Goal: Contribute content: Contribute content

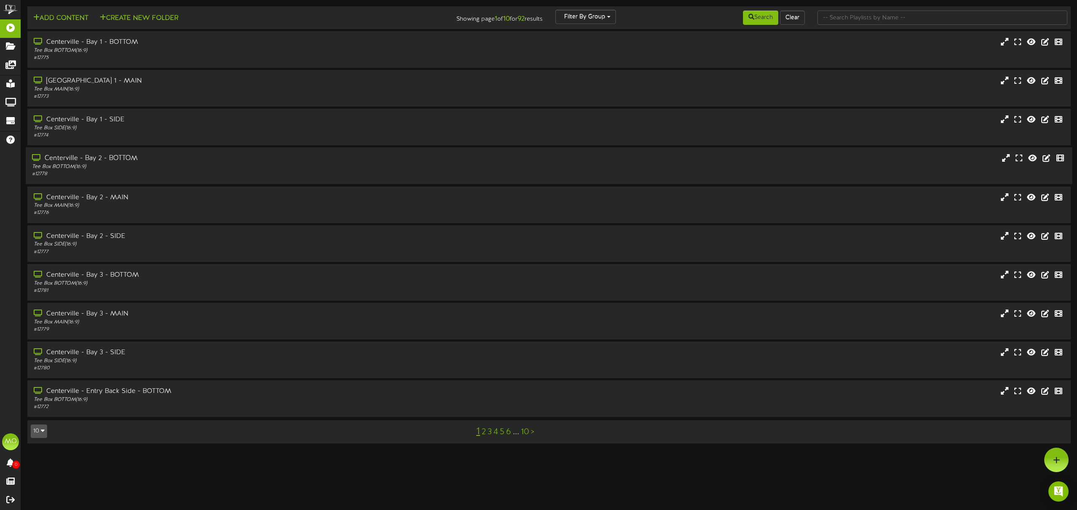
click at [179, 170] on div "# 12778" at bounding box center [243, 173] width 423 height 7
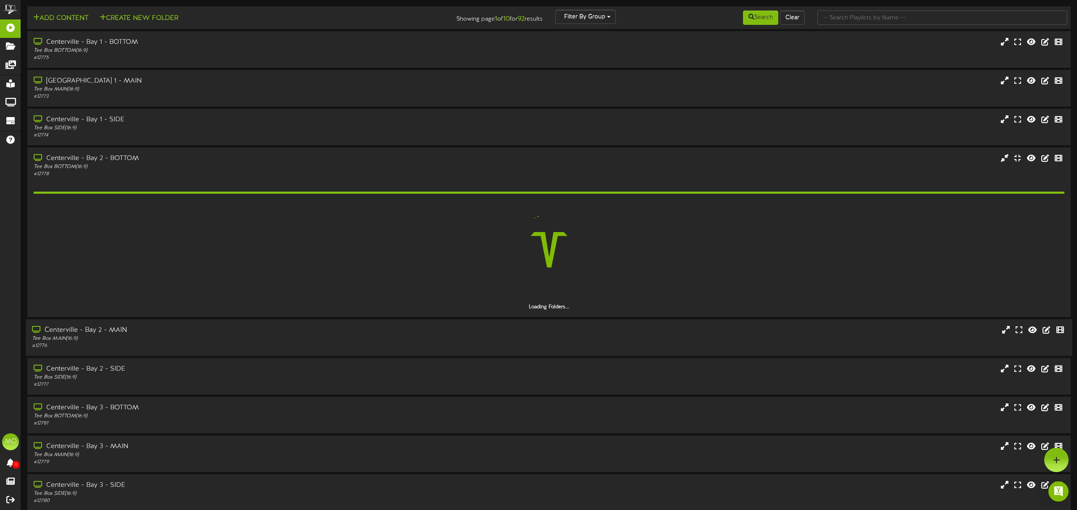
click at [167, 334] on div "Centerville - Bay 2 - MAIN" at bounding box center [243, 330] width 423 height 10
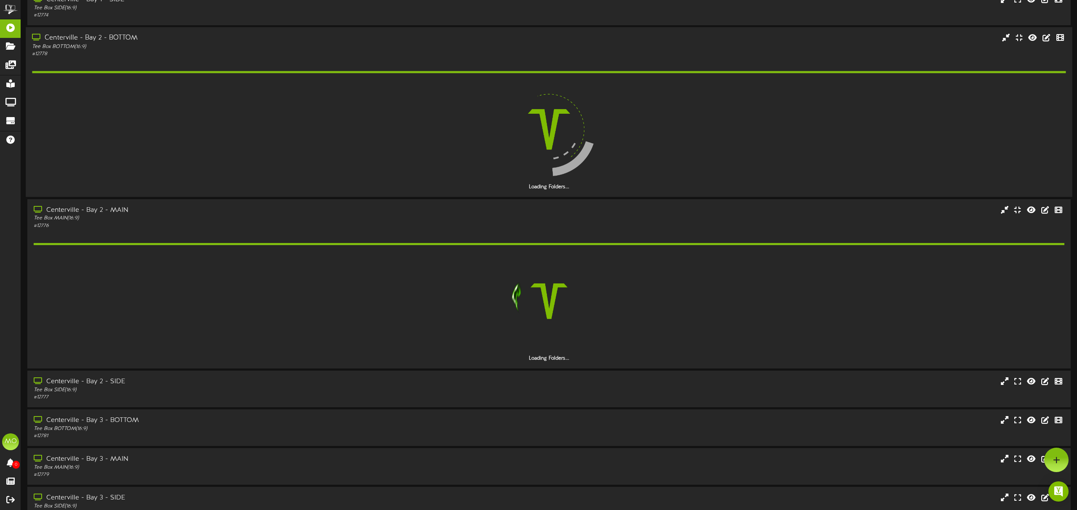
scroll to position [119, 0]
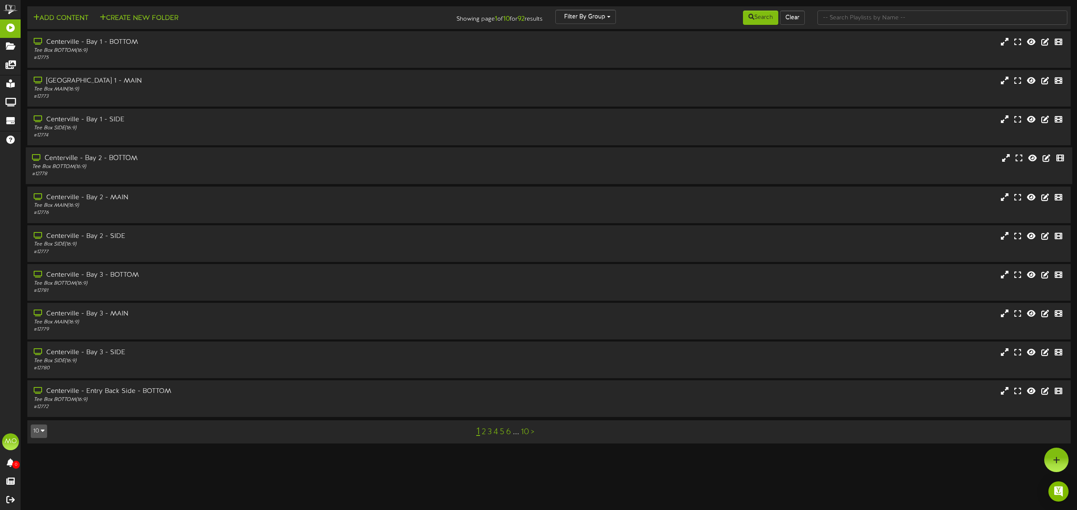
click at [155, 167] on div "Tee Box BOTTOM ( 16:9 )" at bounding box center [243, 166] width 423 height 7
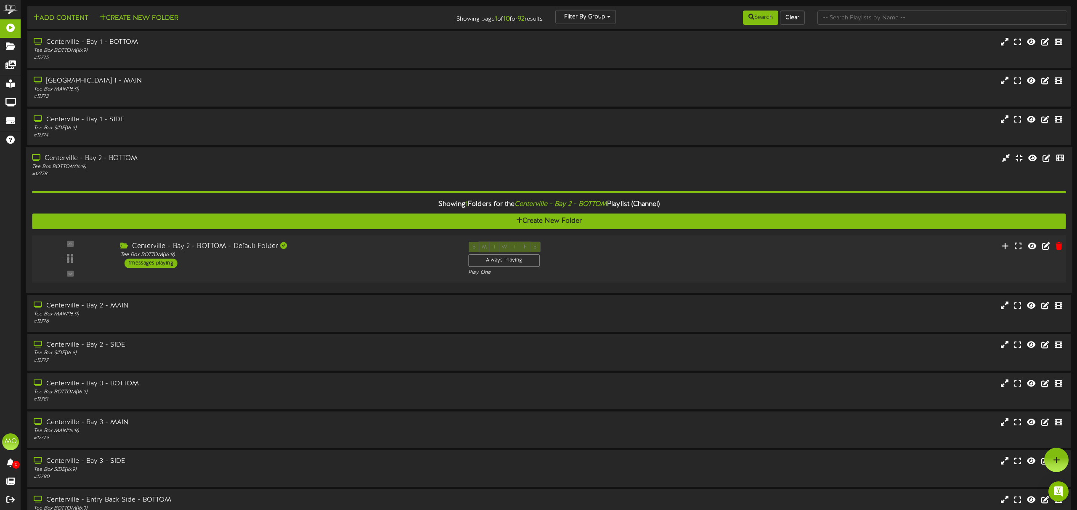
click at [367, 258] on div "Centerville - Bay 2 - BOTTOM - Default Folder Tee Box BOTTOM ( 16:9 ) 1 message…" at bounding box center [288, 255] width 348 height 27
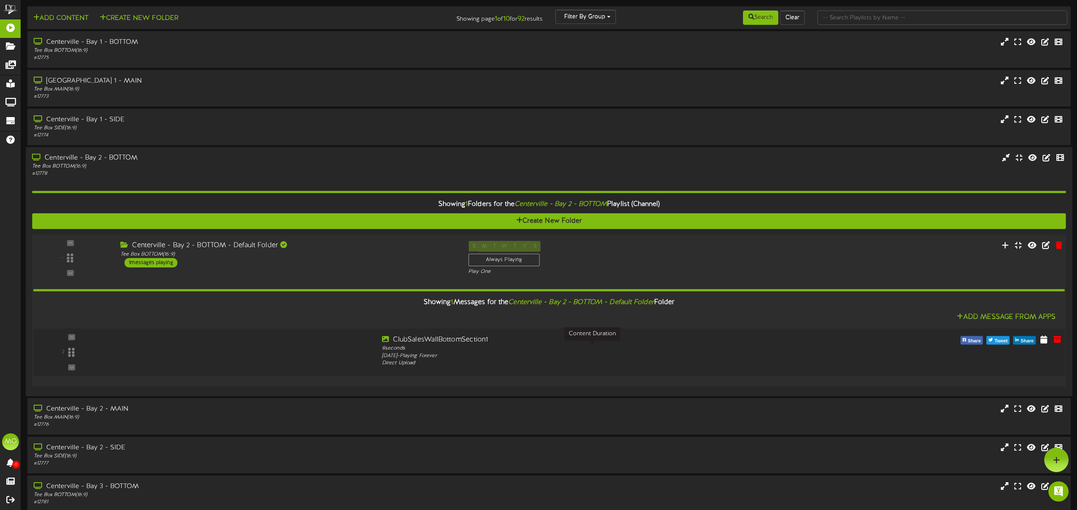
click at [515, 346] on div "8 seconds" at bounding box center [592, 349] width 421 height 8
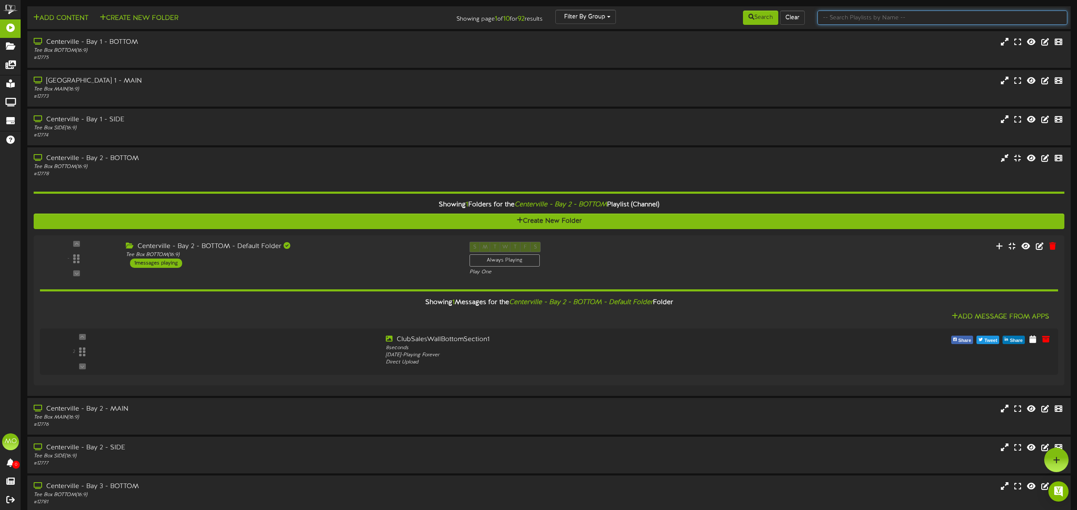
click at [860, 17] on input "text" at bounding box center [943, 18] width 250 height 14
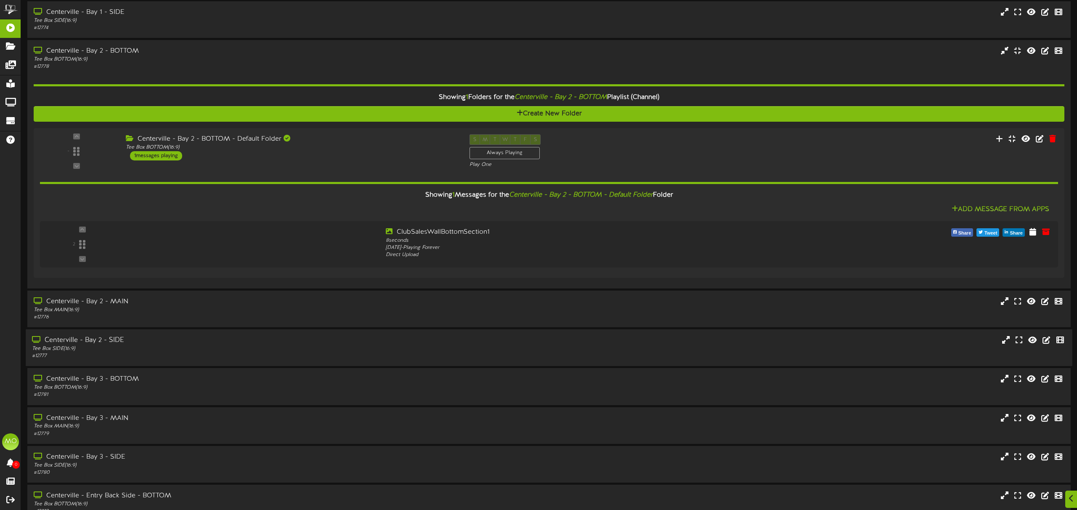
scroll to position [153, 0]
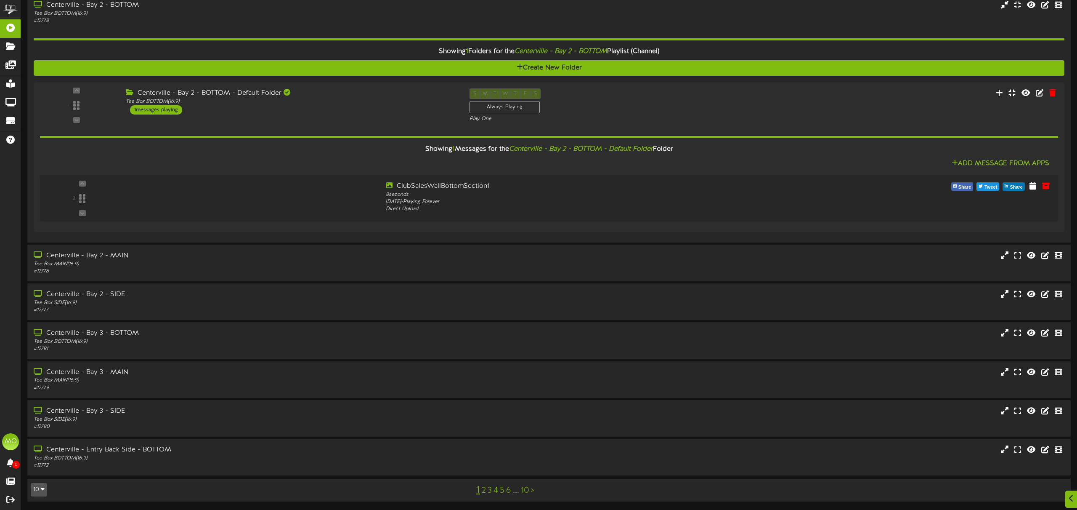
click at [484, 491] on link "2" at bounding box center [484, 490] width 4 height 9
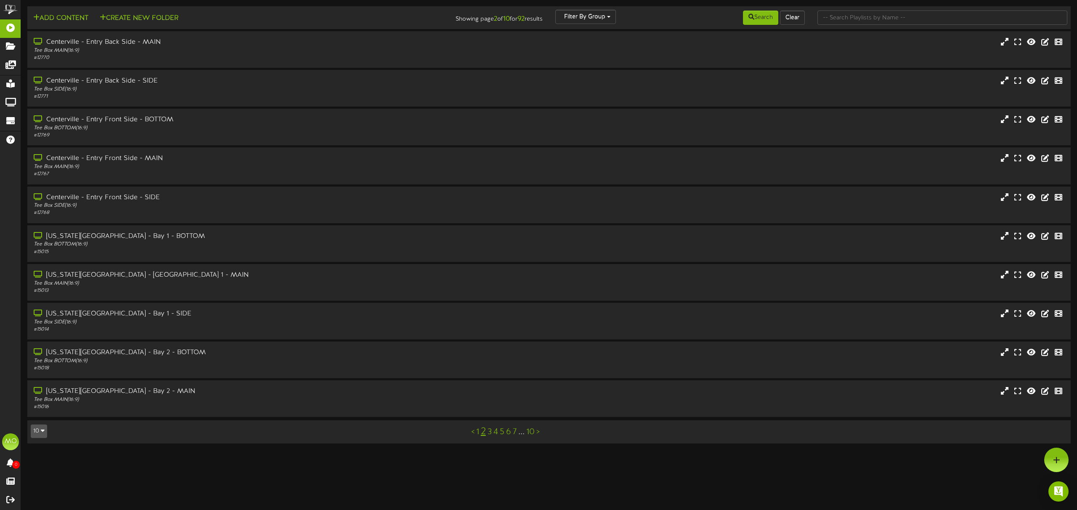
click at [490, 433] on link "3" at bounding box center [490, 431] width 4 height 9
click at [494, 432] on link "4" at bounding box center [492, 431] width 5 height 9
click at [495, 431] on link "5" at bounding box center [495, 431] width 5 height 9
click at [171, 125] on div "Tee Box BOTTOM ( 16:9 )" at bounding box center [243, 128] width 423 height 7
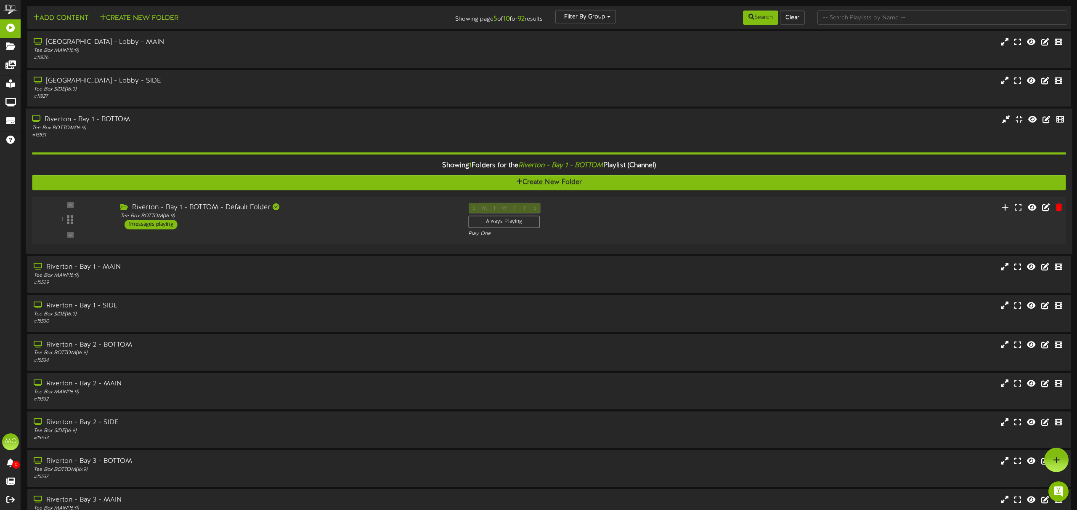
click at [360, 224] on div "Riverton - Bay 1 - BOTTOM - Default Folder Tee Box BOTTOM ( 16:9 ) 1 messages p…" at bounding box center [288, 216] width 348 height 27
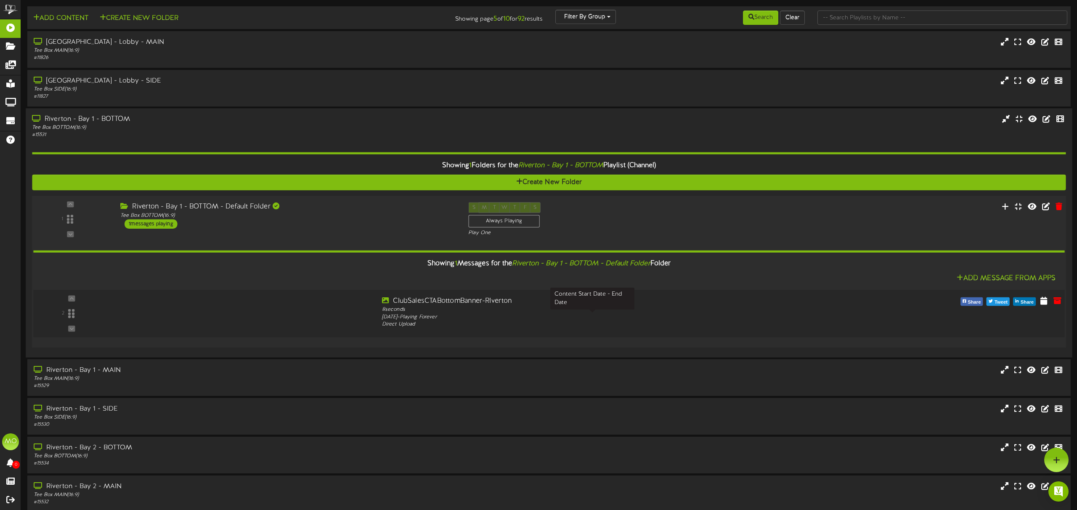
click at [570, 313] on div "Wednesday, 5/28/2025 - Playing Forever" at bounding box center [592, 317] width 421 height 8
click at [285, 382] on div "# 15529" at bounding box center [243, 385] width 423 height 7
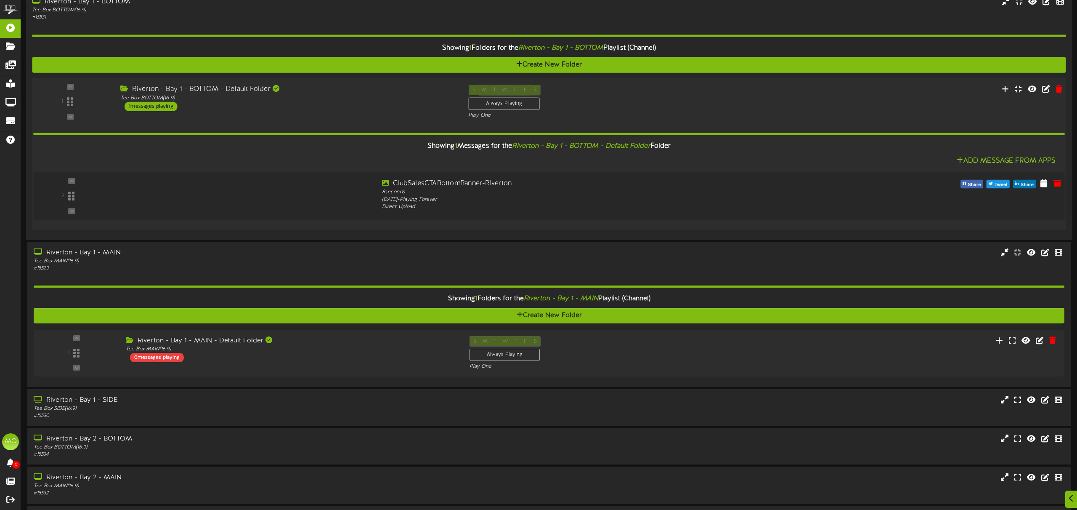
scroll to position [119, 0]
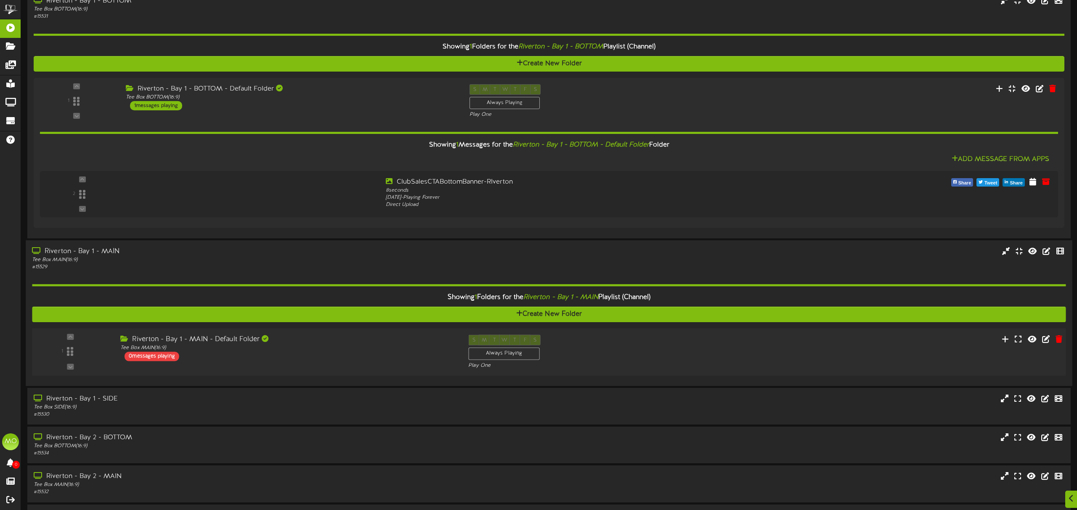
click at [336, 353] on div "Riverton - Bay 1 - MAIN - Default Folder Tee Box MAIN ( 16:9 ) 0 messages playi…" at bounding box center [288, 348] width 348 height 27
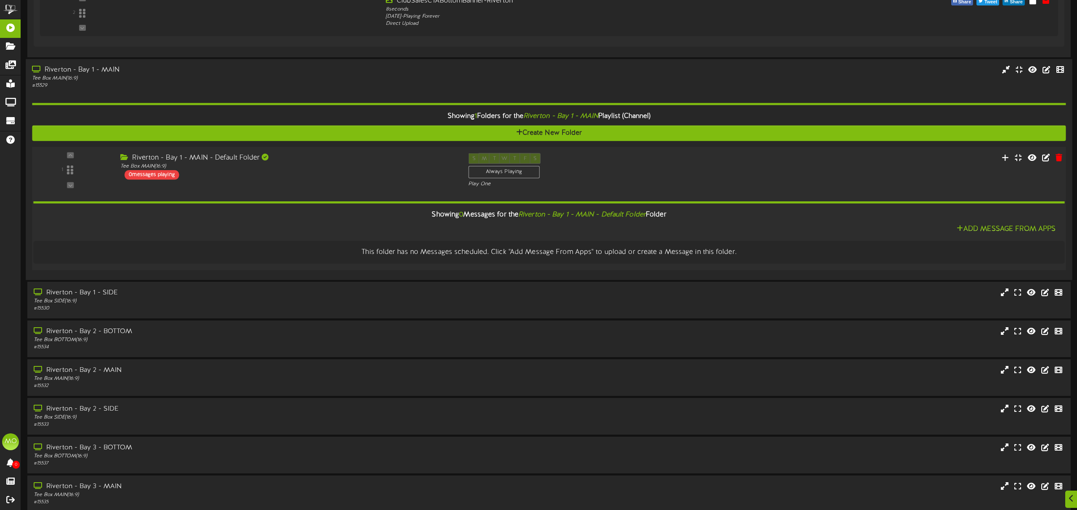
scroll to position [303, 0]
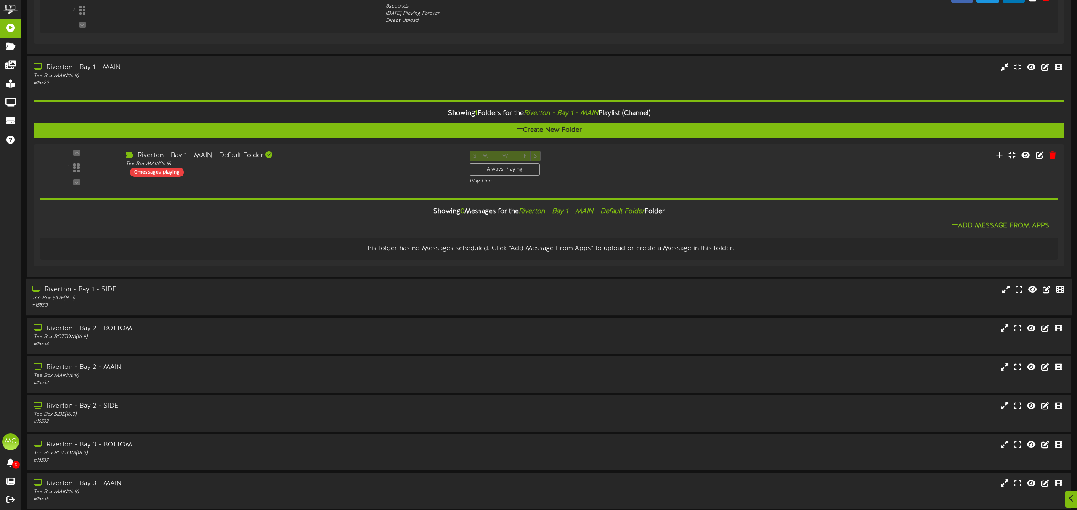
click at [242, 300] on div "Tee Box SIDE ( 16:9 )" at bounding box center [243, 297] width 423 height 7
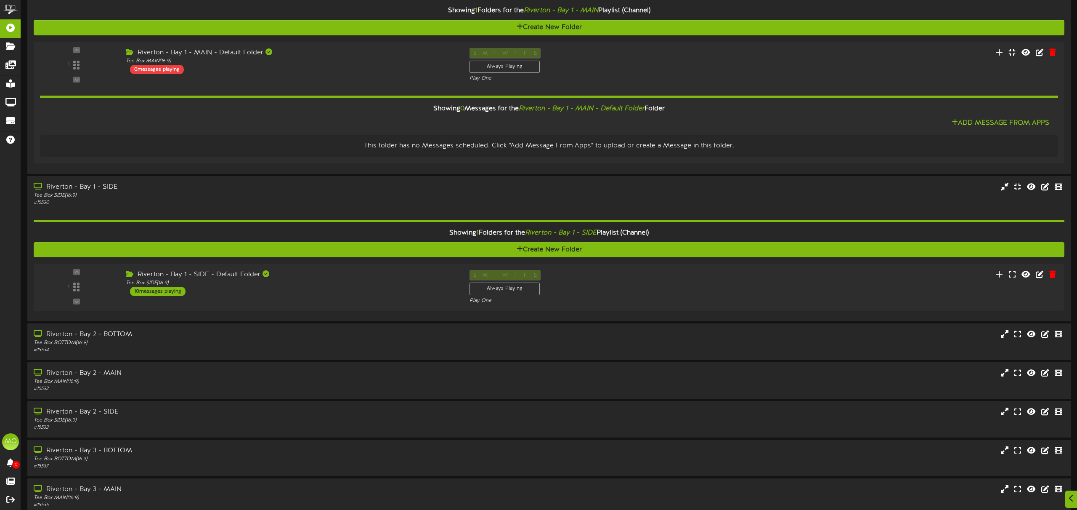
scroll to position [405, 0]
click at [338, 338] on div "Riverton - Bay 2 - BOTTOM" at bounding box center [245, 334] width 422 height 10
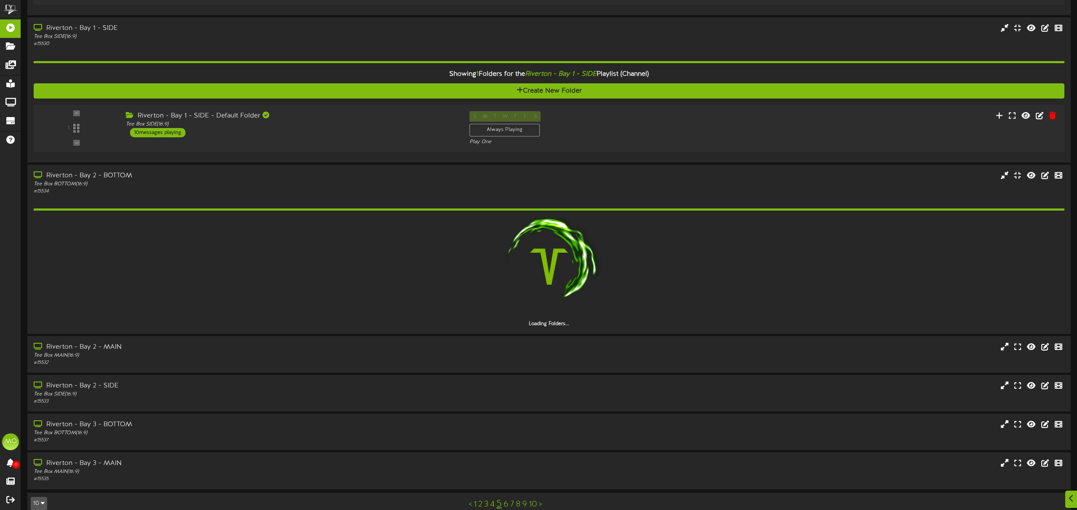
scroll to position [565, 0]
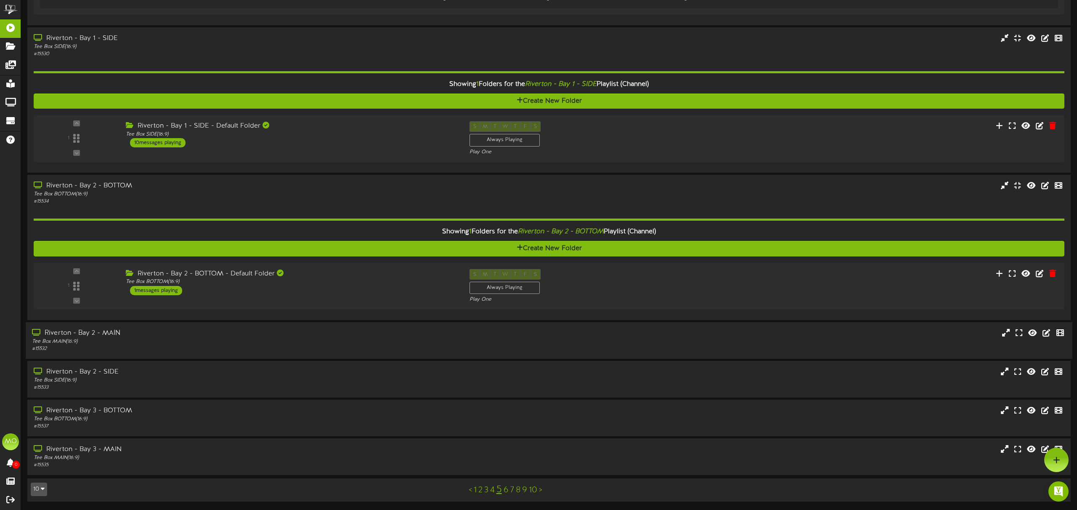
click at [335, 345] on div "# 15532" at bounding box center [243, 348] width 423 height 7
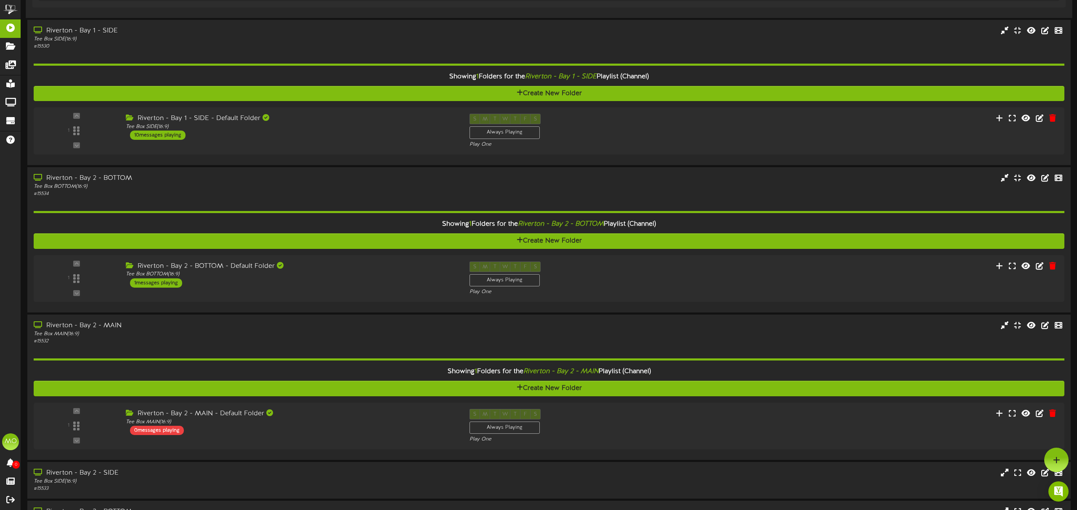
scroll to position [0, 0]
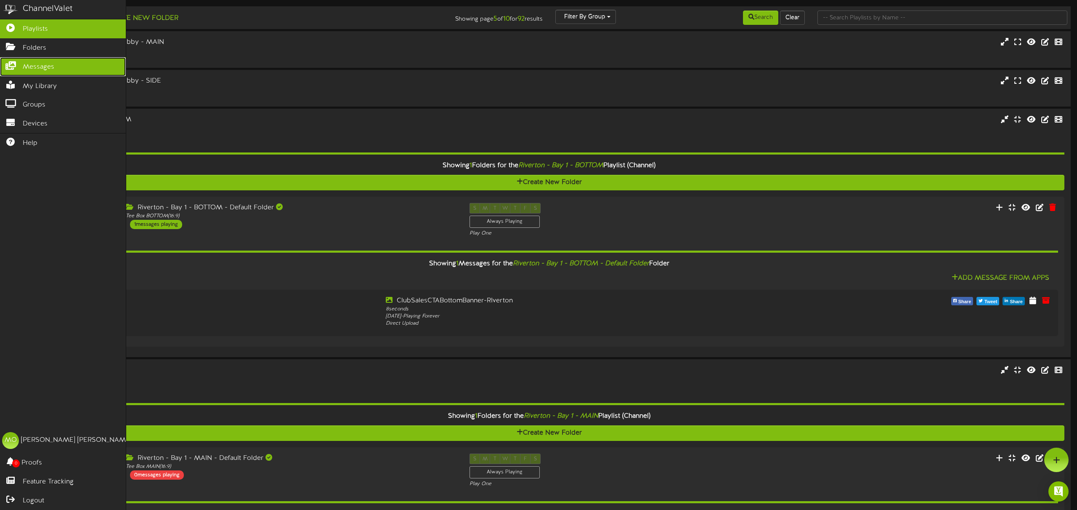
click at [35, 68] on span "Messages" at bounding box center [39, 67] width 32 height 10
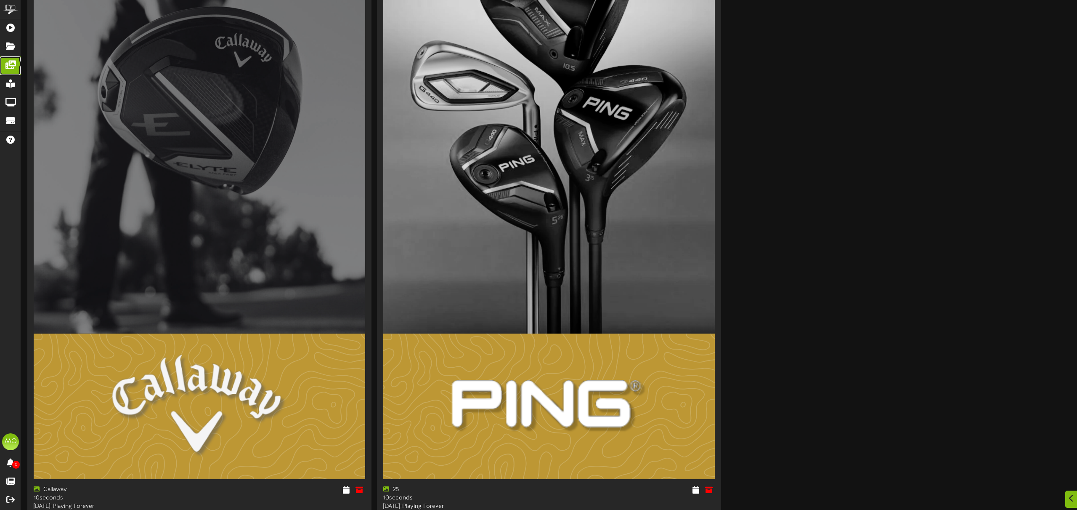
scroll to position [3561, 0]
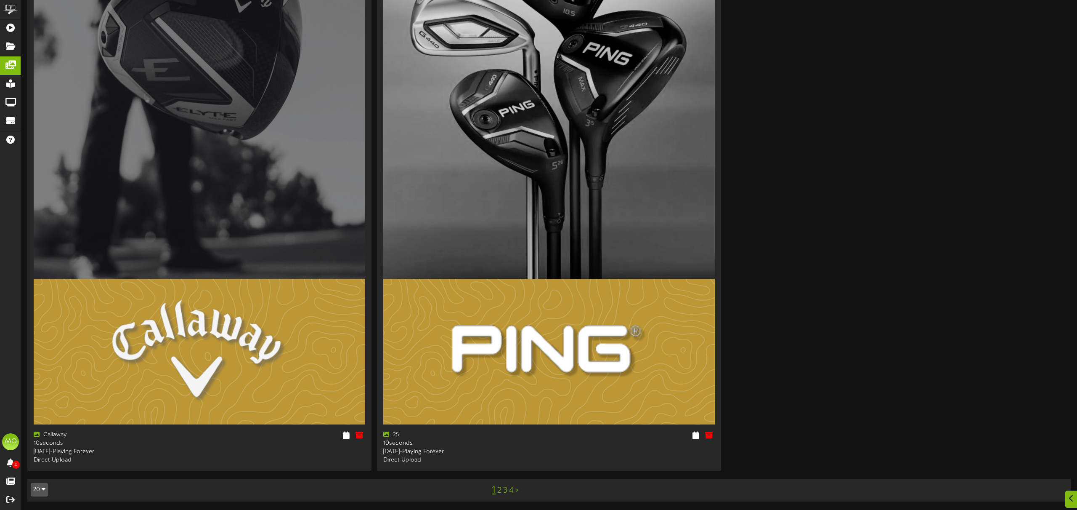
click at [500, 489] on link "2" at bounding box center [499, 490] width 4 height 9
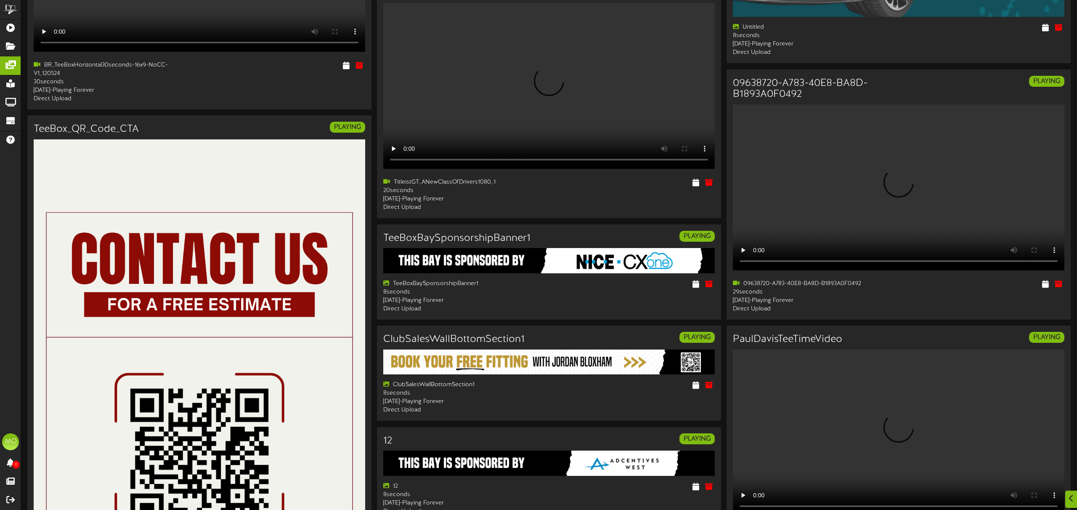
scroll to position [1042, 0]
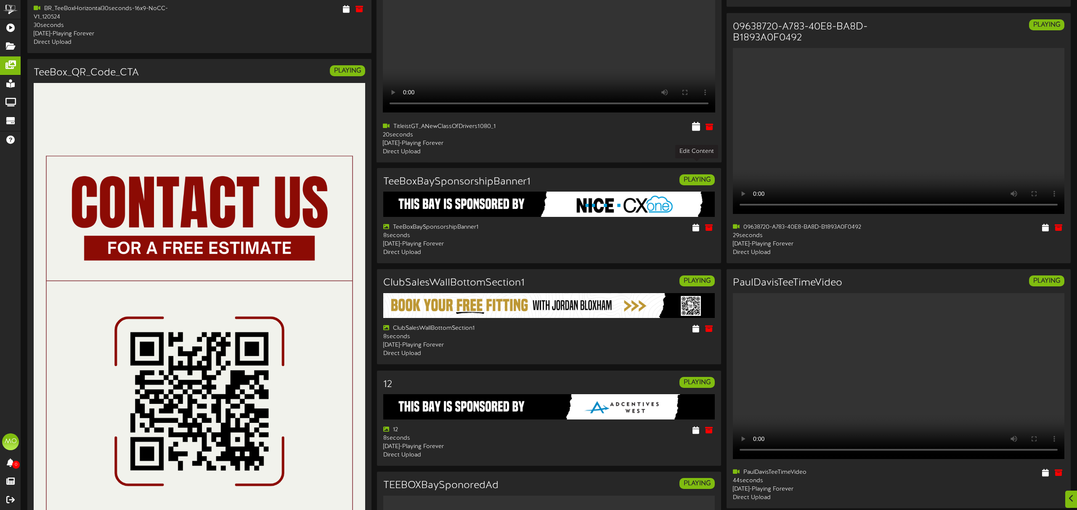
click at [694, 131] on icon at bounding box center [697, 126] width 8 height 9
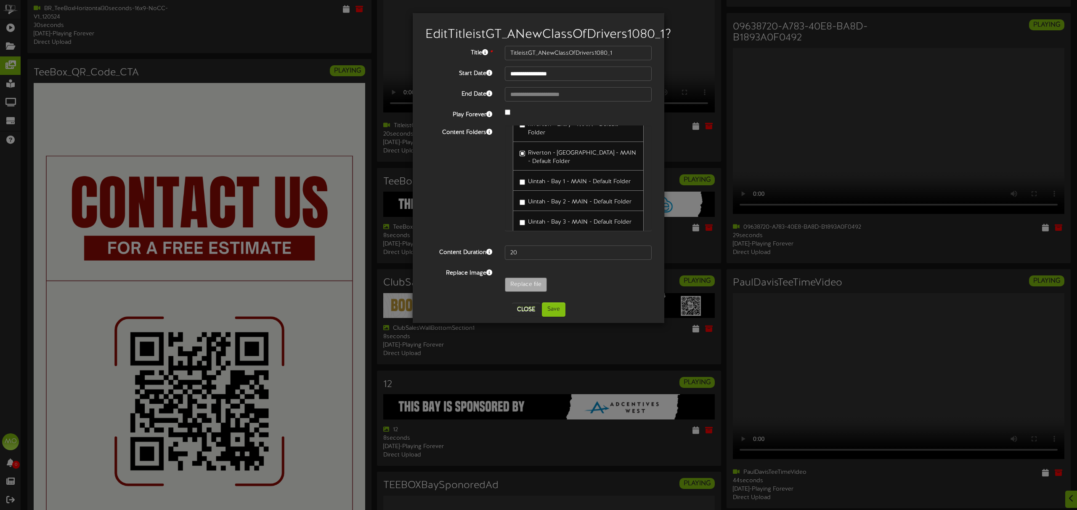
scroll to position [583, 0]
click at [554, 316] on button "Save" at bounding box center [554, 309] width 24 height 14
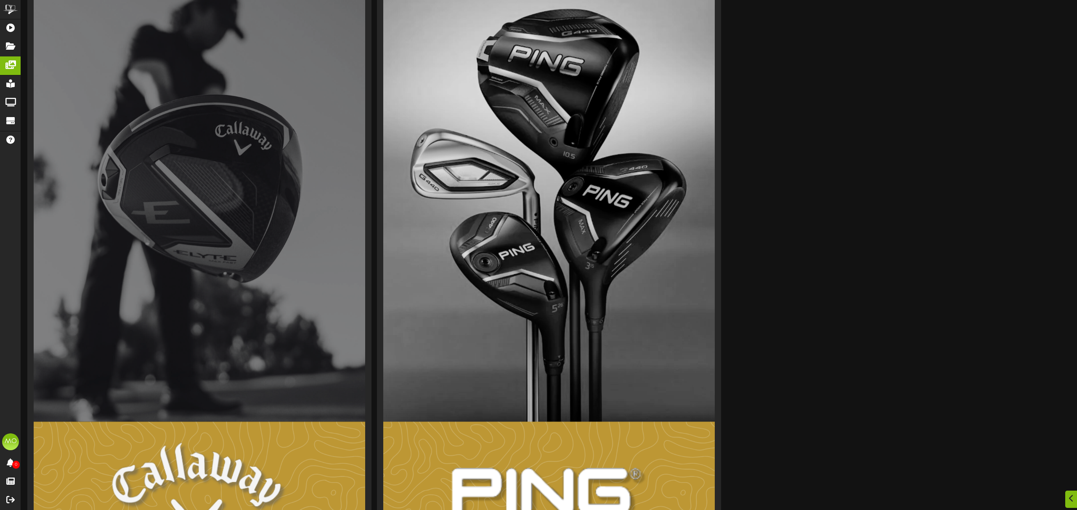
scroll to position [3561, 0]
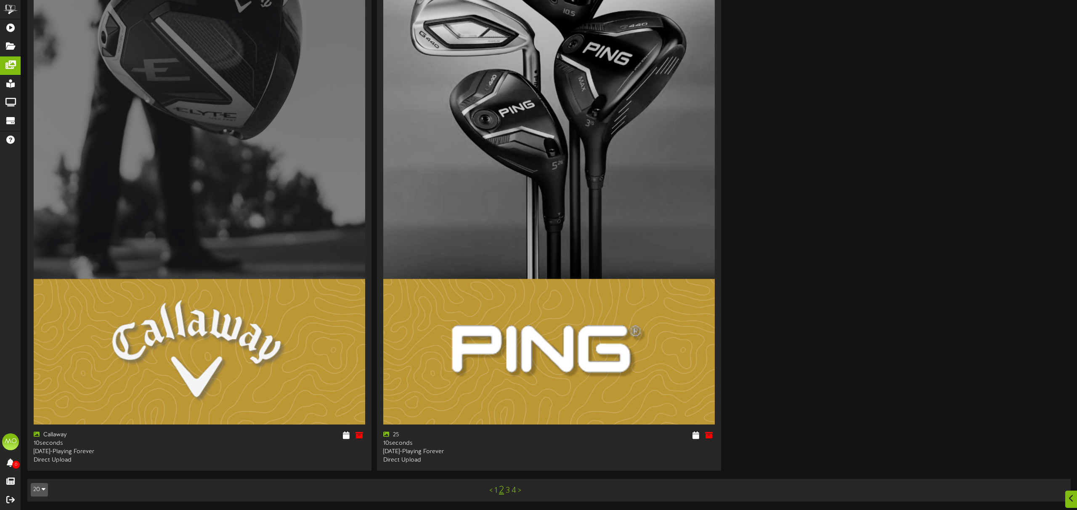
click at [501, 490] on link "2" at bounding box center [501, 489] width 5 height 11
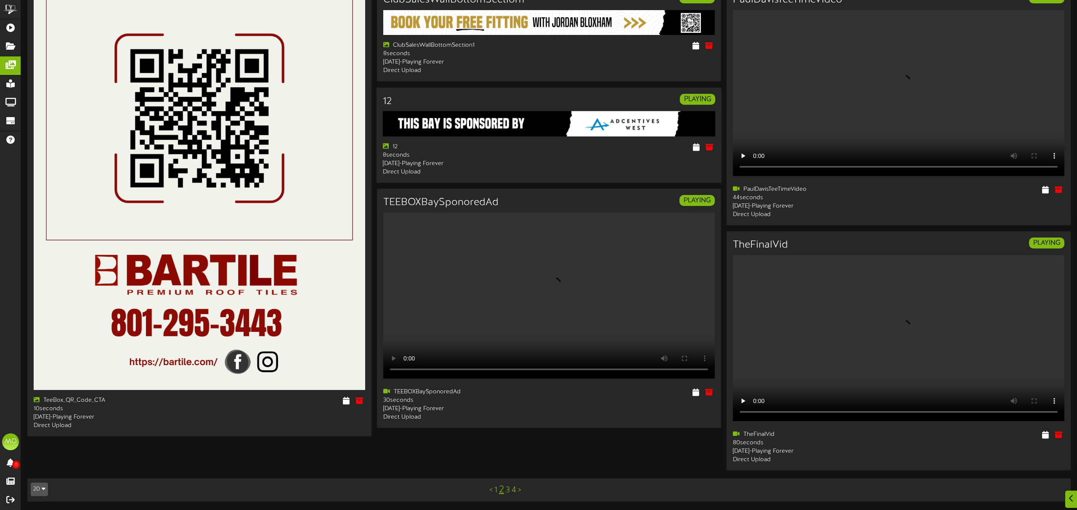
scroll to position [1407, 0]
click at [507, 491] on link "3" at bounding box center [508, 489] width 4 height 9
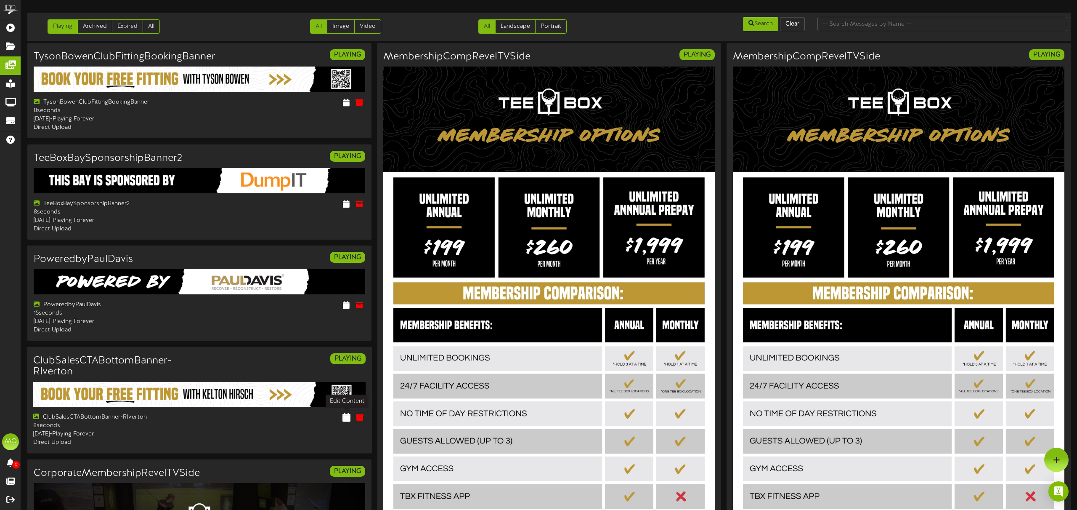
click at [345, 421] on icon at bounding box center [347, 416] width 8 height 9
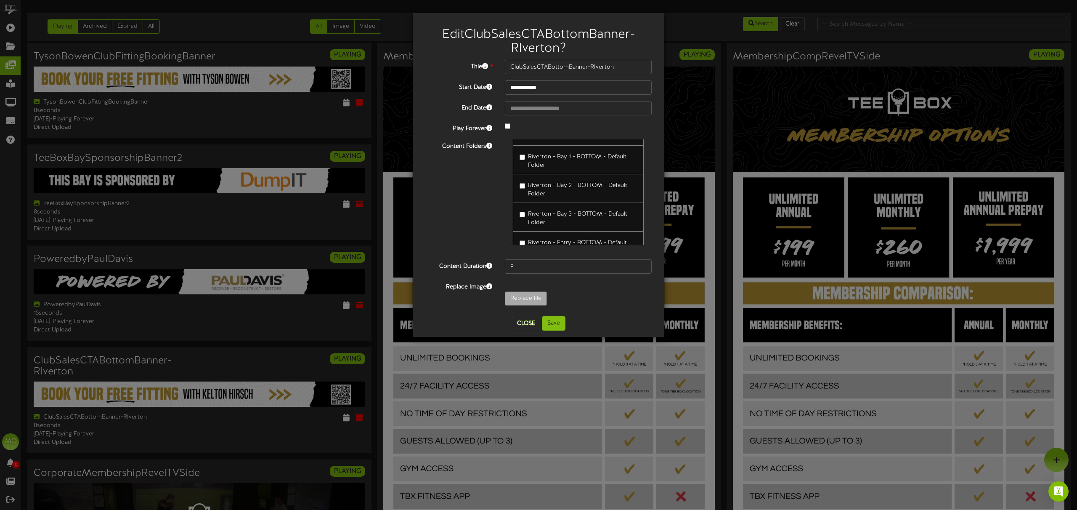
scroll to position [401, 0]
click at [526, 326] on button "Close" at bounding box center [526, 322] width 28 height 13
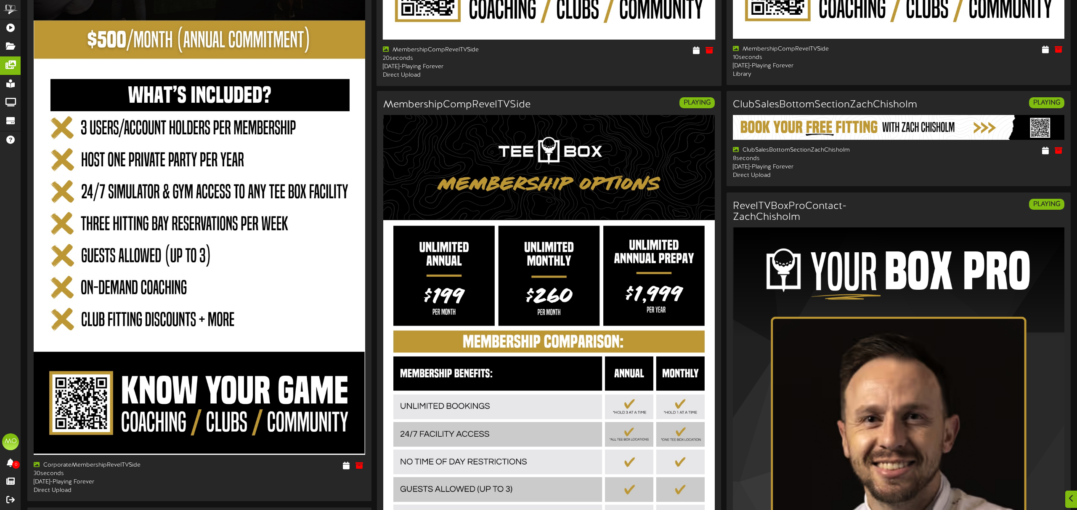
scroll to position [619, 0]
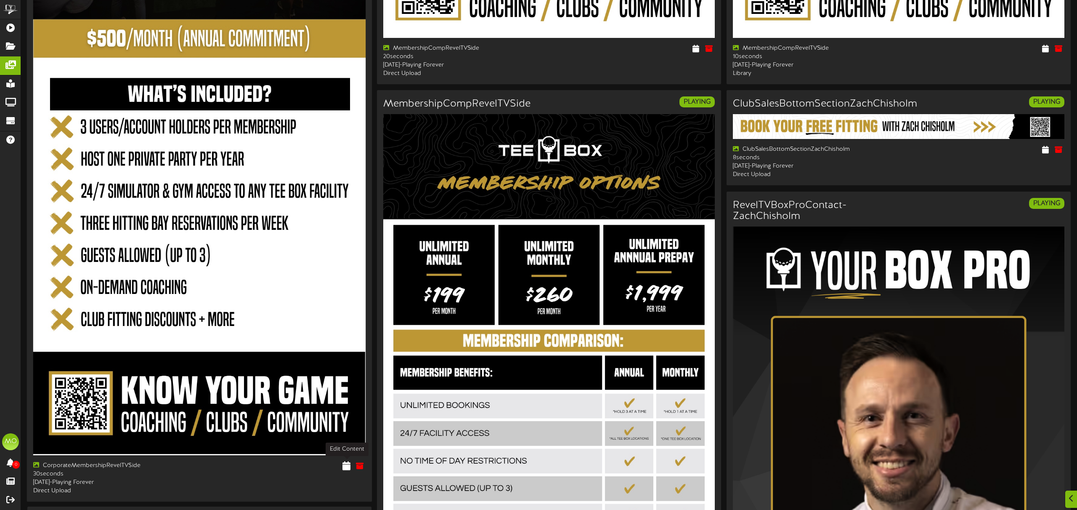
click at [347, 466] on icon at bounding box center [347, 464] width 8 height 9
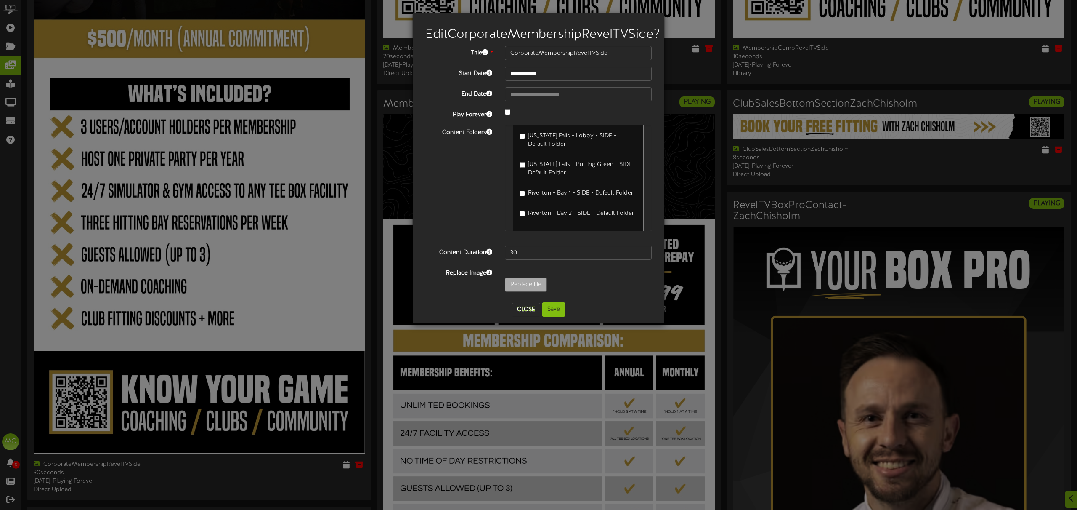
scroll to position [443, 0]
click at [530, 316] on button "Close" at bounding box center [526, 309] width 28 height 13
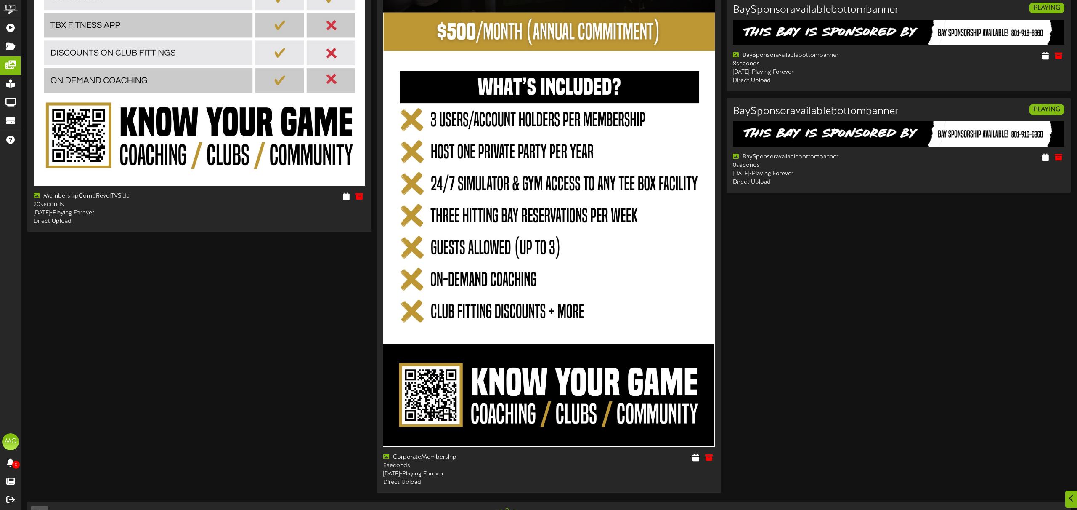
scroll to position [2241, 0]
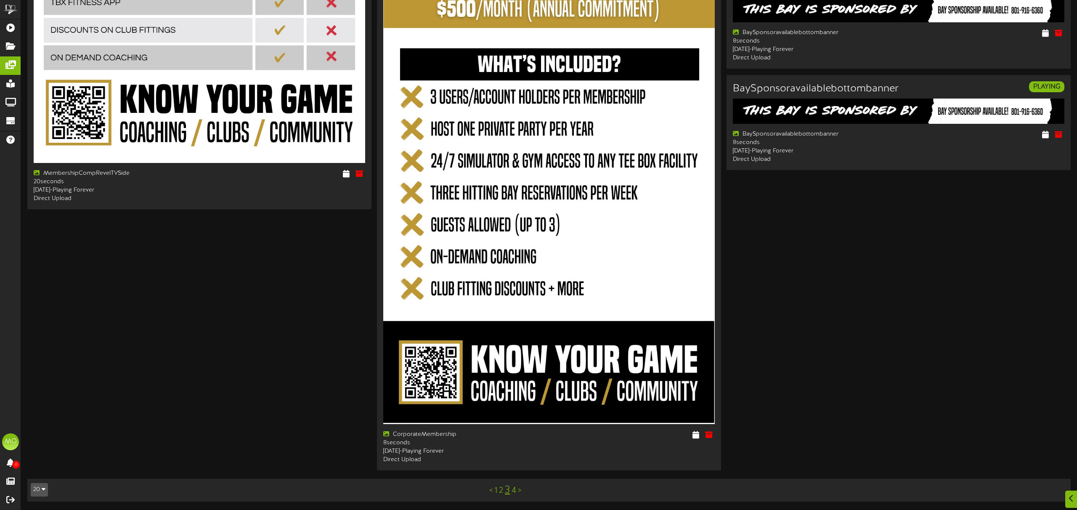
click at [515, 490] on link "4" at bounding box center [514, 490] width 5 height 9
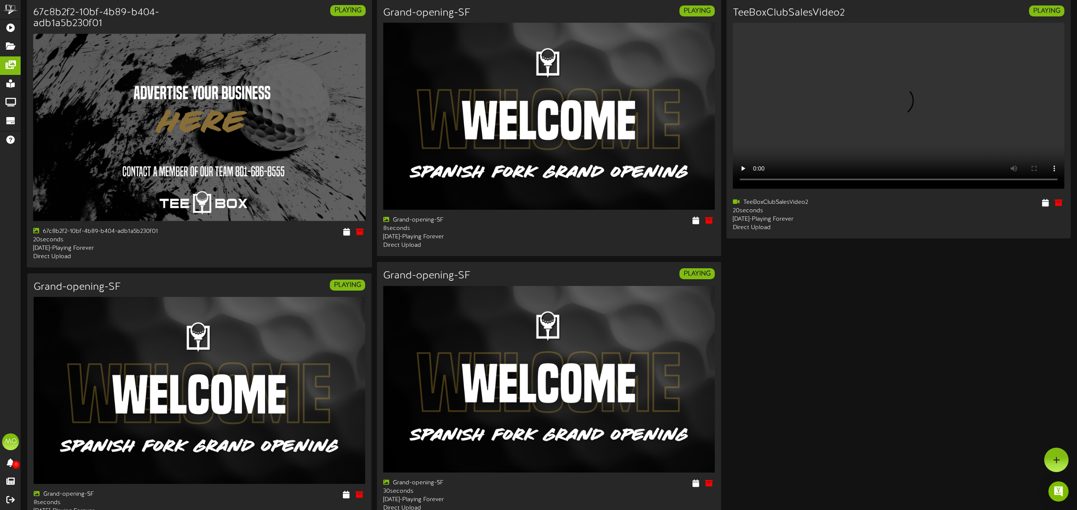
scroll to position [32, 0]
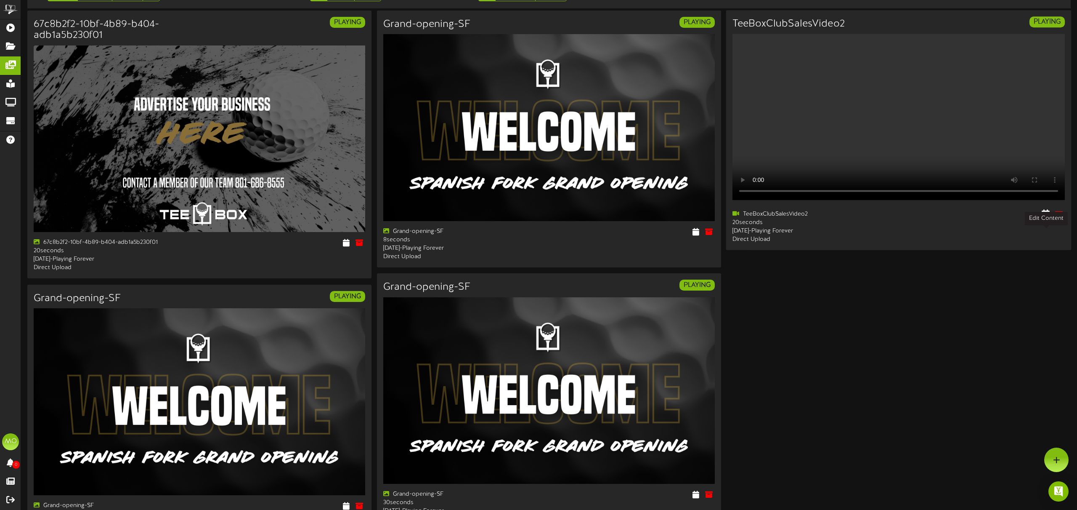
click at [1049, 218] on icon at bounding box center [1046, 213] width 8 height 9
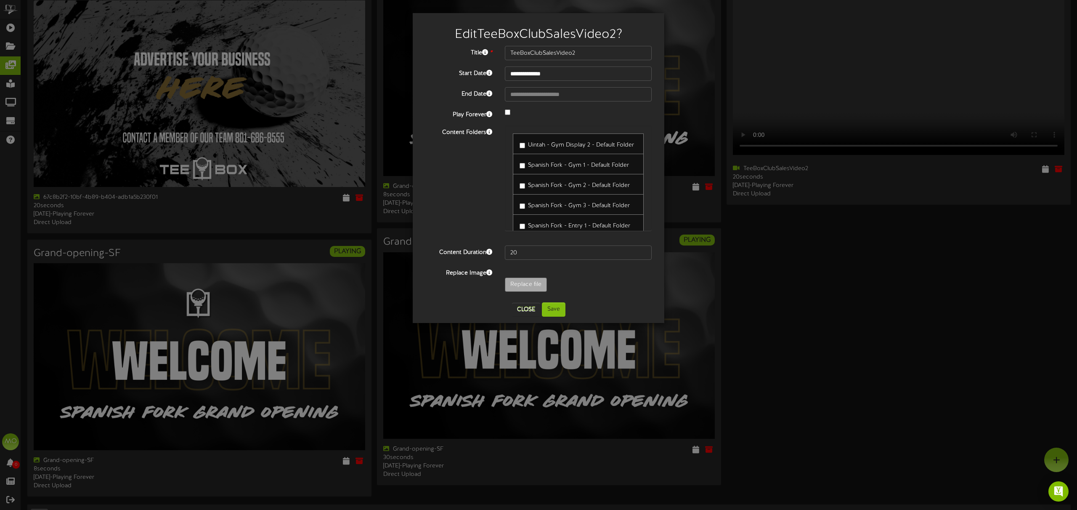
scroll to position [0, 0]
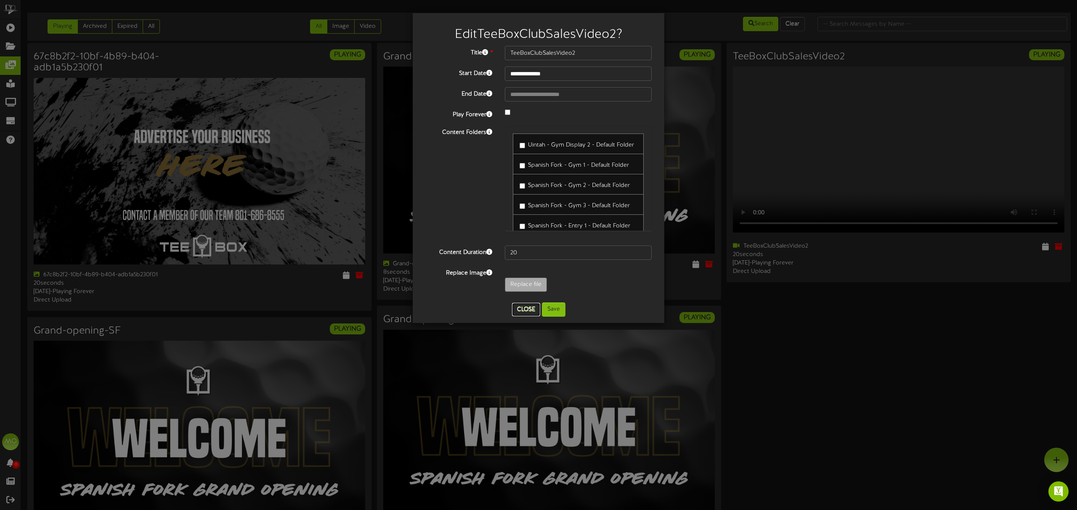
click at [527, 310] on button "Close" at bounding box center [526, 309] width 28 height 13
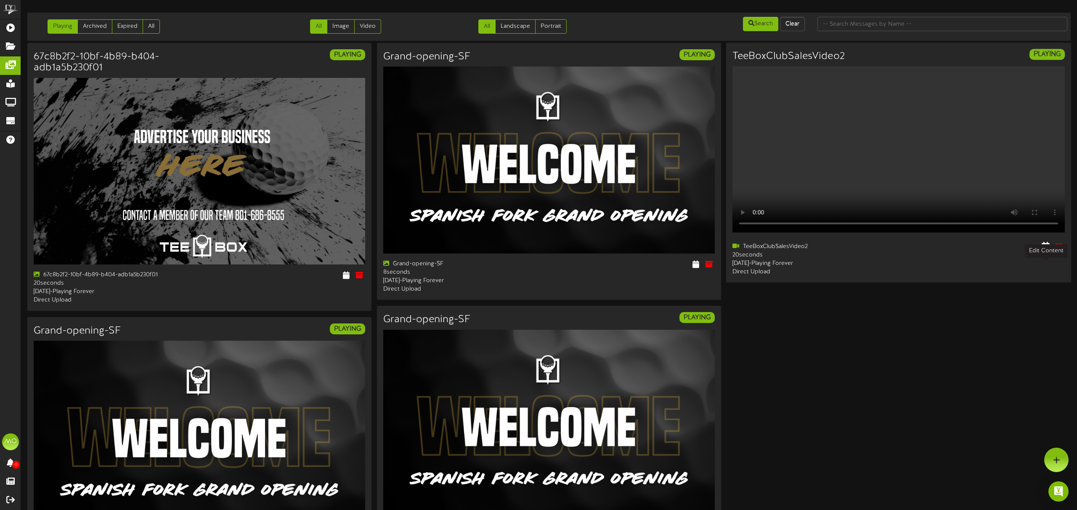
click at [1047, 251] on icon at bounding box center [1046, 246] width 8 height 9
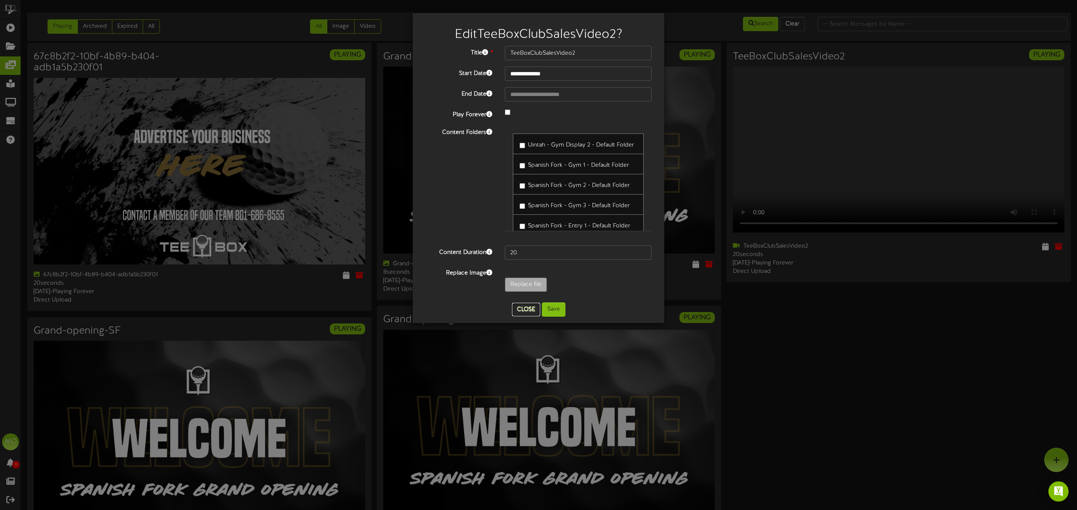
click at [526, 309] on button "Close" at bounding box center [526, 309] width 28 height 13
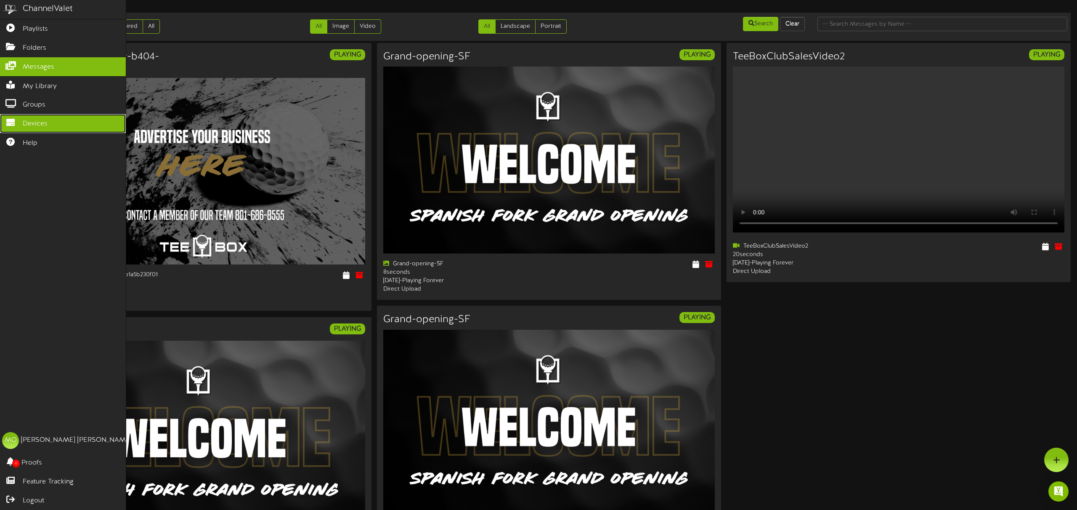
click at [42, 122] on span "Devices" at bounding box center [35, 124] width 25 height 10
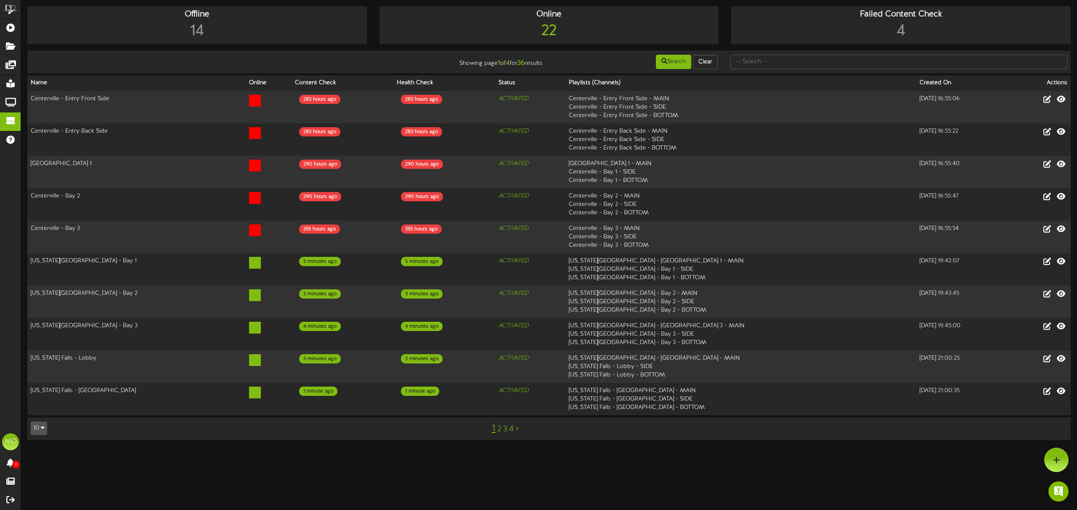
click at [499, 430] on link "2" at bounding box center [499, 428] width 4 height 9
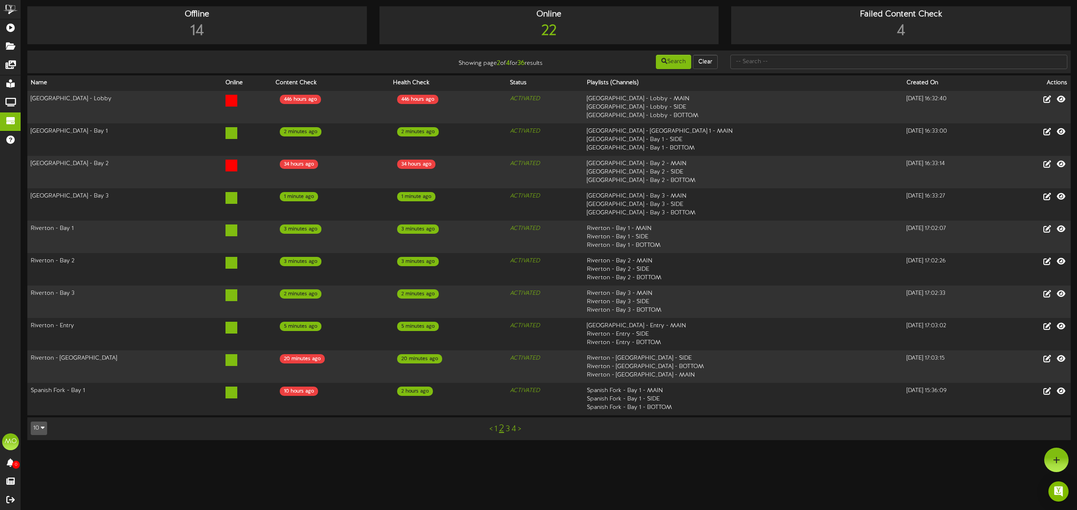
click at [508, 429] on link "3" at bounding box center [508, 428] width 4 height 9
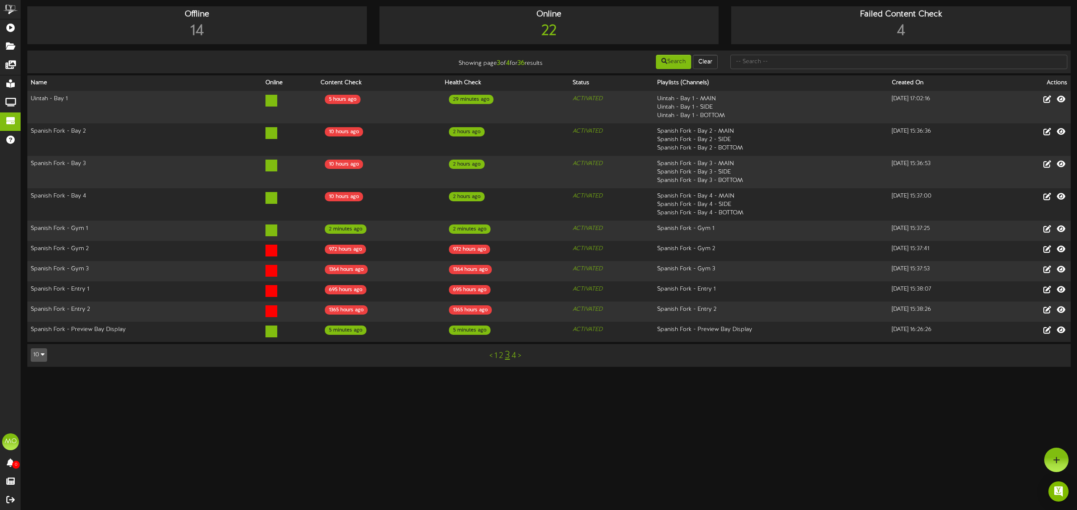
click at [514, 356] on link "4" at bounding box center [514, 355] width 5 height 9
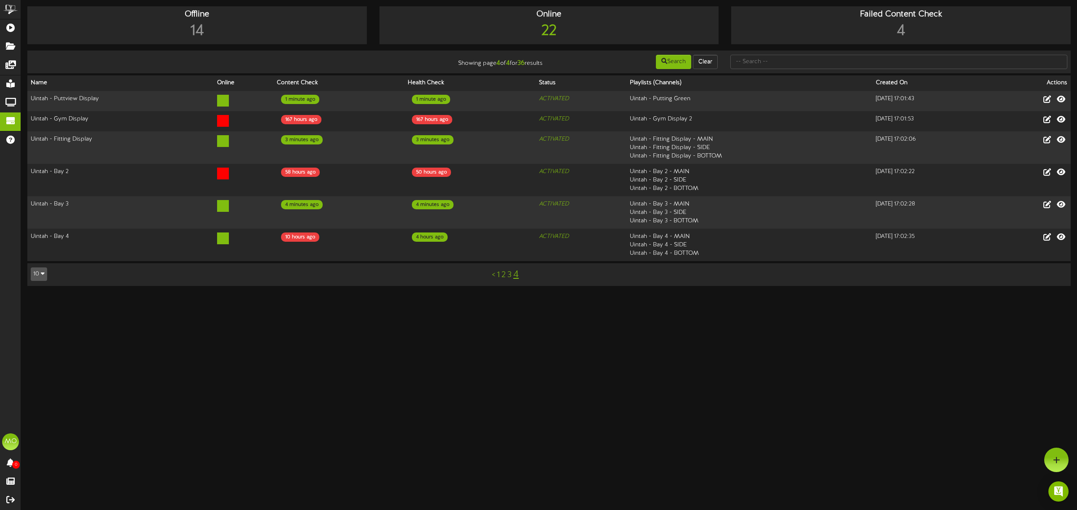
click at [510, 274] on link "3" at bounding box center [509, 274] width 4 height 9
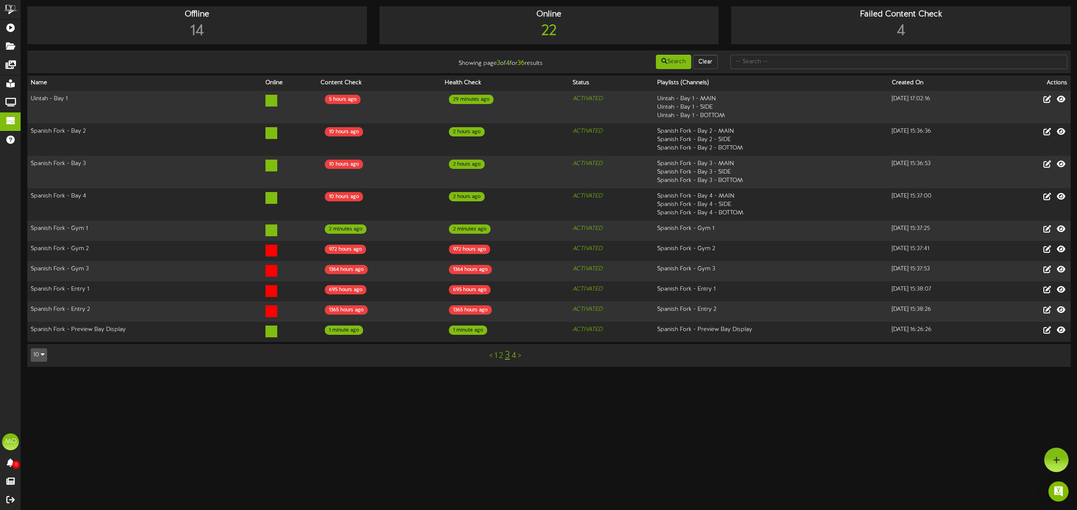
click at [501, 356] on link "2" at bounding box center [501, 355] width 4 height 9
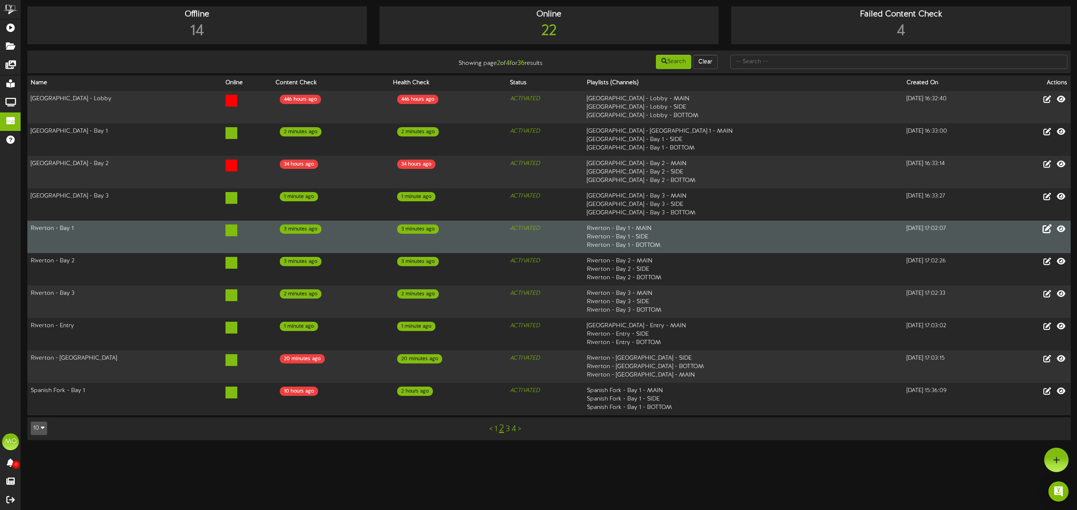
click at [1049, 230] on icon at bounding box center [1047, 228] width 9 height 9
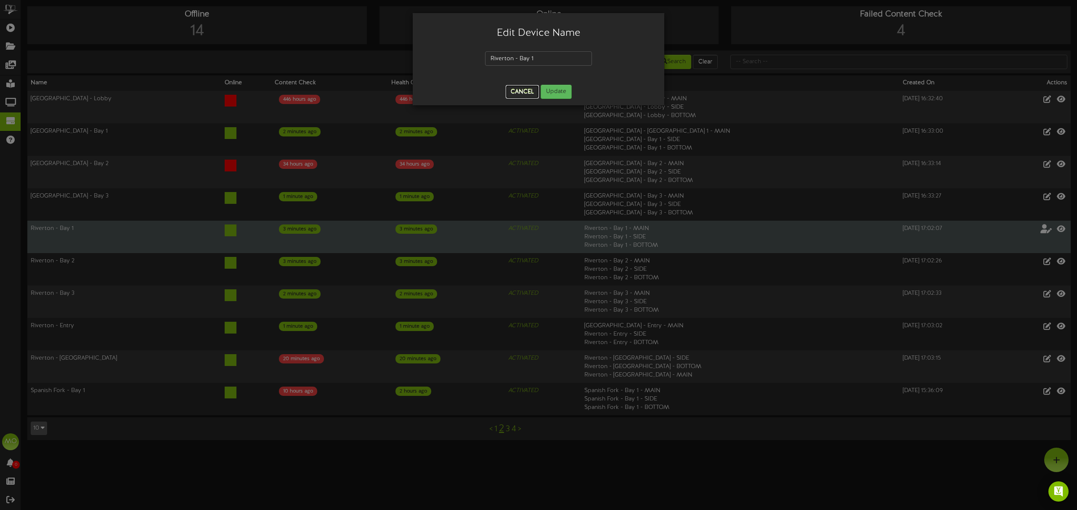
click at [524, 90] on button "Cancel" at bounding box center [522, 91] width 33 height 13
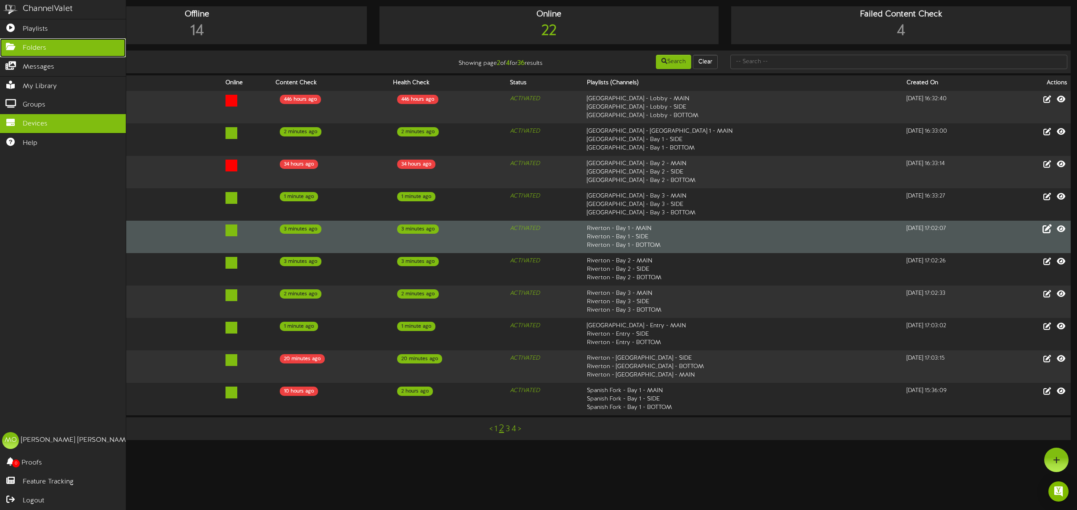
click at [36, 53] on link "Folders" at bounding box center [63, 47] width 126 height 19
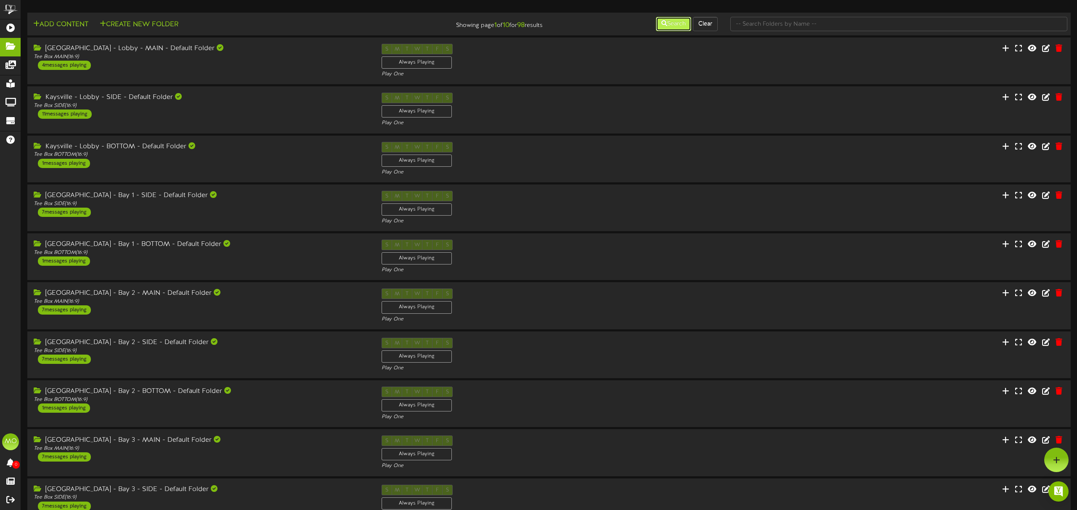
click at [666, 23] on button "Search" at bounding box center [673, 24] width 35 height 14
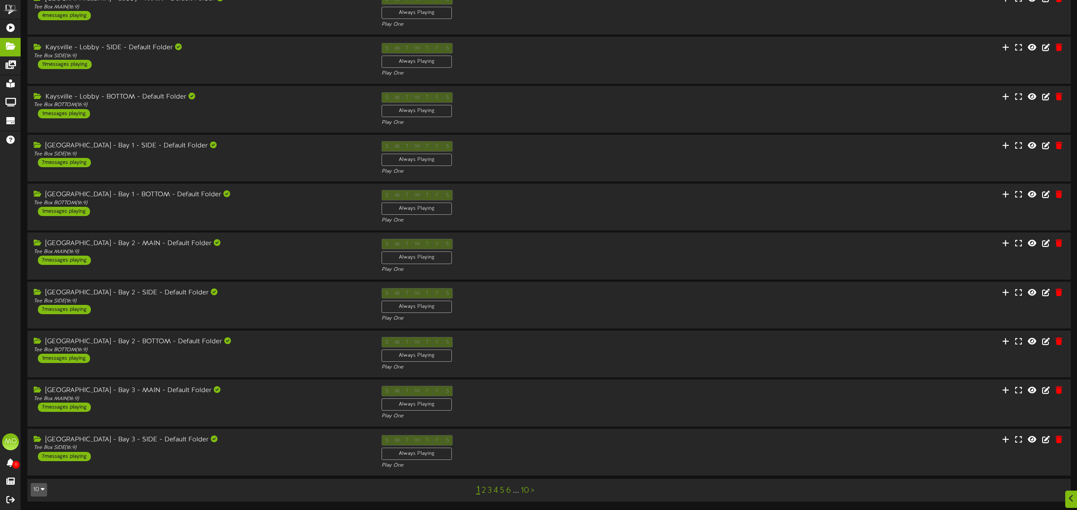
click at [483, 491] on link "2" at bounding box center [484, 490] width 4 height 9
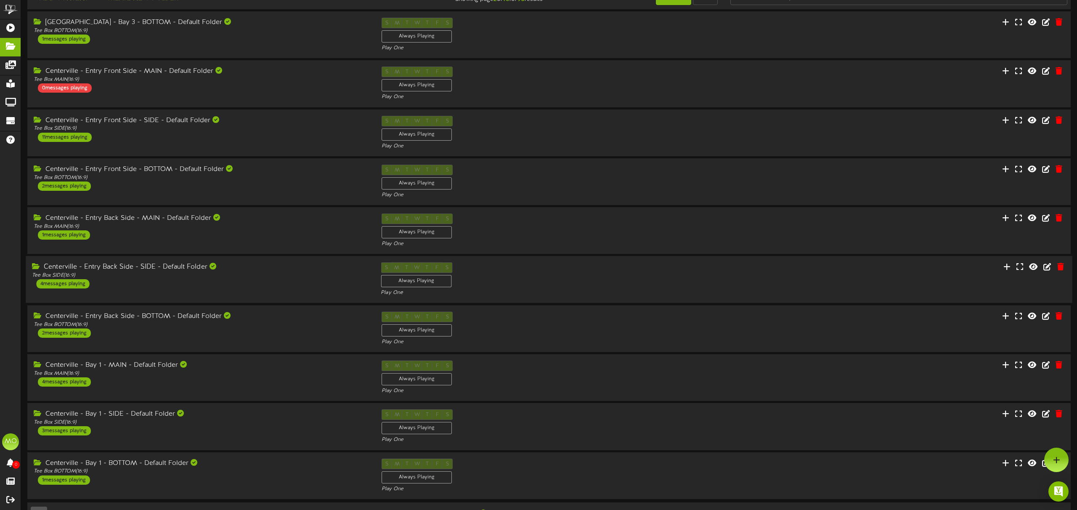
scroll to position [50, 0]
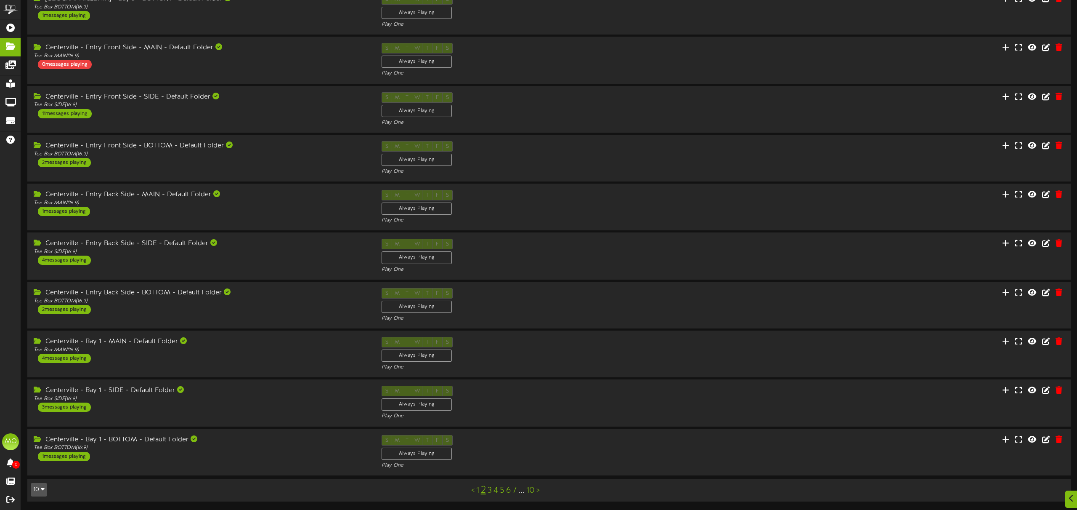
click at [489, 491] on link "3" at bounding box center [490, 490] width 4 height 9
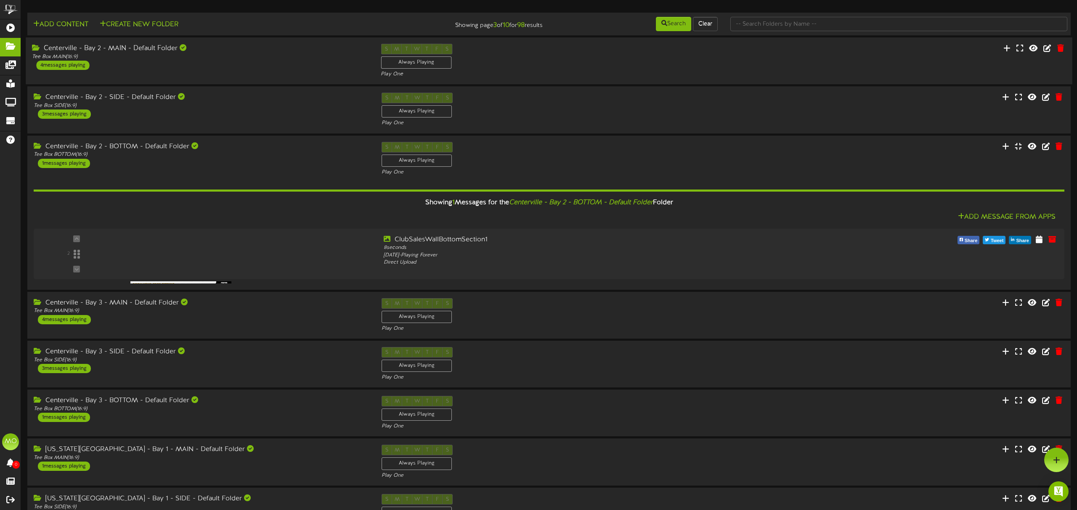
click at [178, 64] on div "Centerville - Bay 2 - MAIN - Default Folder Tee Box MAIN ( 16:9 ) 4 messages pl…" at bounding box center [200, 57] width 349 height 26
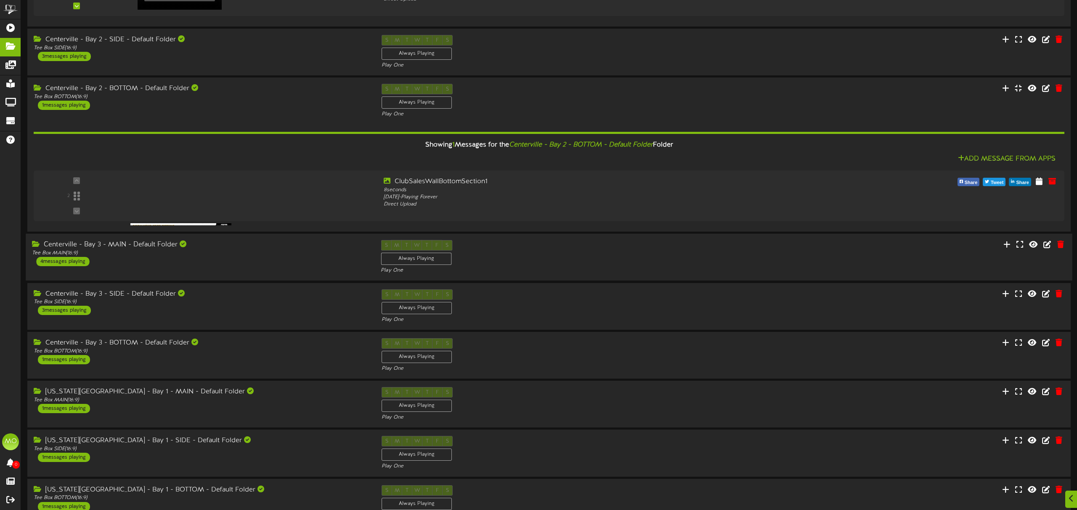
scroll to position [341, 0]
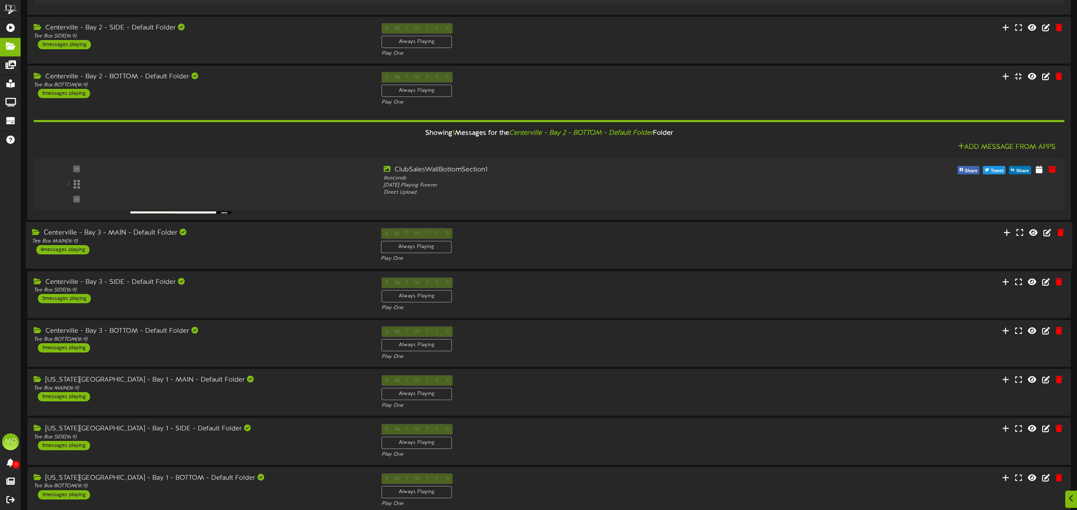
click at [222, 247] on div "Centerville - Bay 3 - MAIN - Default Folder Tee Box MAIN ( 16:9 ) 4 messages pl…" at bounding box center [200, 241] width 349 height 26
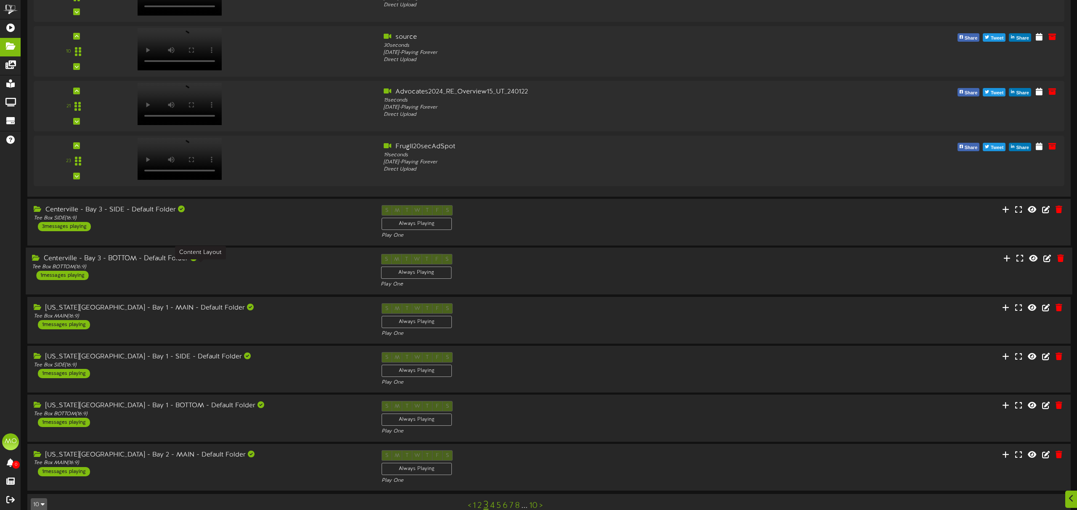
scroll to position [699, 0]
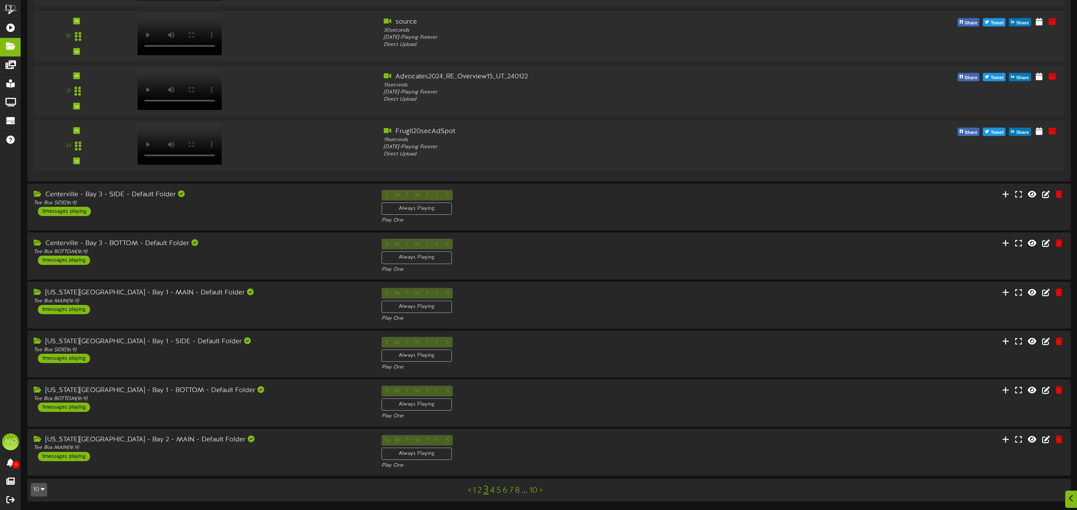
click at [493, 491] on link "4" at bounding box center [492, 490] width 5 height 9
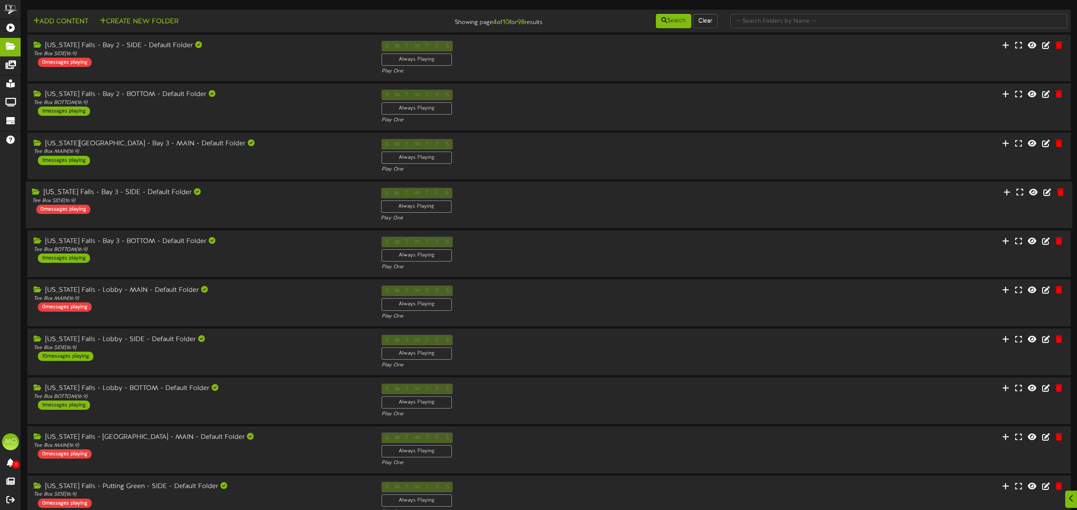
scroll to position [5, 0]
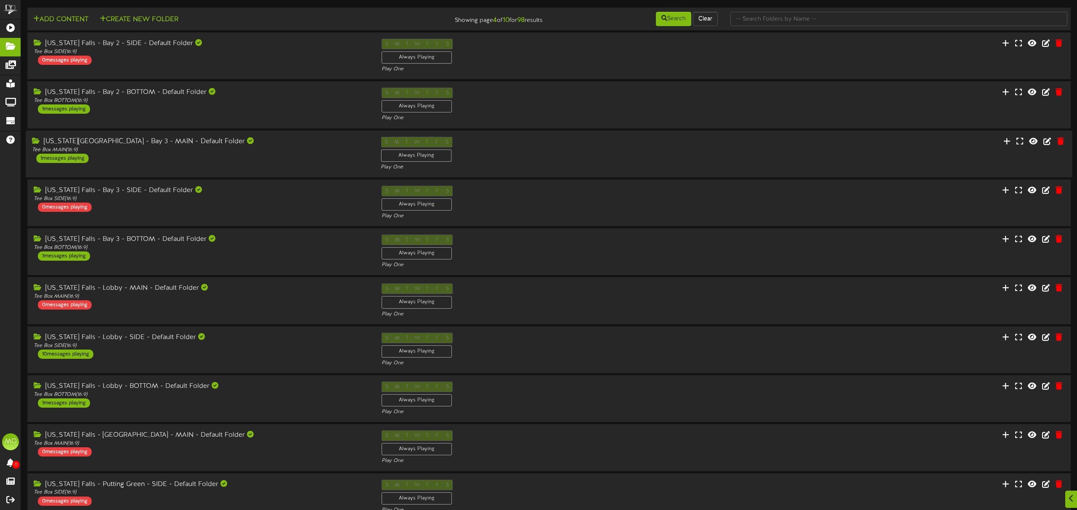
click at [201, 156] on div "Idaho Falls - Bay 3 - MAIN - Default Folder Tee Box MAIN ( 16:9 ) 1 messages pl…" at bounding box center [200, 149] width 349 height 26
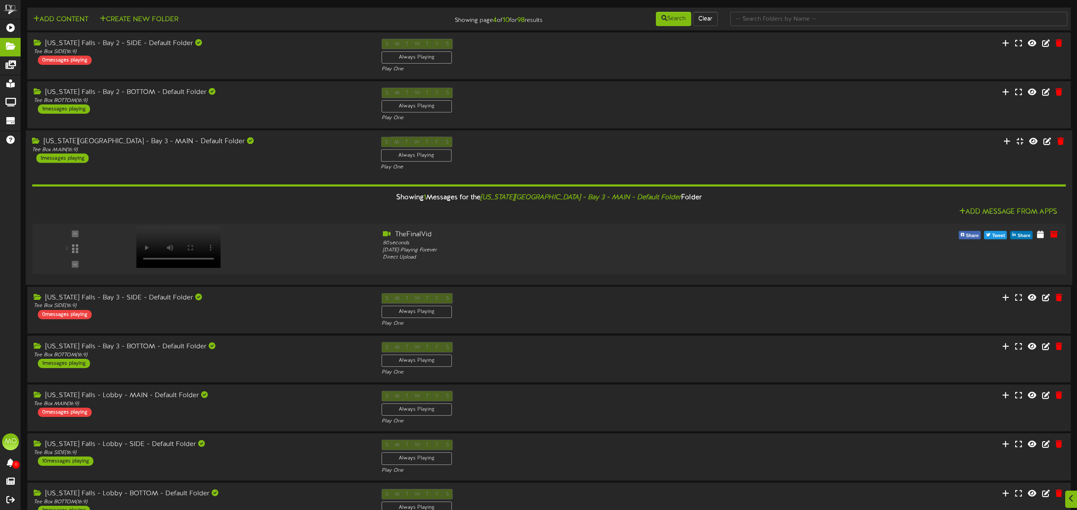
click at [237, 167] on div "Idaho Falls - Bay 3 - MAIN - Default Folder Tee Box MAIN ( 16:9 ) 1 messages pl…" at bounding box center [549, 153] width 1046 height 35
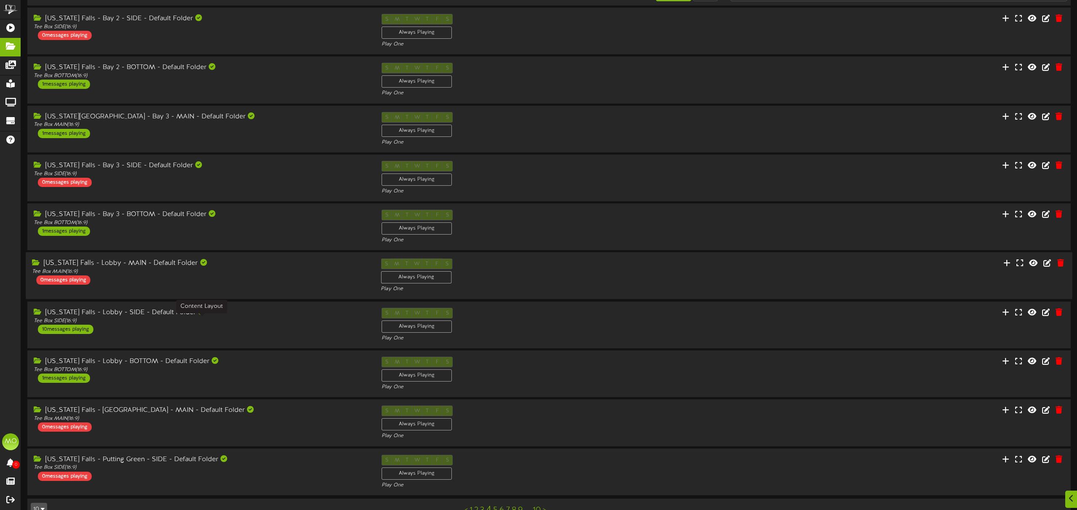
scroll to position [50, 0]
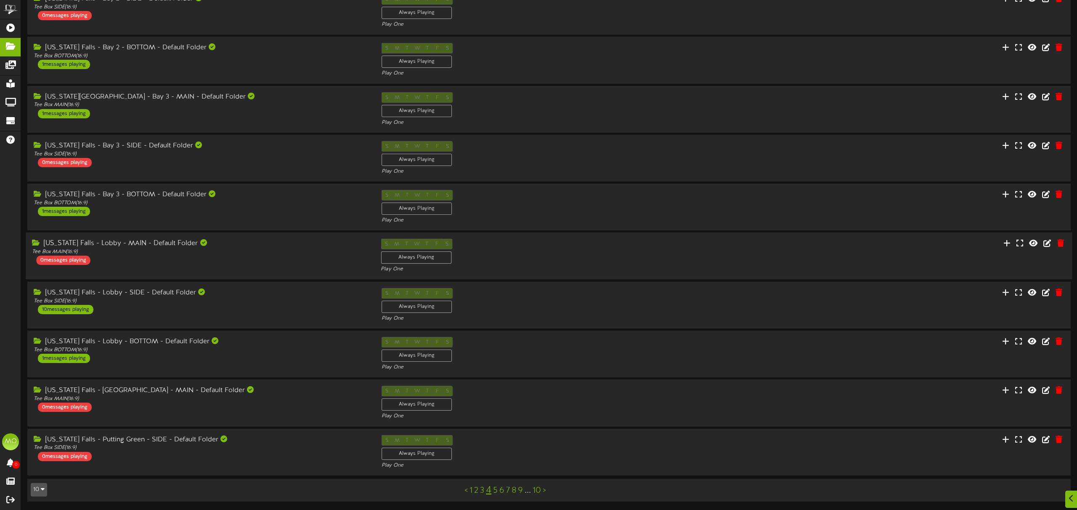
click at [210, 263] on div "Idaho Falls - Lobby - MAIN - Default Folder Tee Box MAIN ( 16:9 ) 0 messages pl…" at bounding box center [200, 252] width 349 height 26
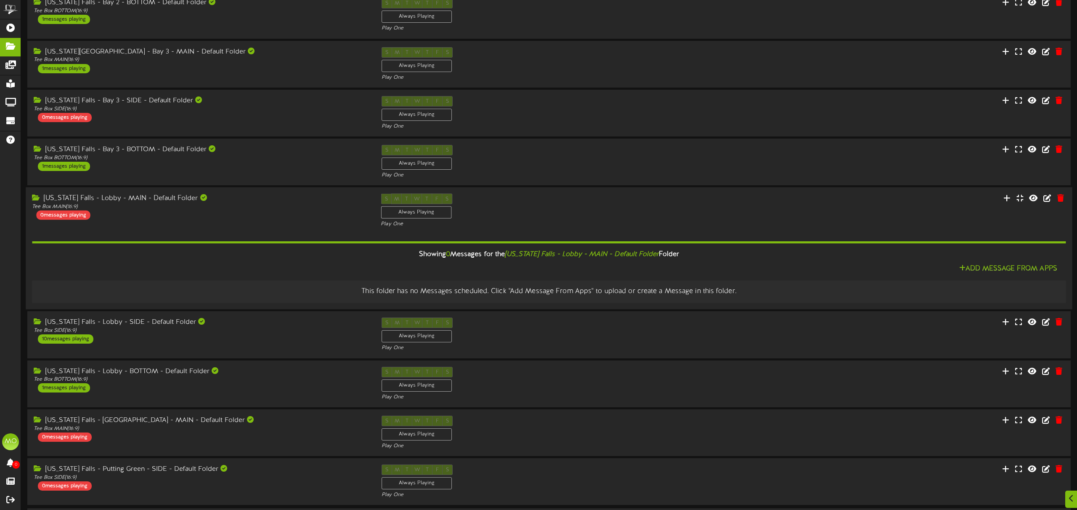
scroll to position [125, 0]
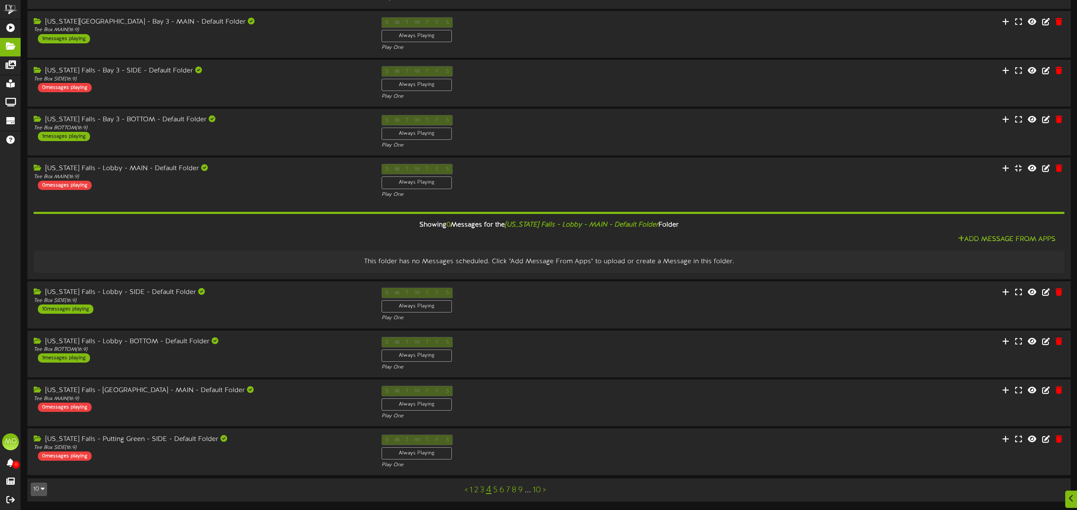
click at [496, 489] on link "5" at bounding box center [495, 489] width 5 height 9
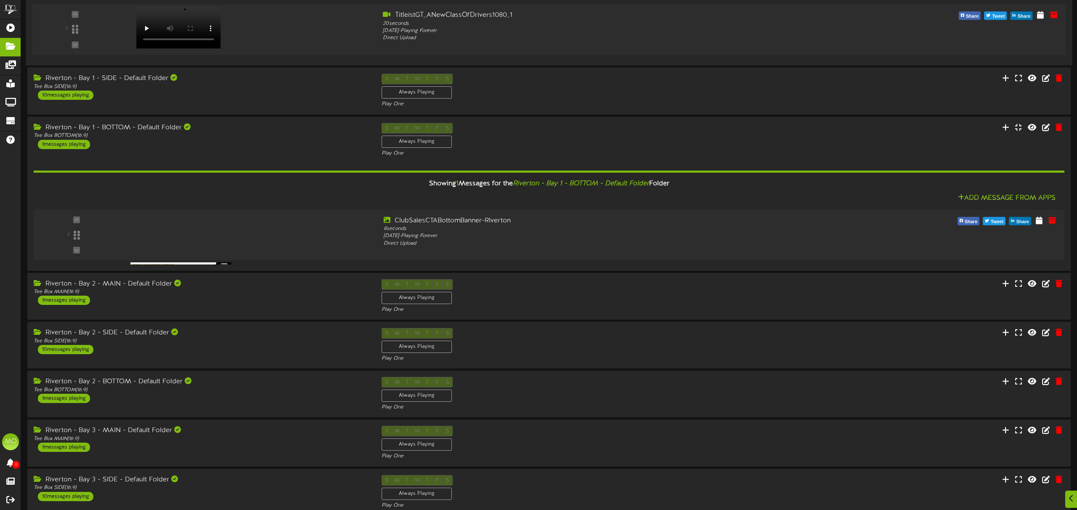
scroll to position [264, 0]
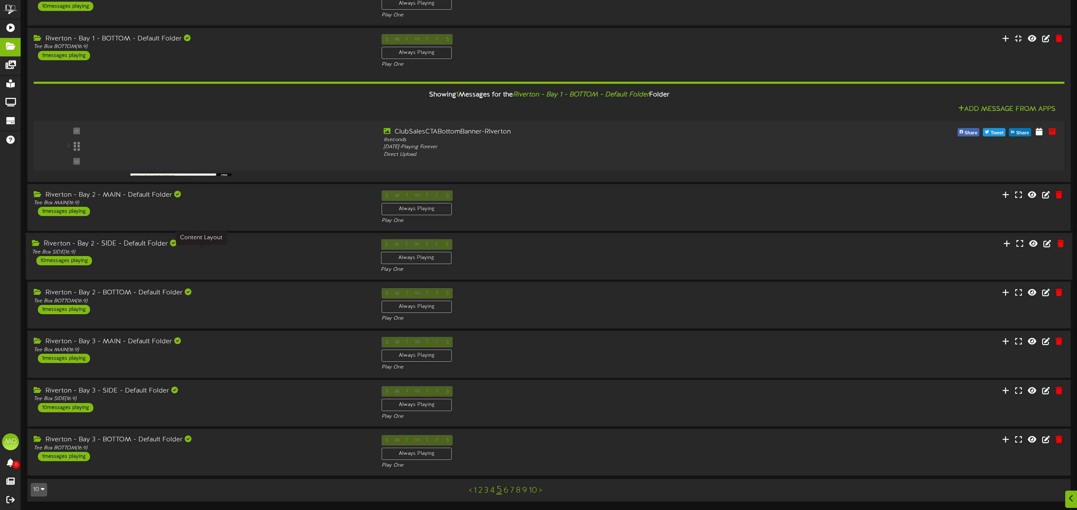
click at [204, 250] on div "Tee Box SIDE ( 16:9 )" at bounding box center [200, 252] width 336 height 7
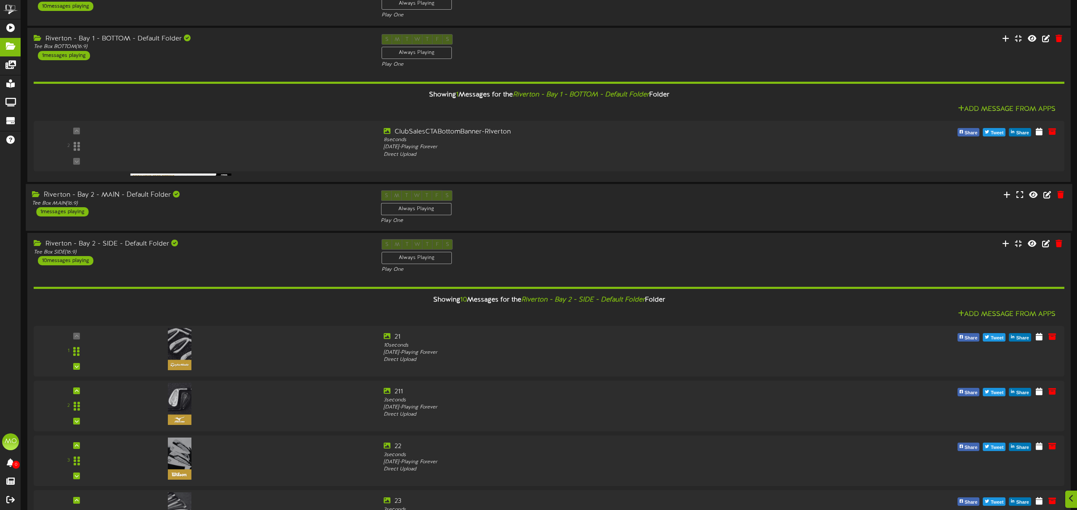
click at [217, 210] on div "Riverton - Bay 2 - MAIN - Default Folder Tee Box MAIN ( 16:9 ) 1 messages playi…" at bounding box center [200, 203] width 349 height 26
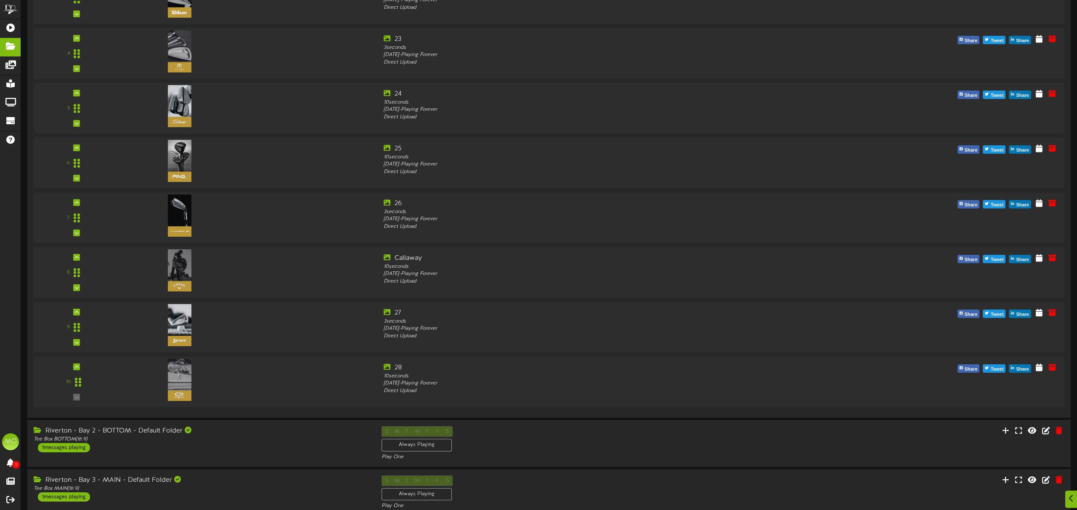
scroll to position [971, 0]
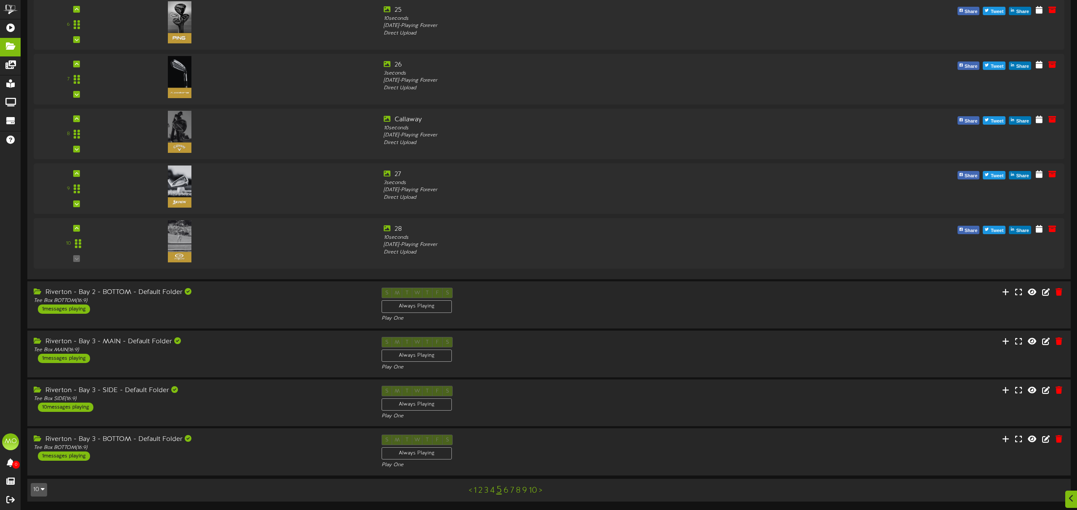
click at [475, 491] on link "1" at bounding box center [475, 490] width 3 height 9
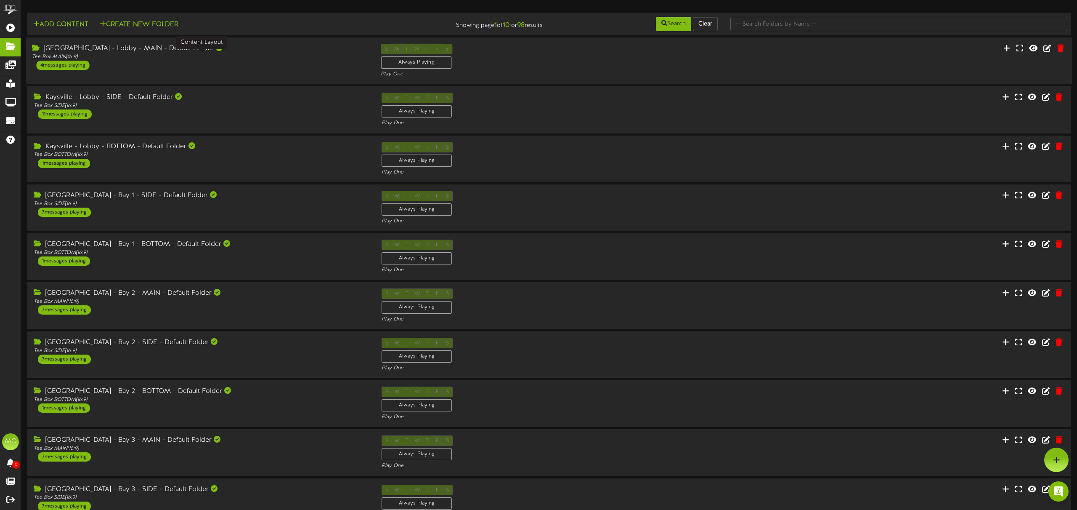
click at [162, 56] on div "Tee Box MAIN ( 16:9 )" at bounding box center [200, 56] width 336 height 7
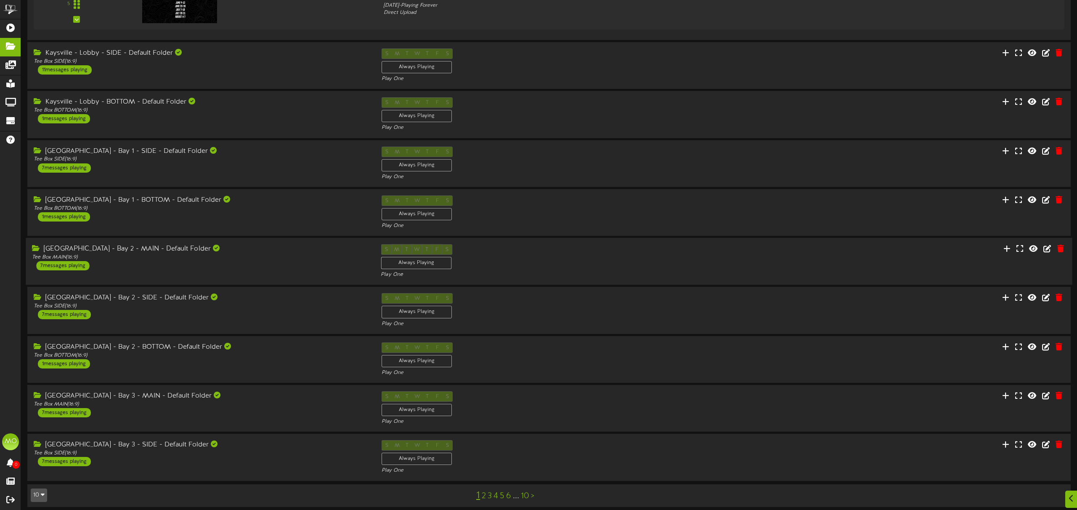
scroll to position [321, 0]
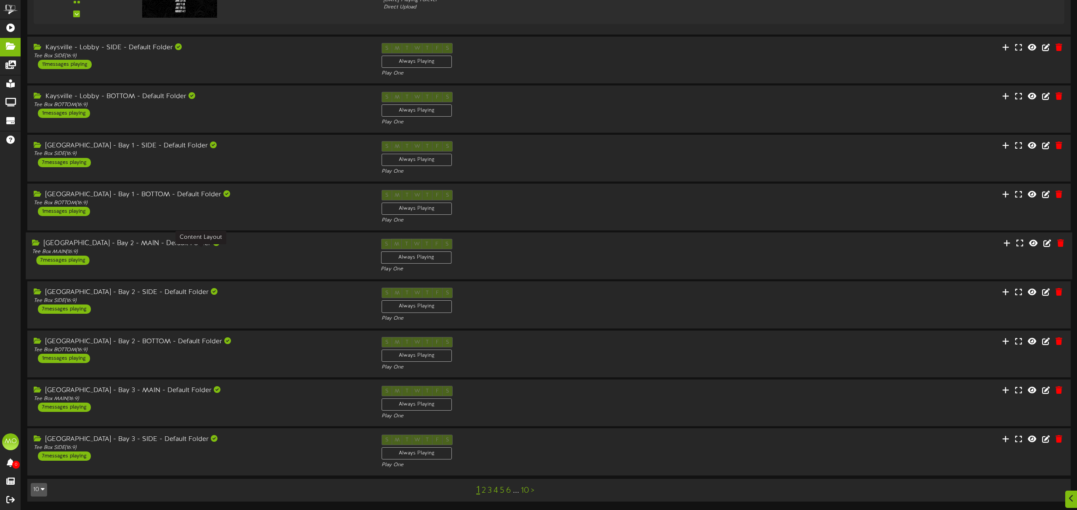
click at [225, 254] on div "Tee Box MAIN ( 16:9 )" at bounding box center [200, 251] width 336 height 7
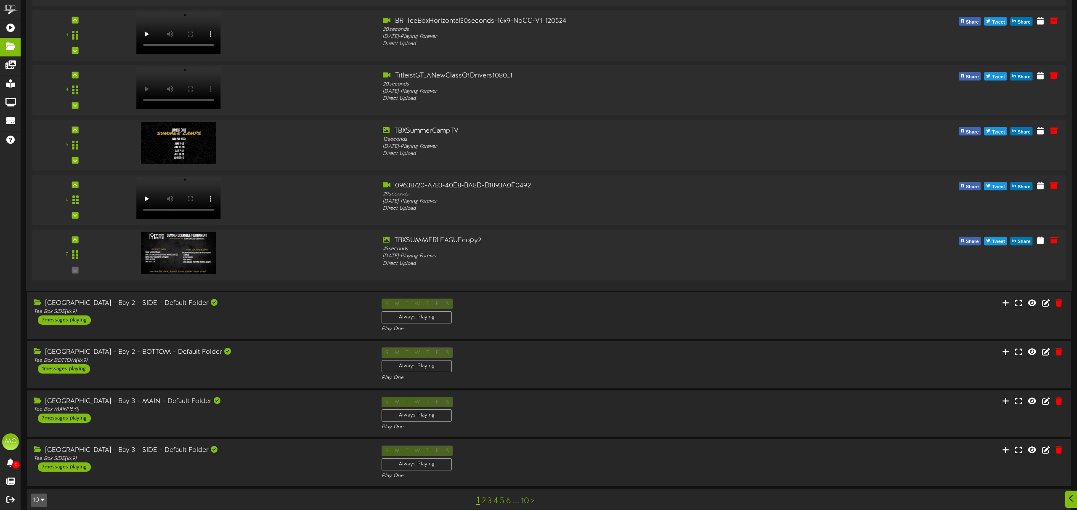
scroll to position [756, 0]
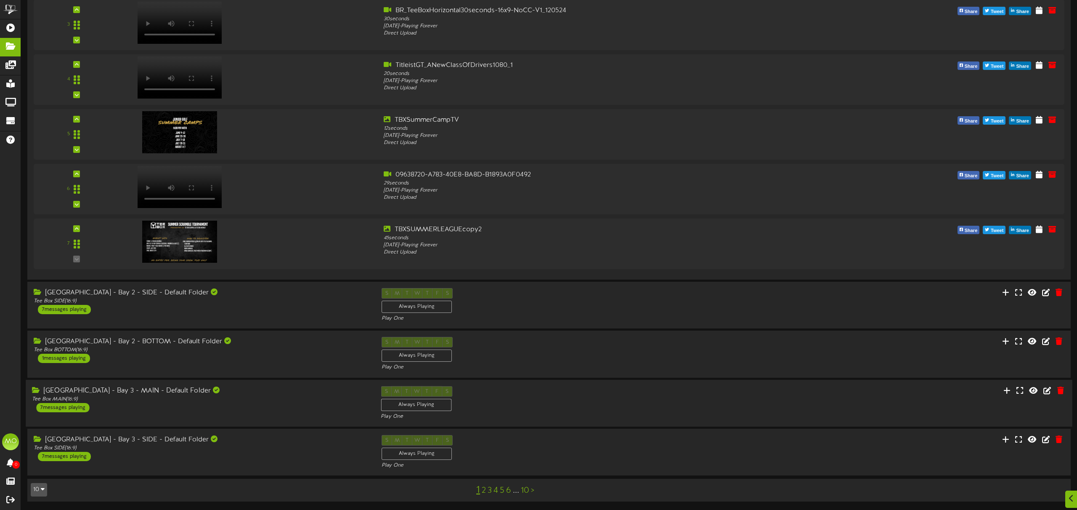
click at [249, 407] on div "Kaysville - Bay 3 - MAIN - Default Folder Tee Box MAIN ( 16:9 ) 7 messages play…" at bounding box center [200, 399] width 349 height 26
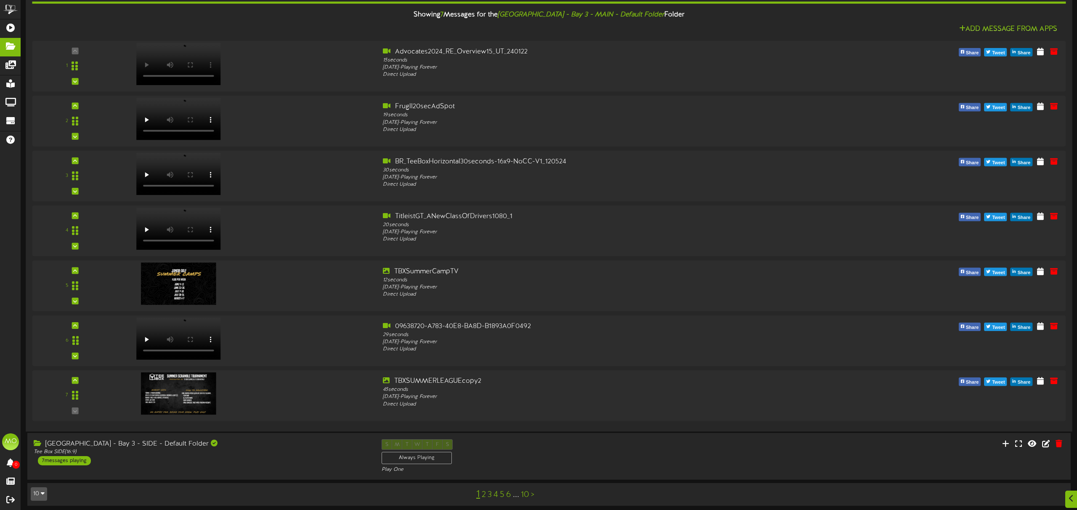
scroll to position [1192, 0]
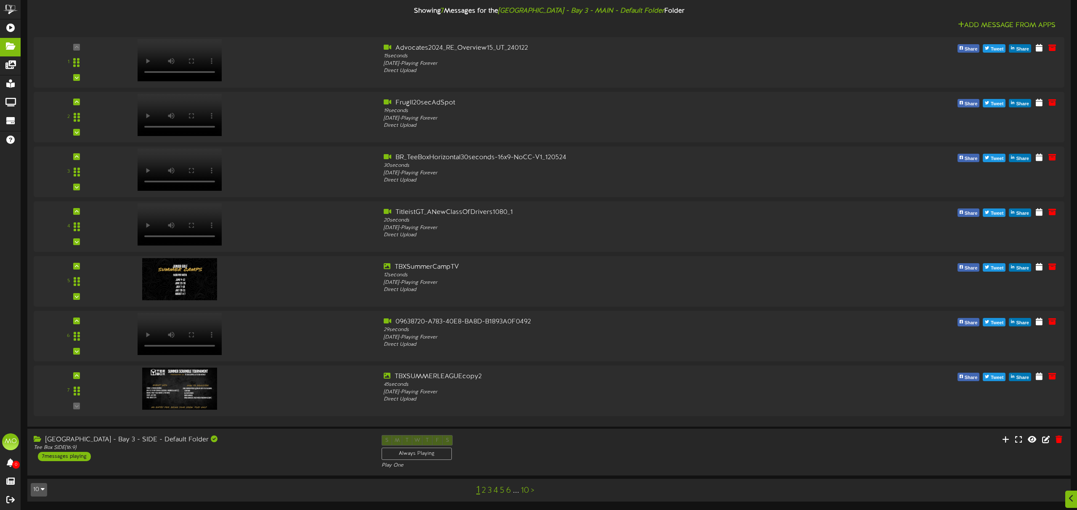
click at [485, 489] on link "2" at bounding box center [484, 490] width 4 height 9
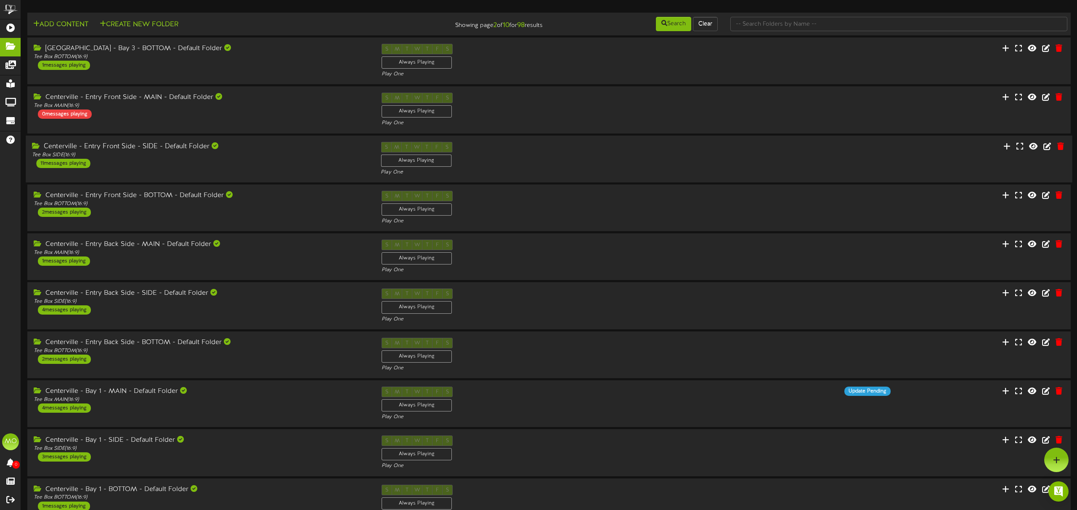
click at [242, 167] on div "Centerville - Entry Front Side - SIDE - Default Folder Tee Box SIDE ( 16:9 ) 11…" at bounding box center [200, 154] width 349 height 26
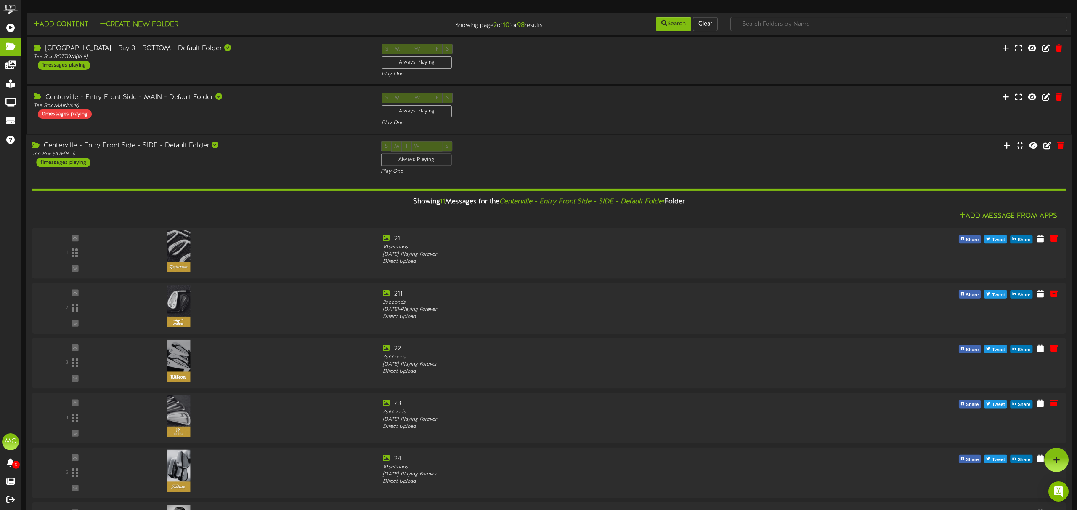
click at [235, 146] on div "Centerville - Entry Front Side - SIDE - Default Folder" at bounding box center [200, 146] width 336 height 10
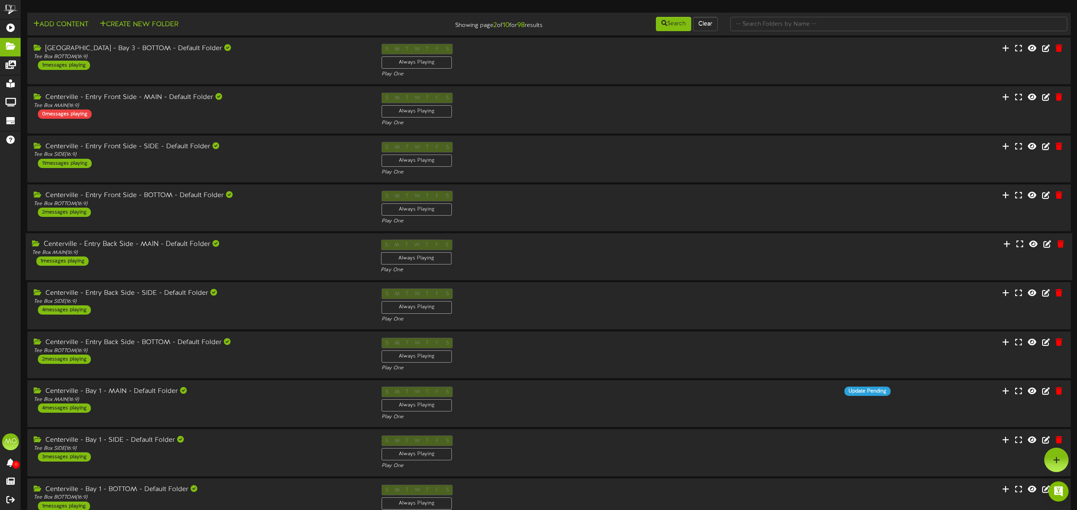
click at [268, 260] on div "Centerville - Entry Back Side - MAIN - Default Folder Tee Box MAIN ( 16:9 ) 1 m…" at bounding box center [200, 252] width 349 height 26
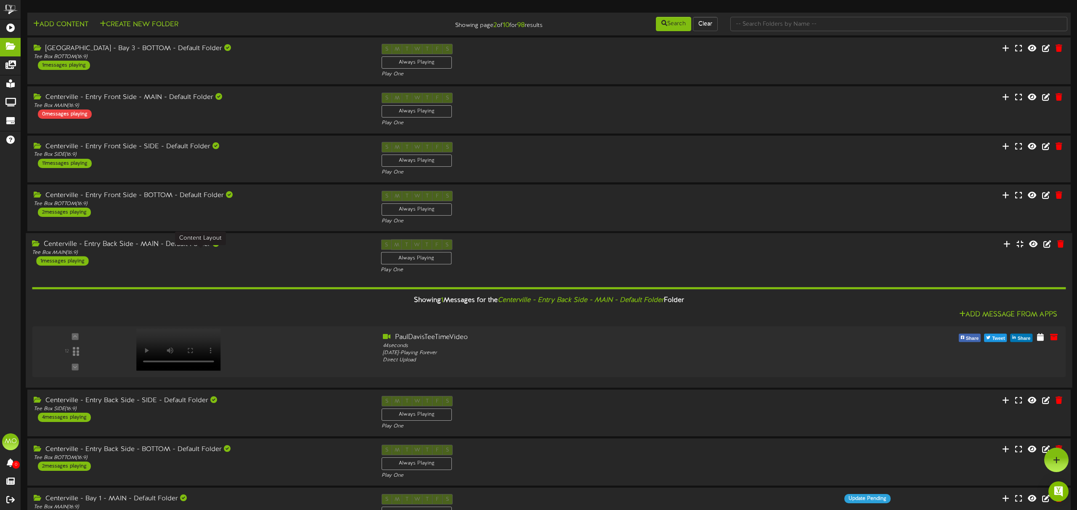
click at [267, 252] on div "Tee Box MAIN ( 16:9 )" at bounding box center [200, 252] width 336 height 7
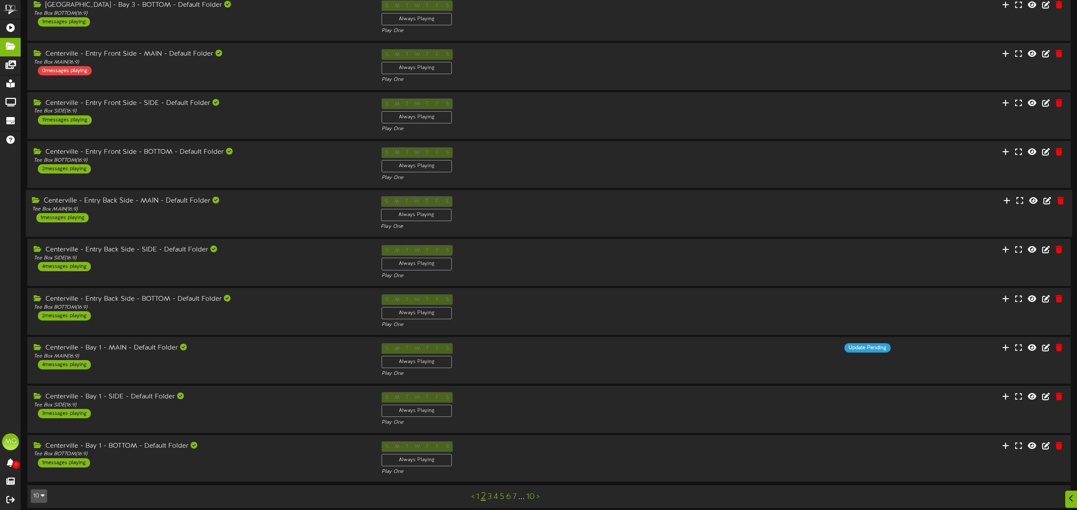
scroll to position [50, 0]
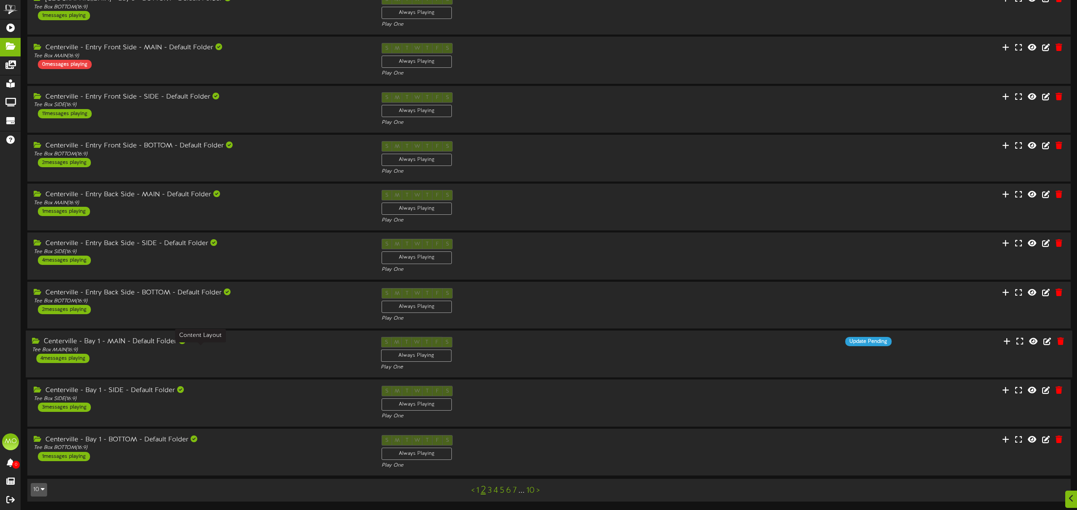
click at [260, 348] on div "Tee Box MAIN ( 16:9 )" at bounding box center [200, 349] width 336 height 7
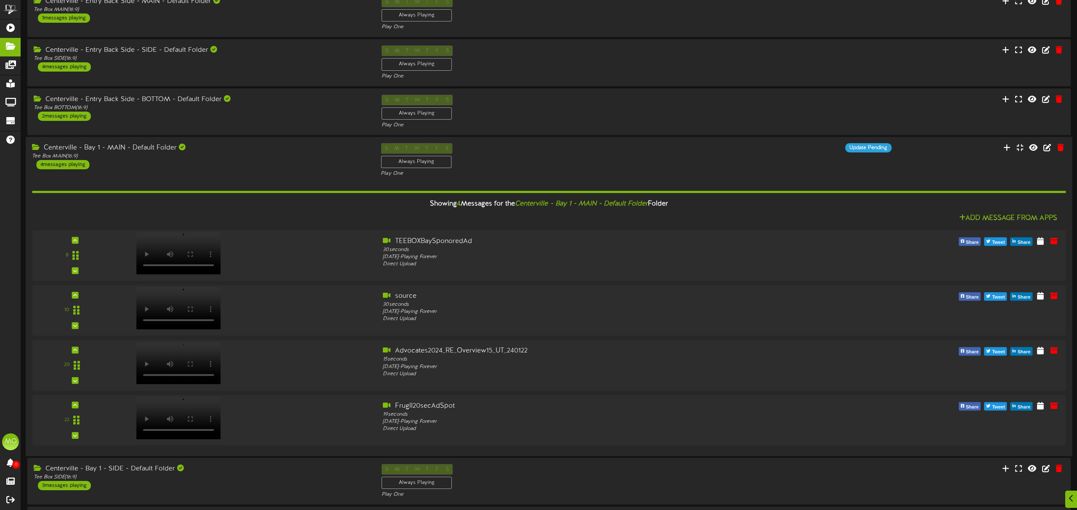
scroll to position [321, 0]
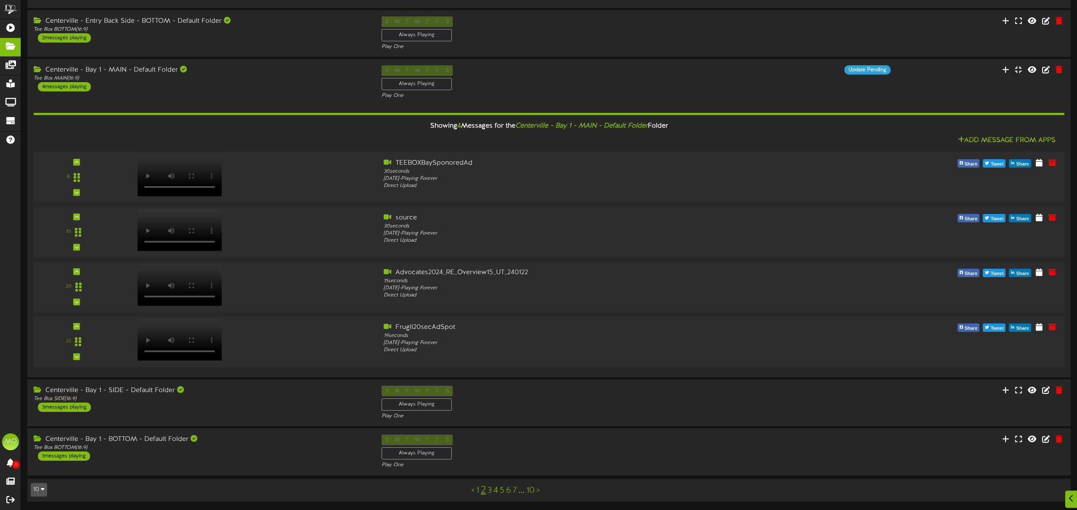
click at [489, 488] on link "3" at bounding box center [490, 490] width 4 height 9
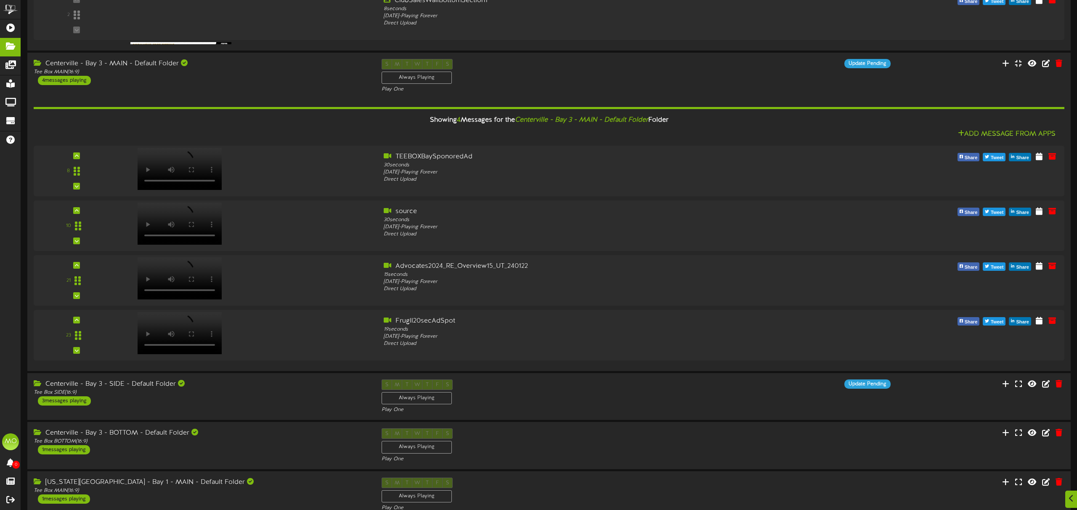
scroll to position [699, 0]
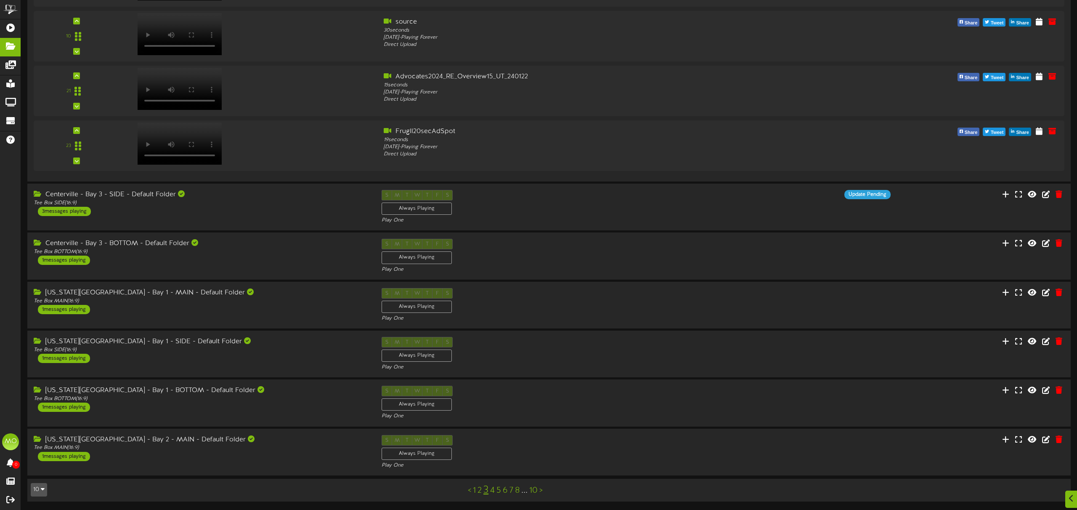
click at [533, 490] on link "10" at bounding box center [533, 490] width 8 height 9
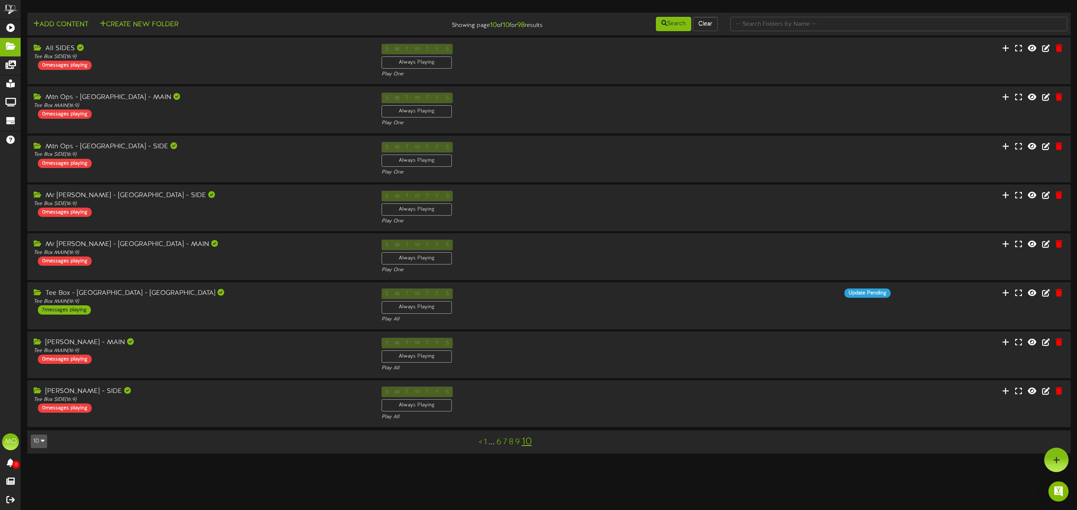
click at [518, 441] on link "9" at bounding box center [517, 441] width 5 height 9
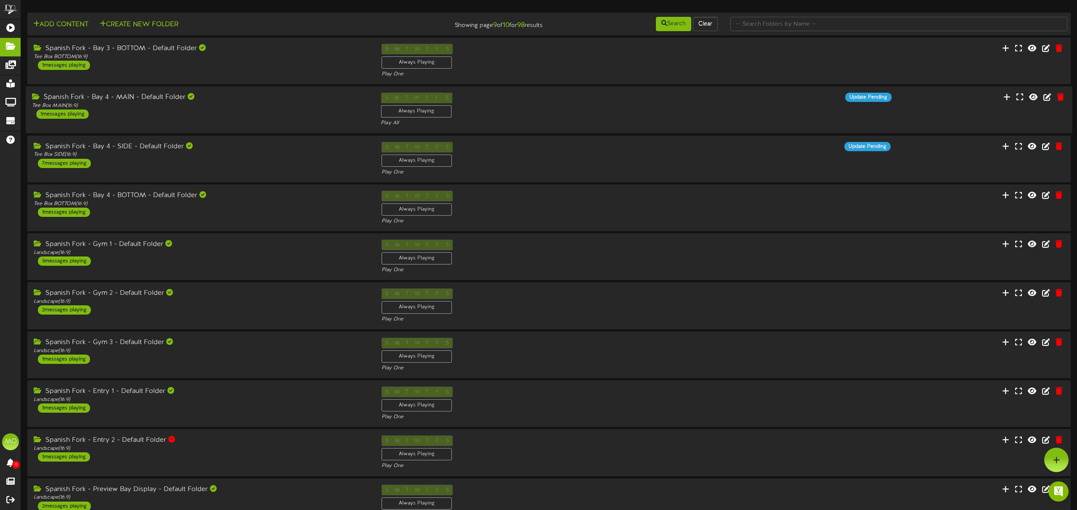
click at [240, 112] on div "Spanish Fork - Bay 4 - MAIN - Default Folder Tee Box MAIN ( 16:9 ) 1 messages p…" at bounding box center [200, 106] width 349 height 26
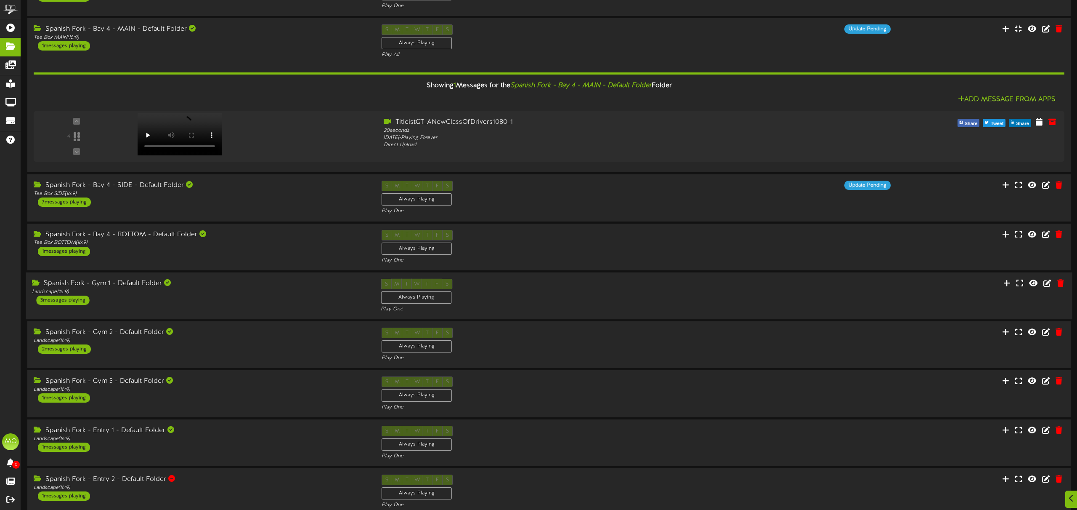
scroll to position [72, 0]
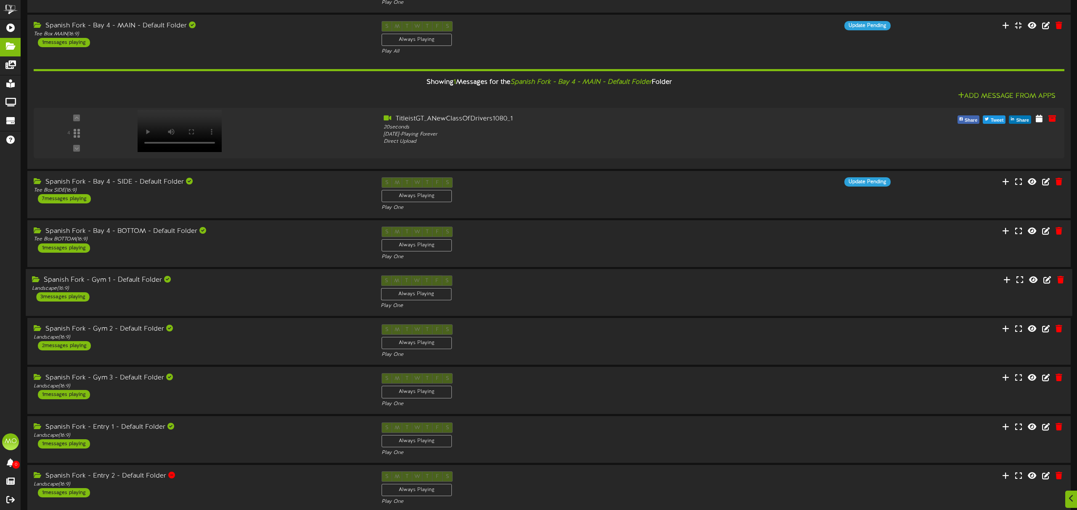
click at [206, 298] on div "Spanish Fork - Gym 1 - Default Folder Landscape ( 16:9 ) 3 messages playing" at bounding box center [200, 288] width 349 height 26
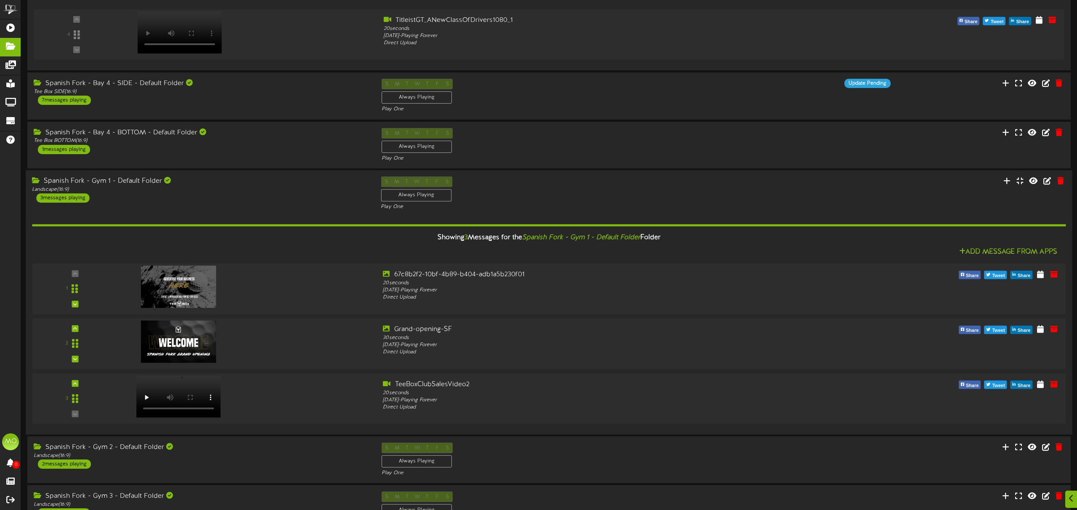
scroll to position [172, 0]
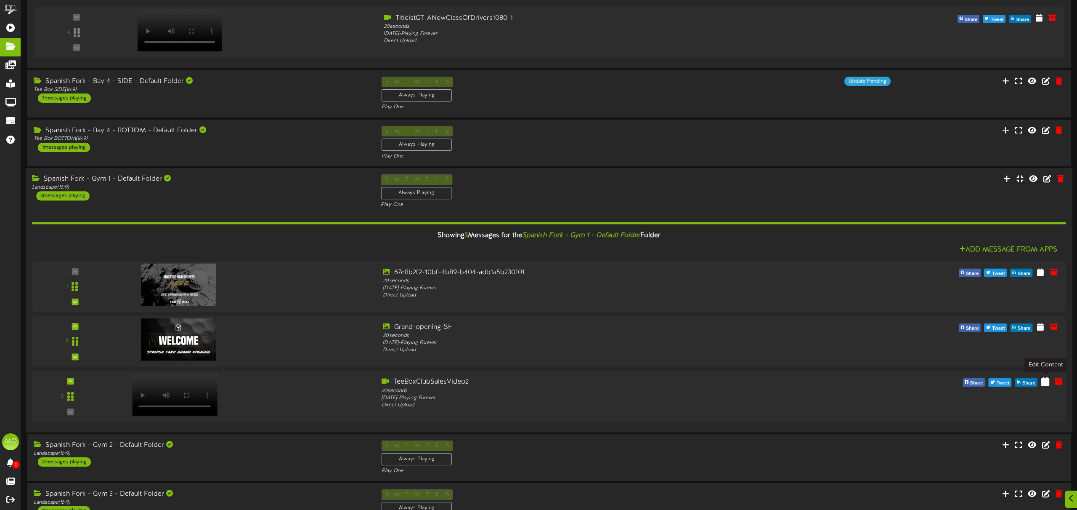
click at [1046, 382] on icon at bounding box center [1045, 380] width 8 height 9
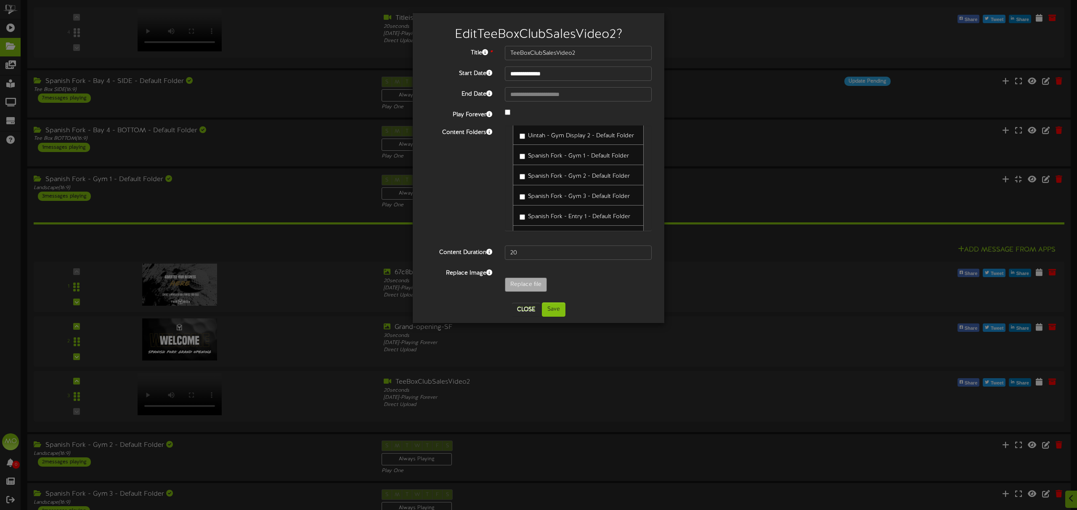
scroll to position [0, 0]
click at [14, 66] on div "**********" at bounding box center [538, 255] width 1077 height 510
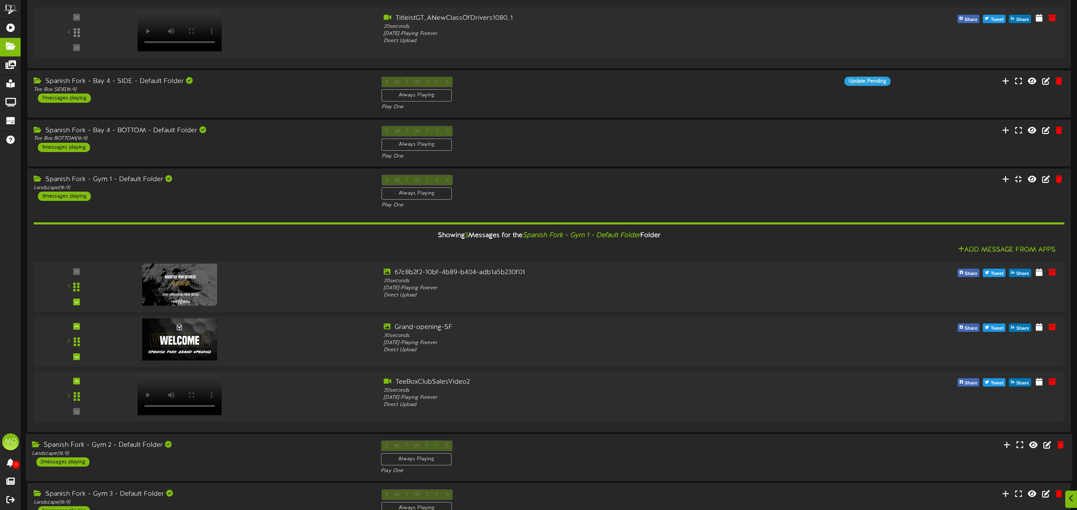
scroll to position [373, 0]
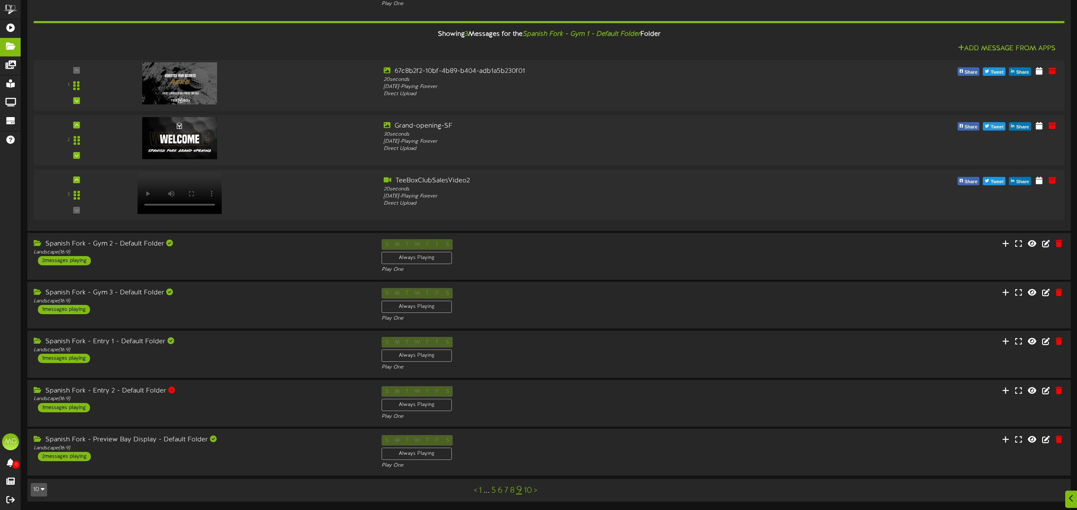
click at [494, 490] on link "5" at bounding box center [493, 490] width 5 height 9
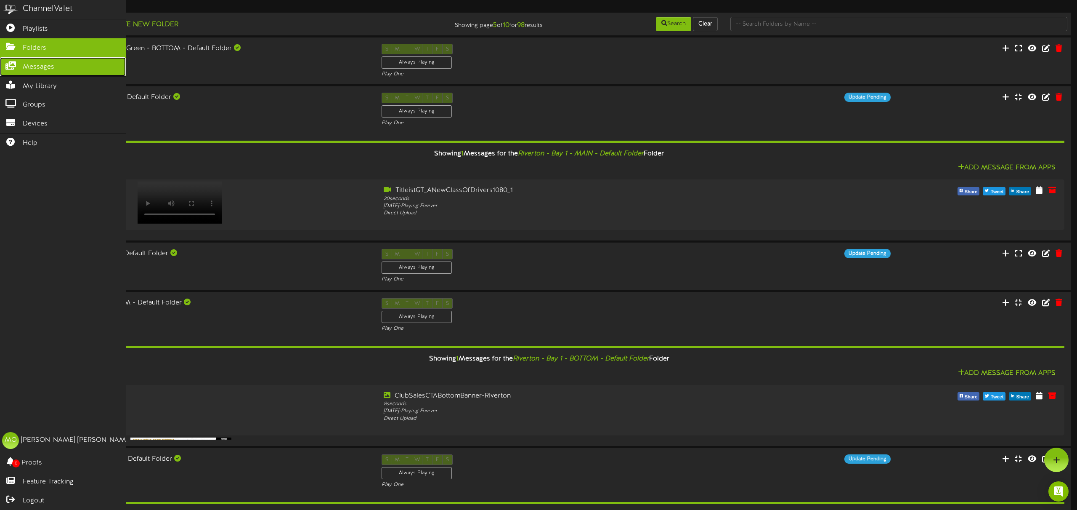
click at [35, 65] on span "Messages" at bounding box center [39, 67] width 32 height 10
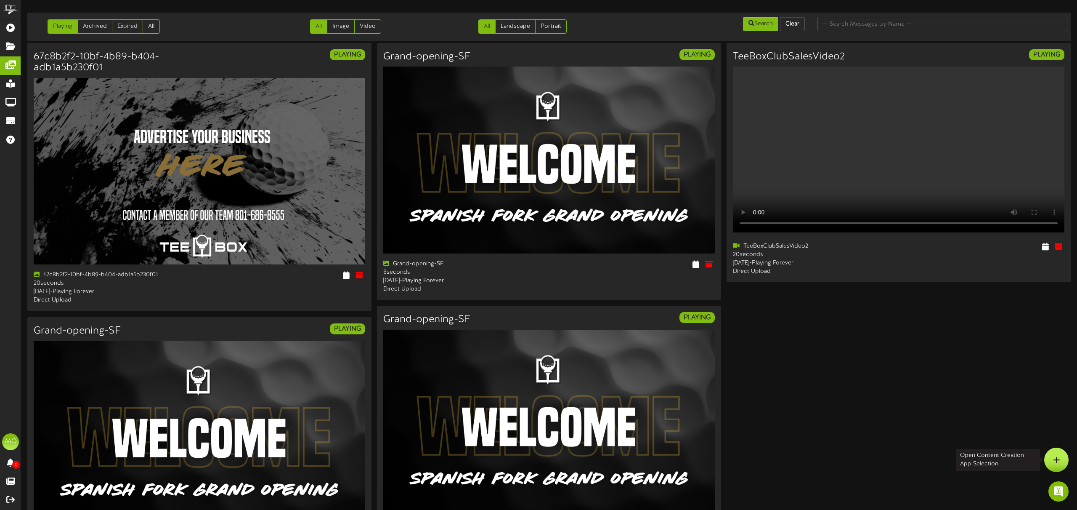
click at [1059, 460] on icon at bounding box center [1056, 460] width 7 height 8
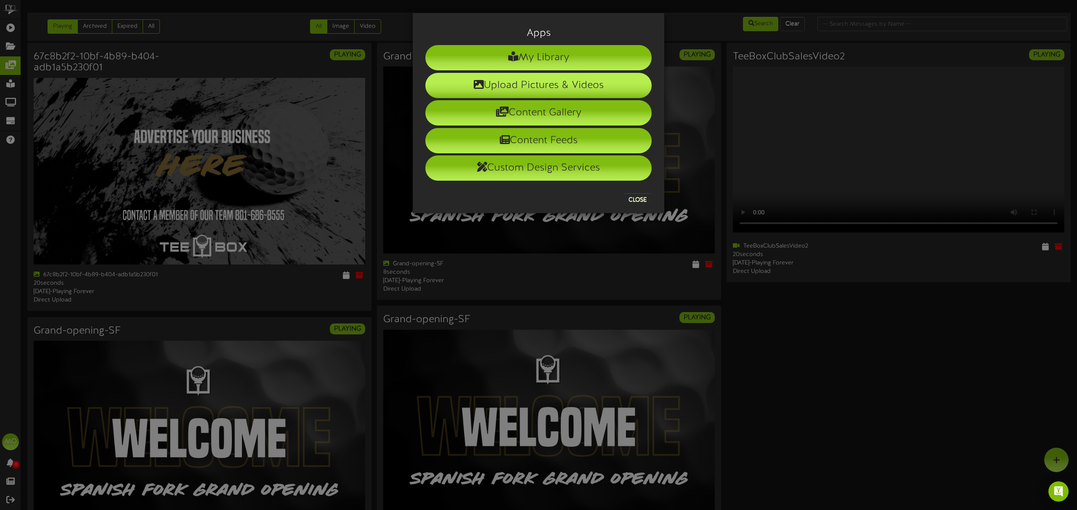
click at [539, 81] on li "Upload Pictures & Videos" at bounding box center [538, 85] width 226 height 25
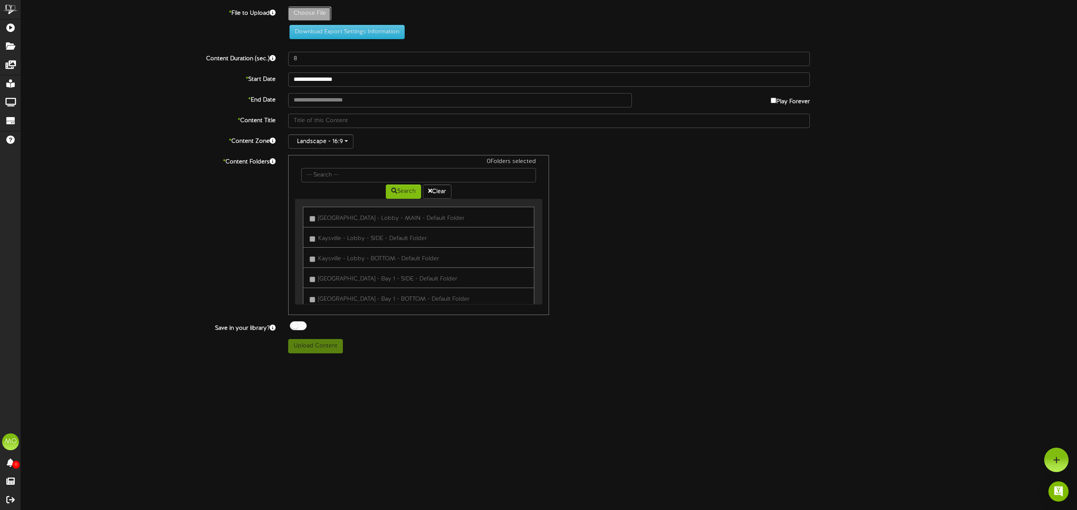
type input "**********"
type input "ClubSalesCTABottomBanner-RIverton"
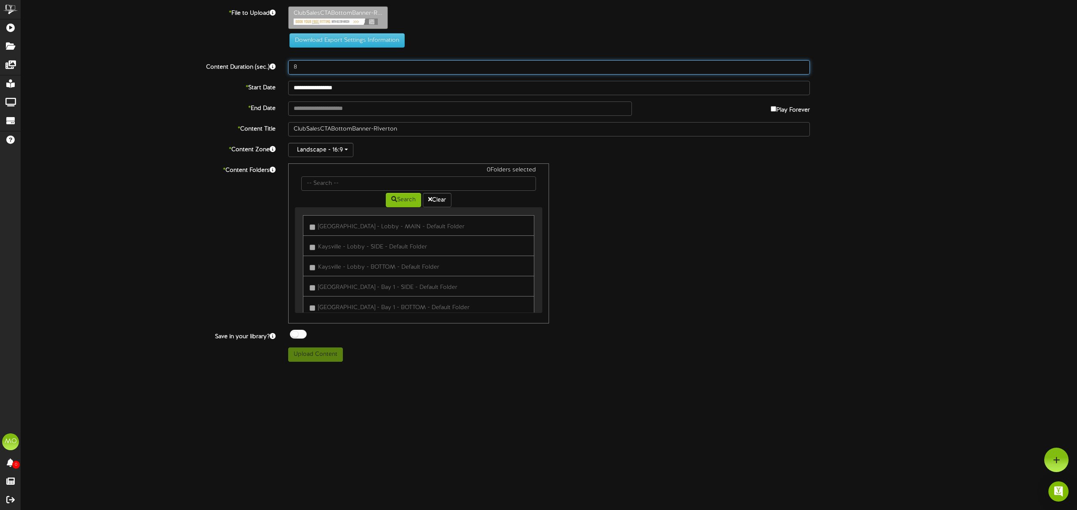
click at [321, 65] on input "8" at bounding box center [549, 67] width 522 height 14
type input "99999999"
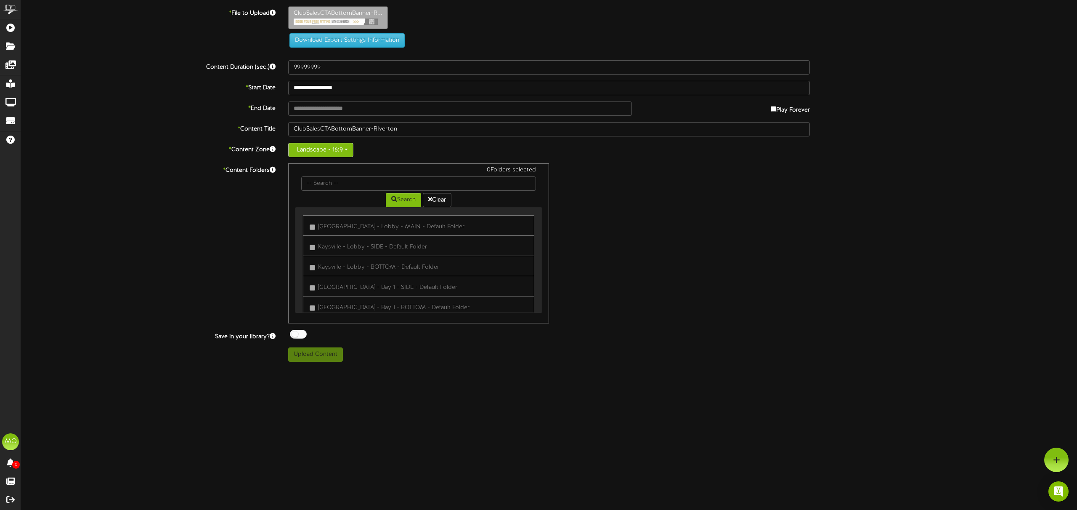
click at [335, 150] on button "Landscape - 16:9" at bounding box center [320, 150] width 65 height 14
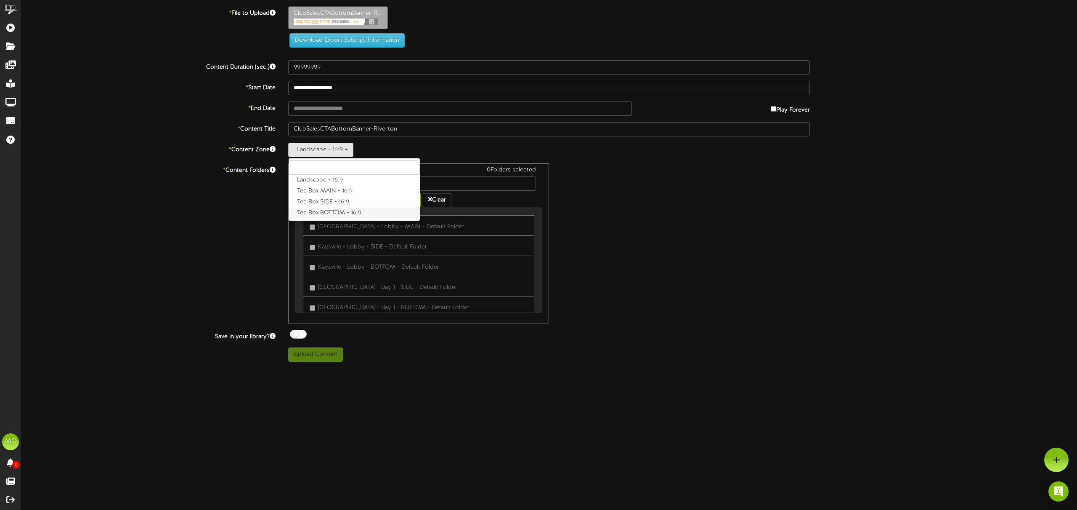
click at [355, 211] on label "Tee Box BOTTOM - 16:9" at bounding box center [354, 212] width 131 height 11
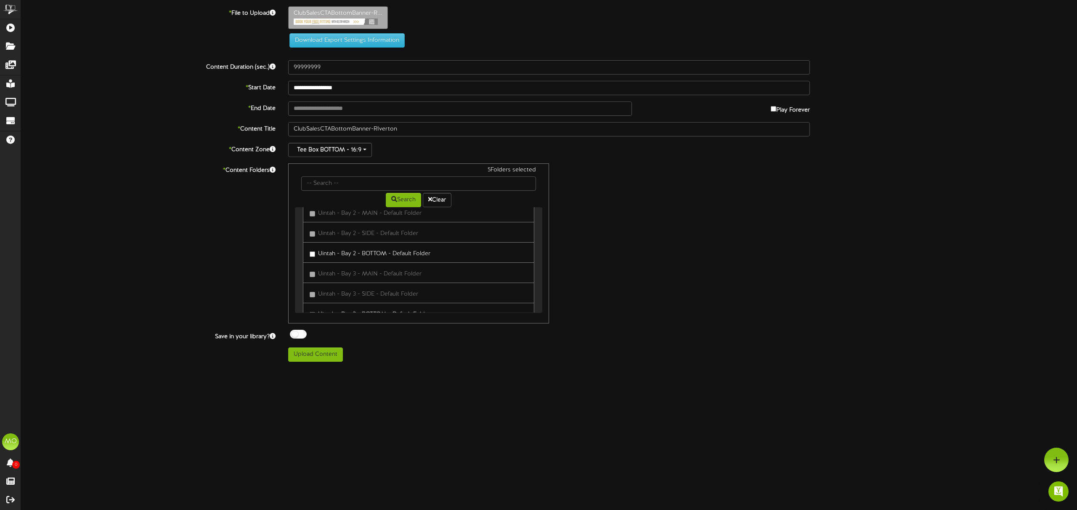
scroll to position [1403, 0]
click at [335, 358] on button "Upload Content" at bounding box center [315, 354] width 55 height 14
type input "**********"
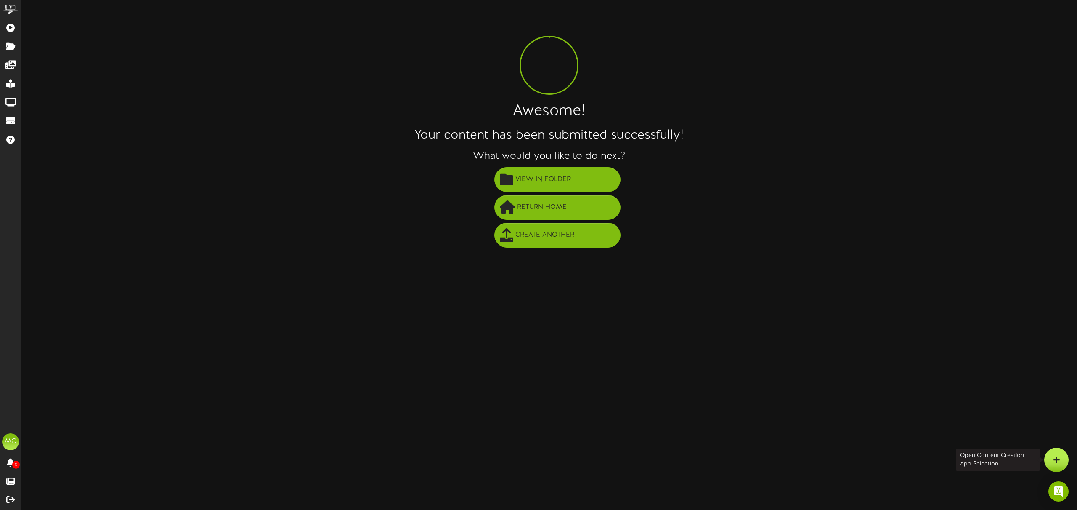
click at [1058, 456] on icon at bounding box center [1056, 460] width 7 height 8
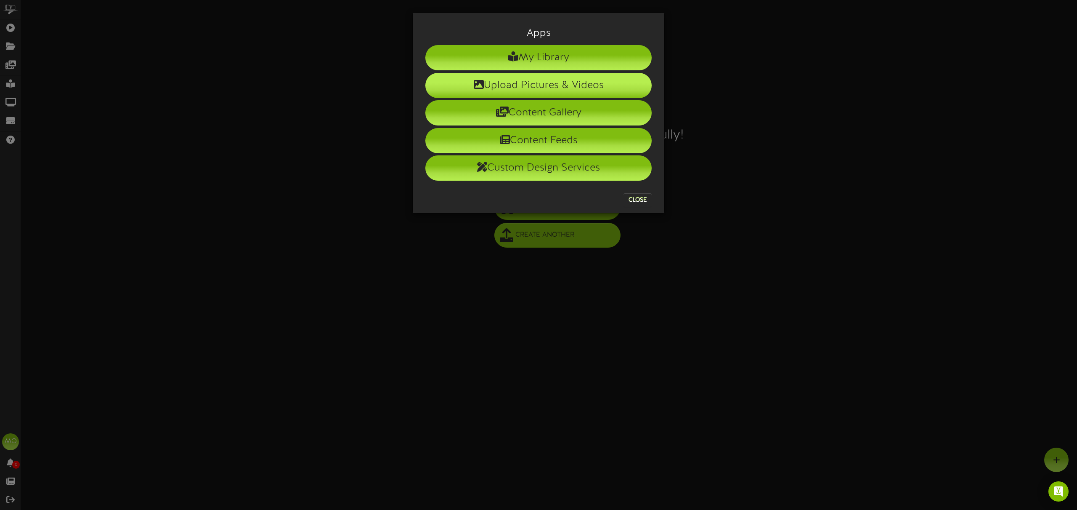
click at [572, 91] on li "Upload Pictures & Videos" at bounding box center [538, 85] width 226 height 25
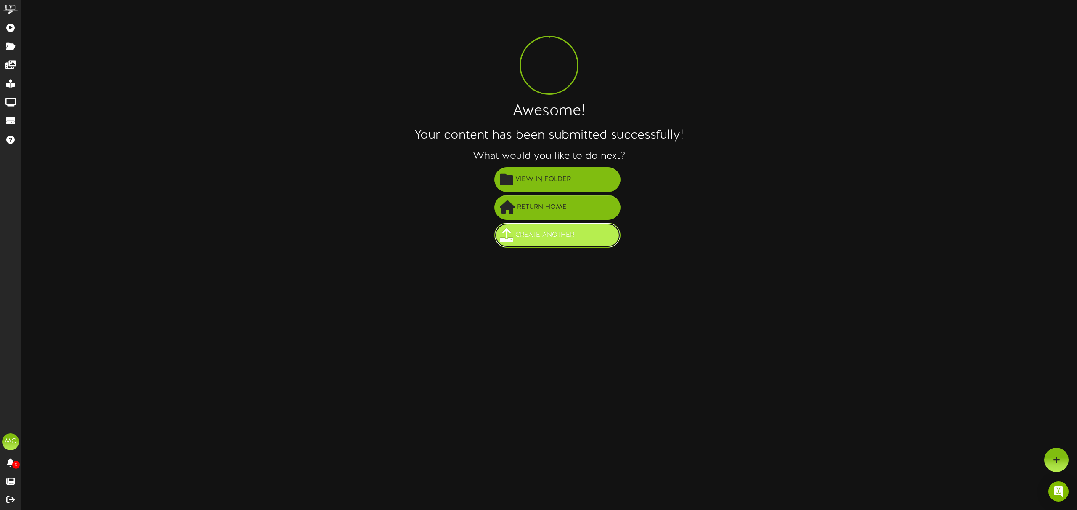
click at [574, 233] on span "Create Another" at bounding box center [544, 235] width 63 height 14
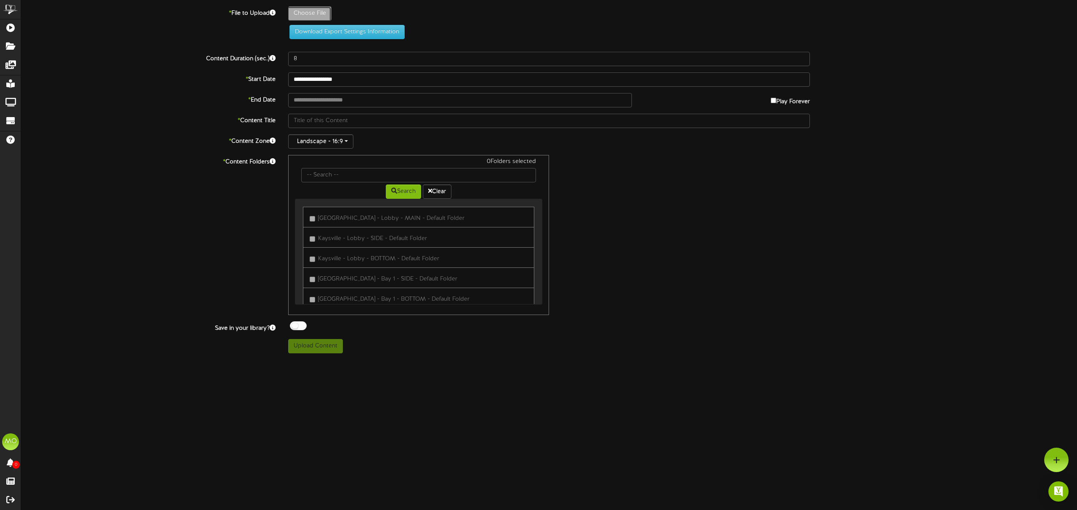
type input "**********"
type input "ClubFittingOpt1"
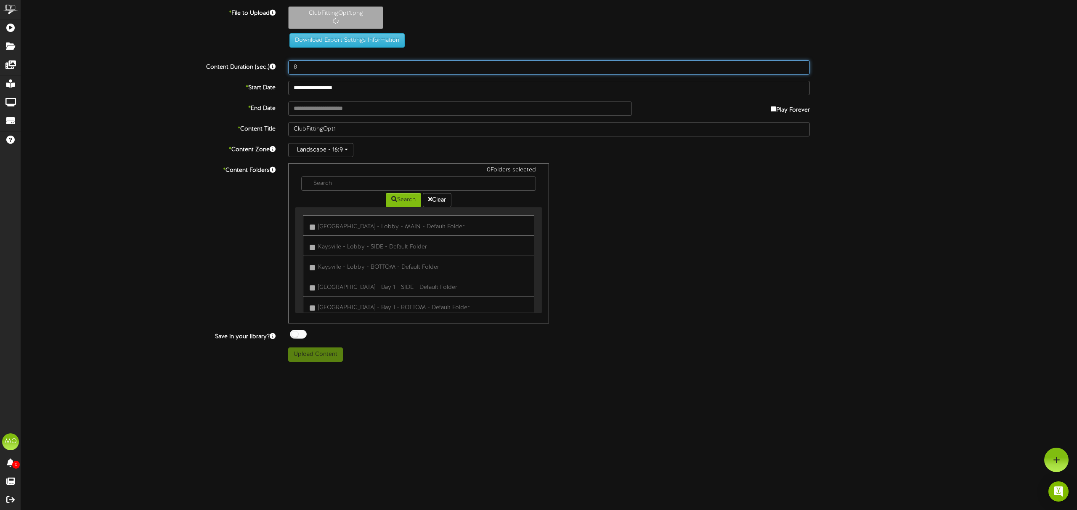
click at [308, 66] on input "8" at bounding box center [549, 67] width 522 height 14
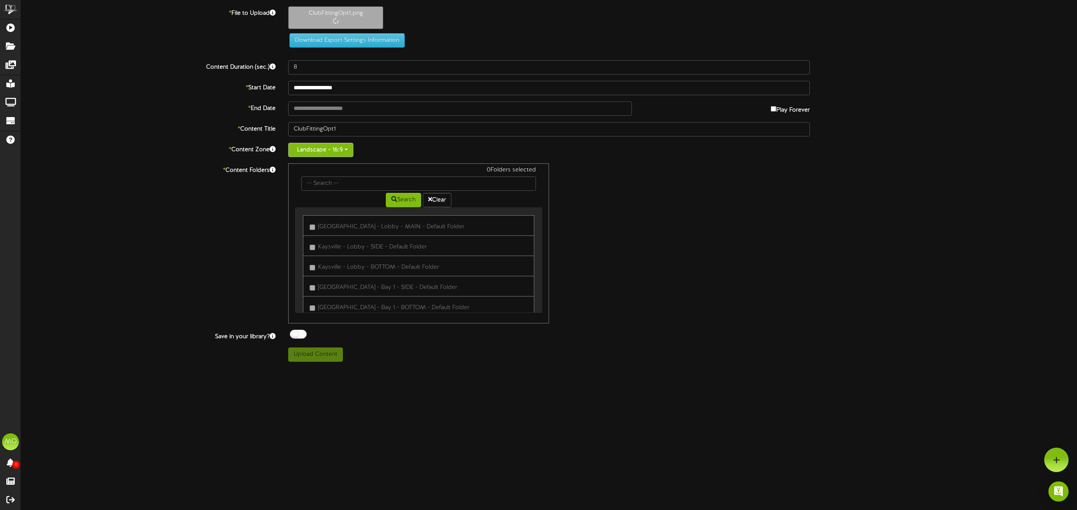
click at [329, 153] on button "Landscape - 16:9" at bounding box center [320, 150] width 65 height 14
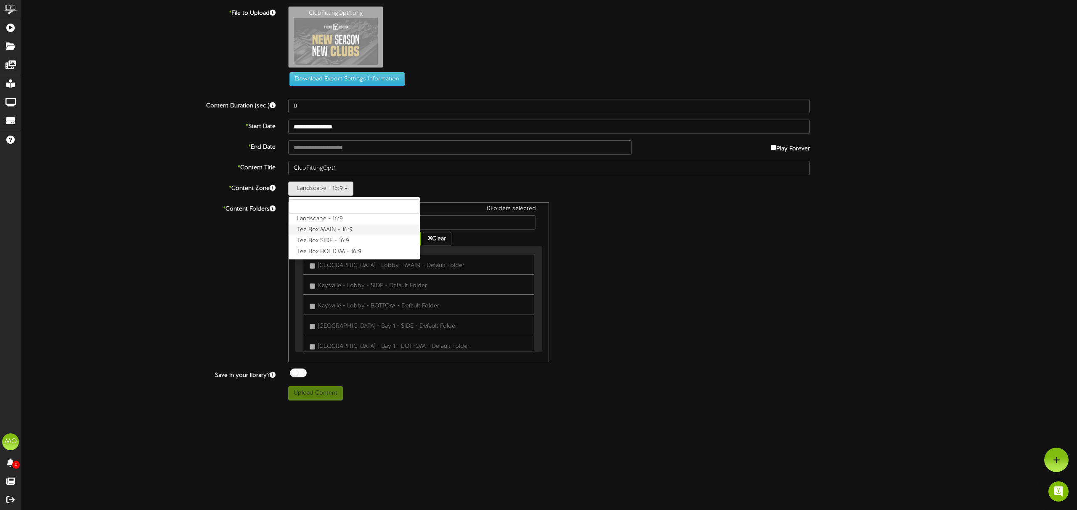
click at [335, 191] on div "Landscape - 16:9 Landscape - 16:9 Tee Box MAIN - 16:9 Tee Box SIDE - 16:9 Tee B…" at bounding box center [549, 188] width 522 height 14
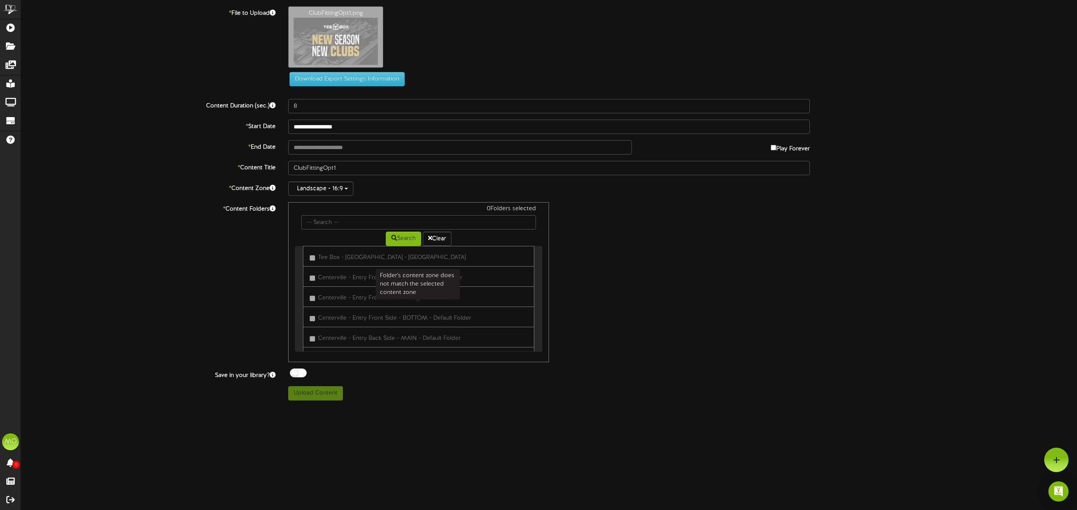
scroll to position [334, 0]
click at [321, 187] on button "Landscape - 16:9" at bounding box center [320, 188] width 65 height 14
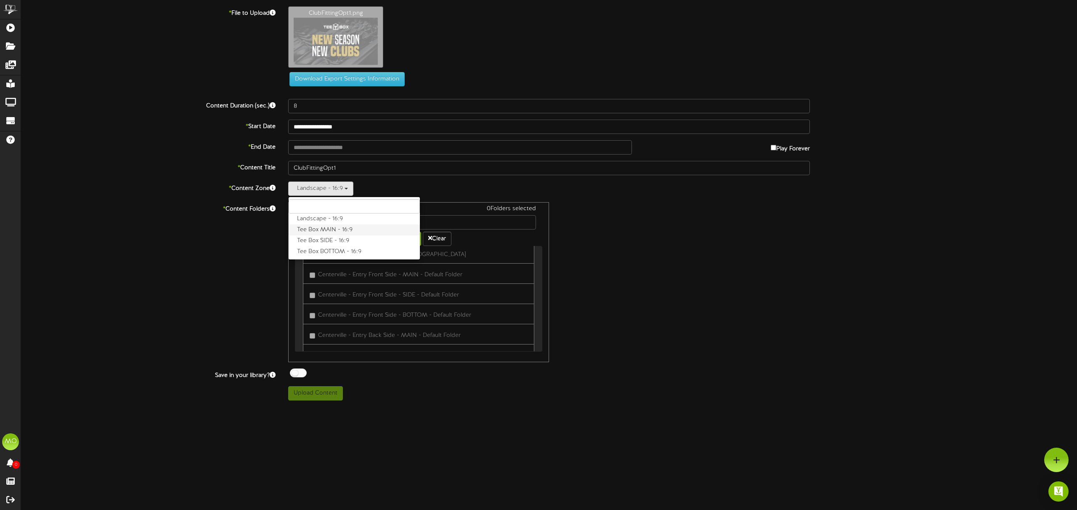
click at [336, 228] on label "Tee Box MAIN - 16:9" at bounding box center [354, 229] width 131 height 11
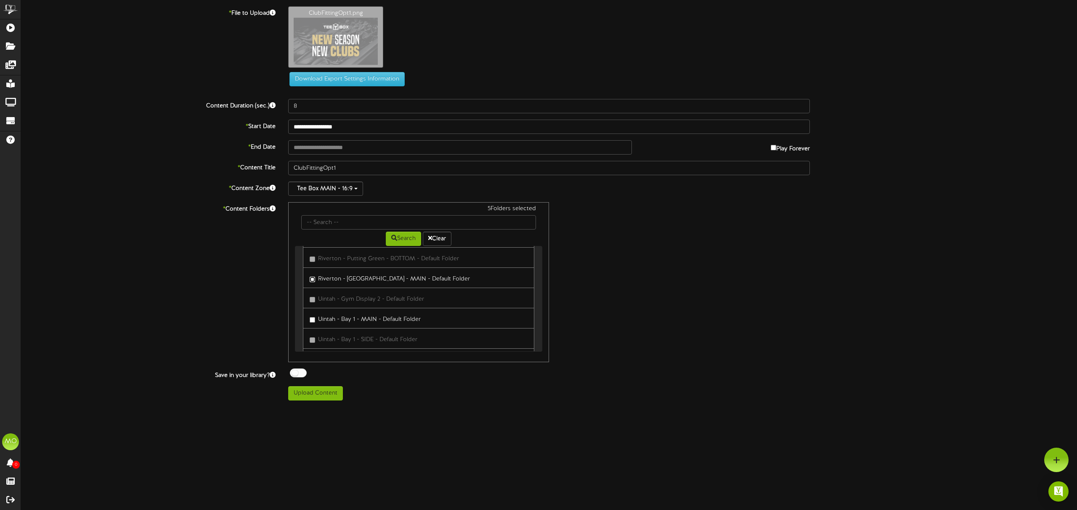
scroll to position [1267, 0]
click at [327, 393] on button "Upload Content" at bounding box center [315, 393] width 55 height 14
type input "**********"
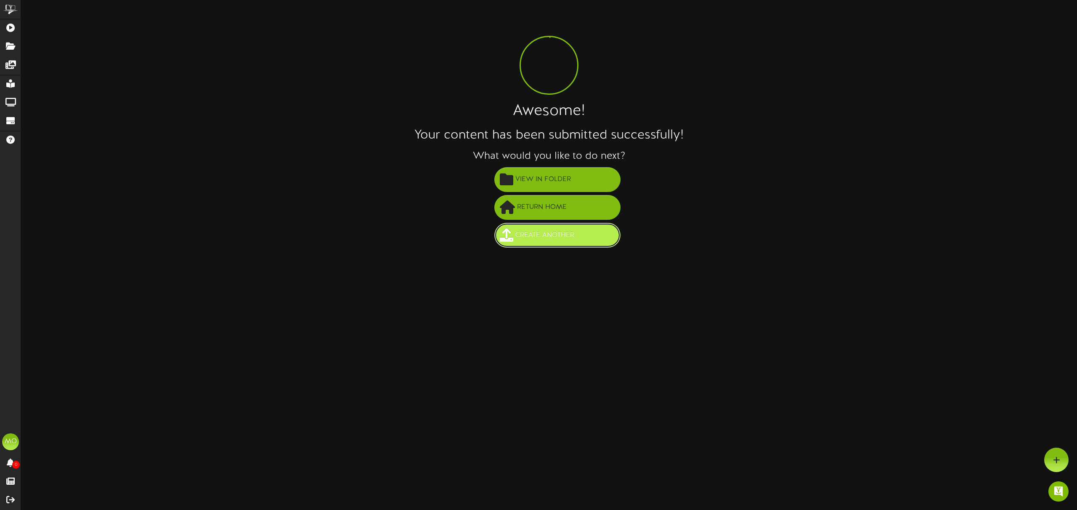
click at [586, 233] on button "Create Another" at bounding box center [557, 235] width 126 height 25
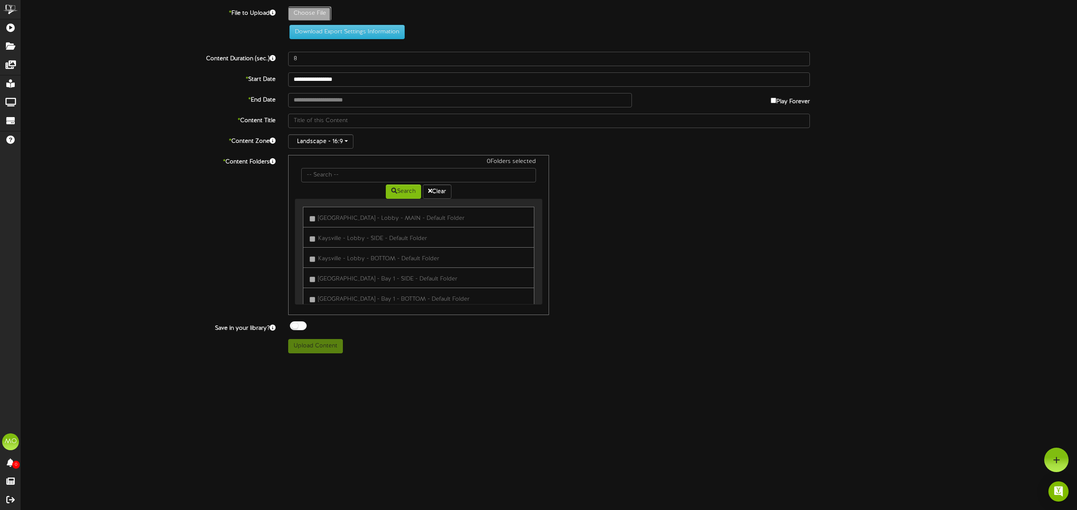
type input "**********"
type input "ClubFittingOpt2"
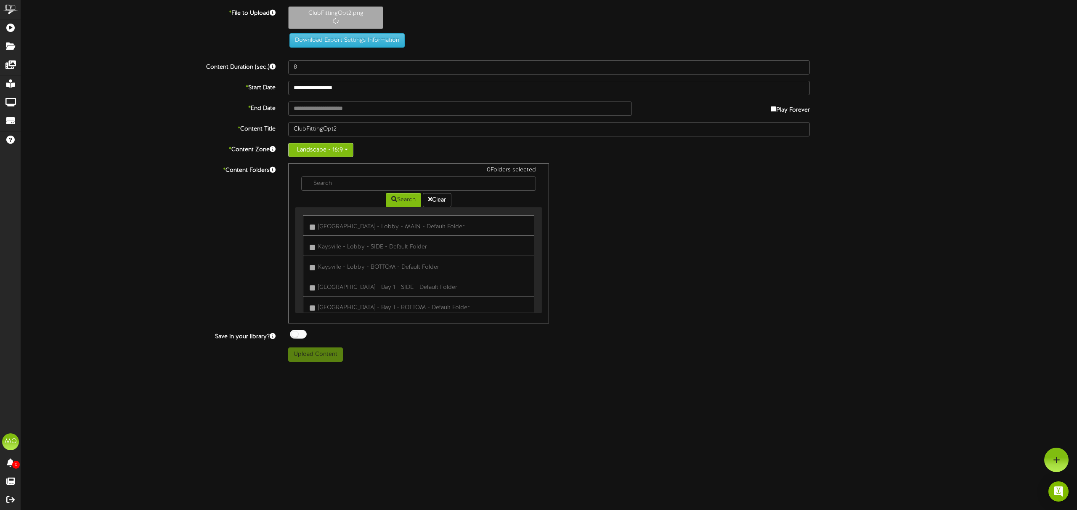
click at [327, 149] on button "Landscape - 16:9" at bounding box center [320, 150] width 65 height 14
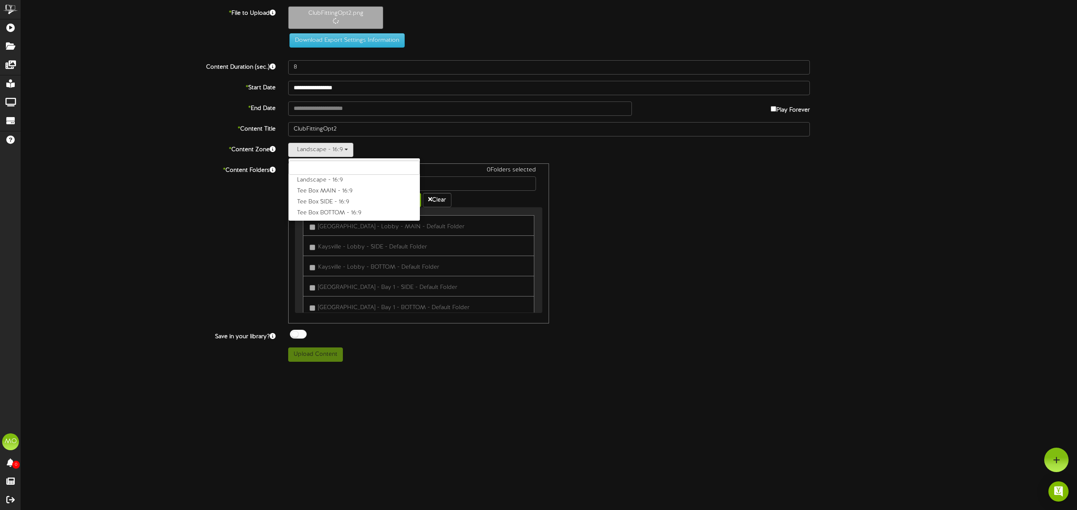
click at [348, 189] on label "Tee Box MAIN - 16:9" at bounding box center [354, 191] width 131 height 11
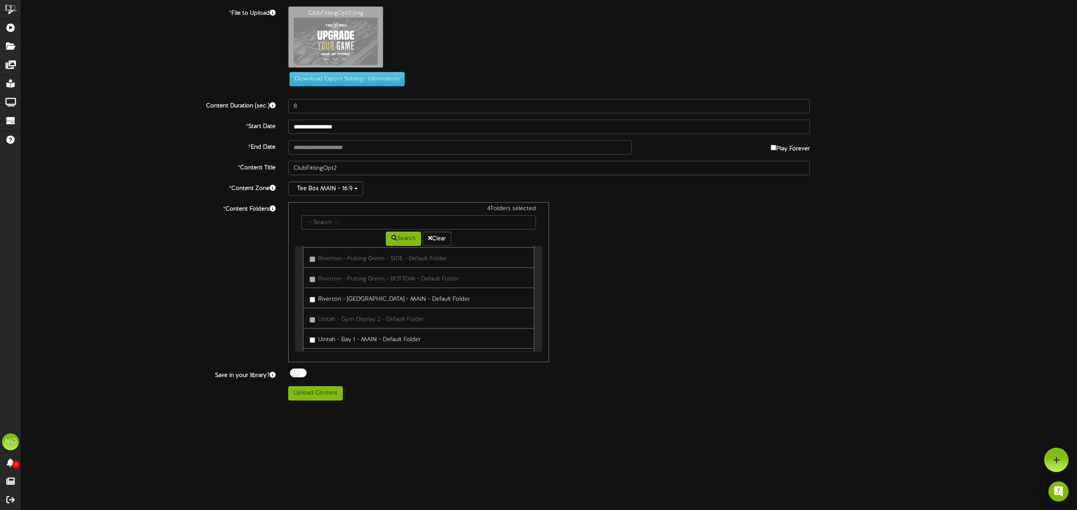
scroll to position [1239, 0]
click at [332, 396] on button "Upload Content" at bounding box center [315, 393] width 55 height 14
type input "**********"
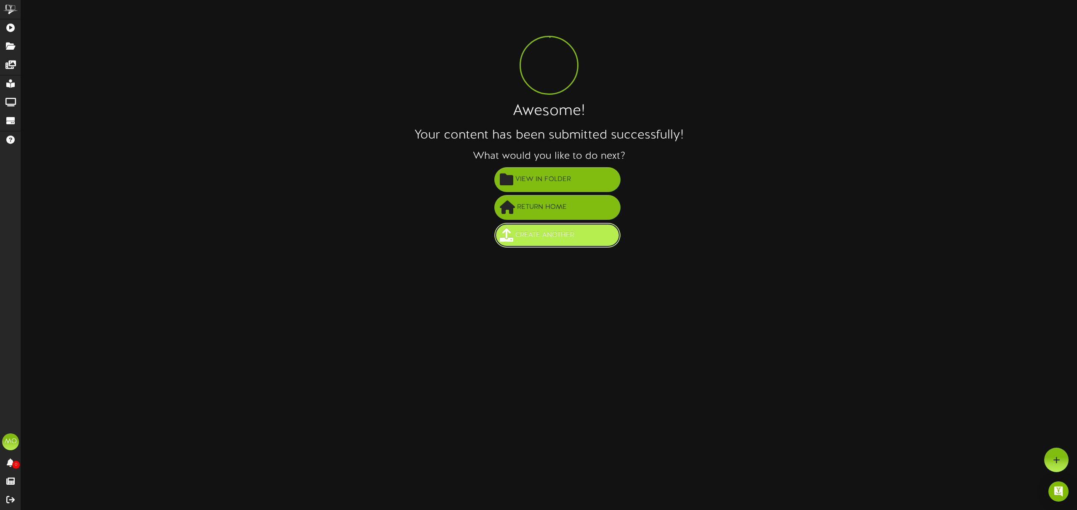
click at [587, 235] on button "Create Another" at bounding box center [557, 235] width 126 height 25
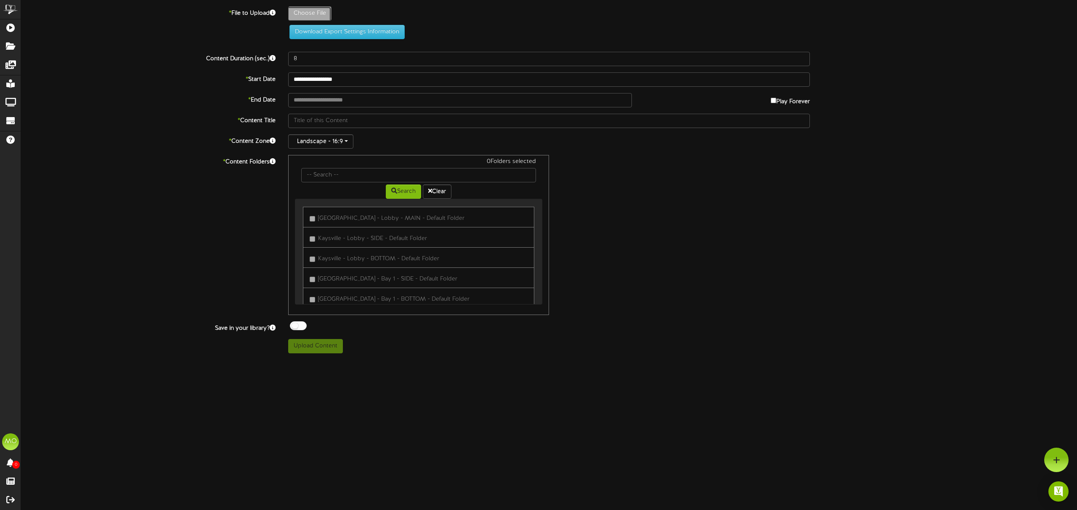
type input "**********"
type input "TeeBoxClubSalesVideo2"
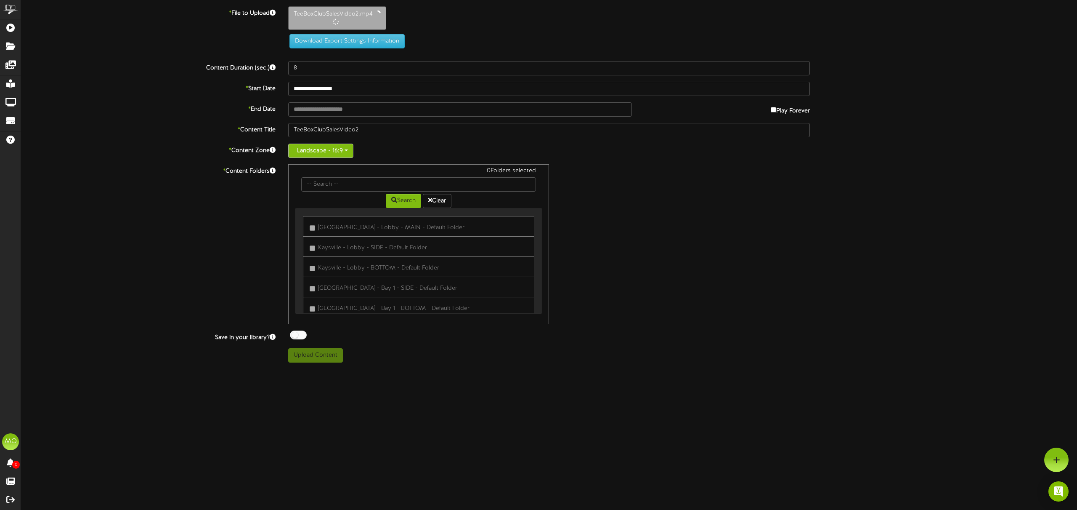
click at [325, 151] on button "Landscape - 16:9" at bounding box center [320, 150] width 65 height 14
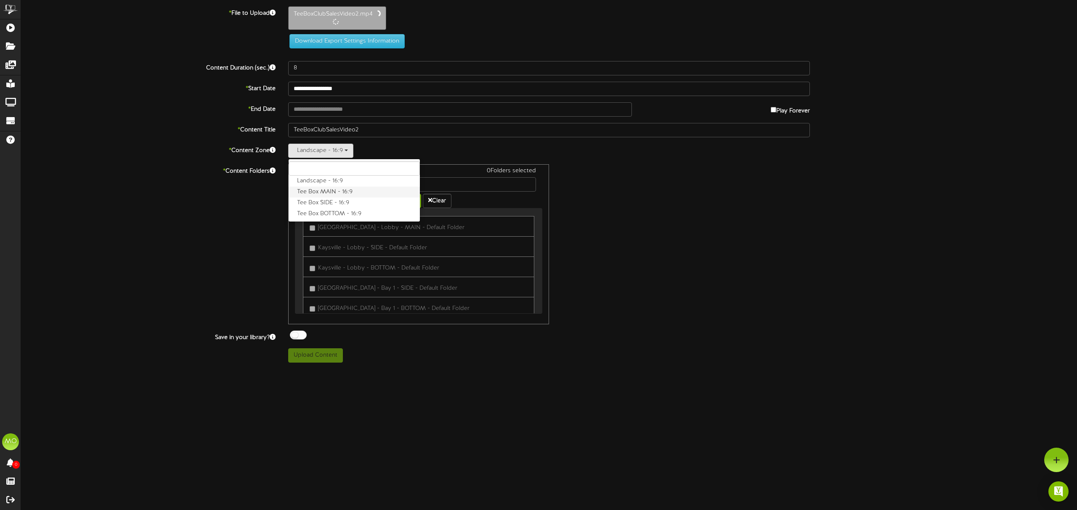
click at [335, 193] on label "Tee Box MAIN - 16:9" at bounding box center [354, 191] width 131 height 11
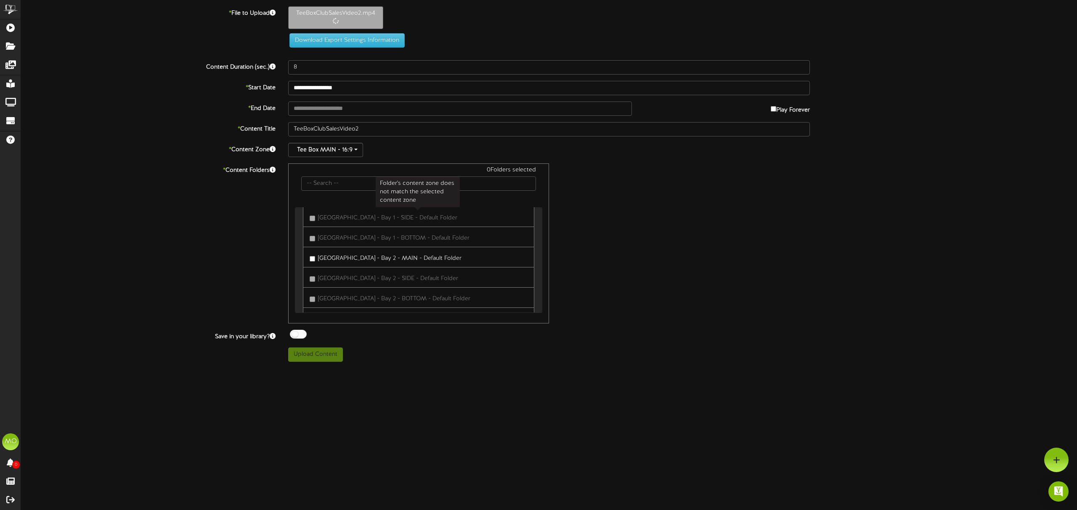
type input "20"
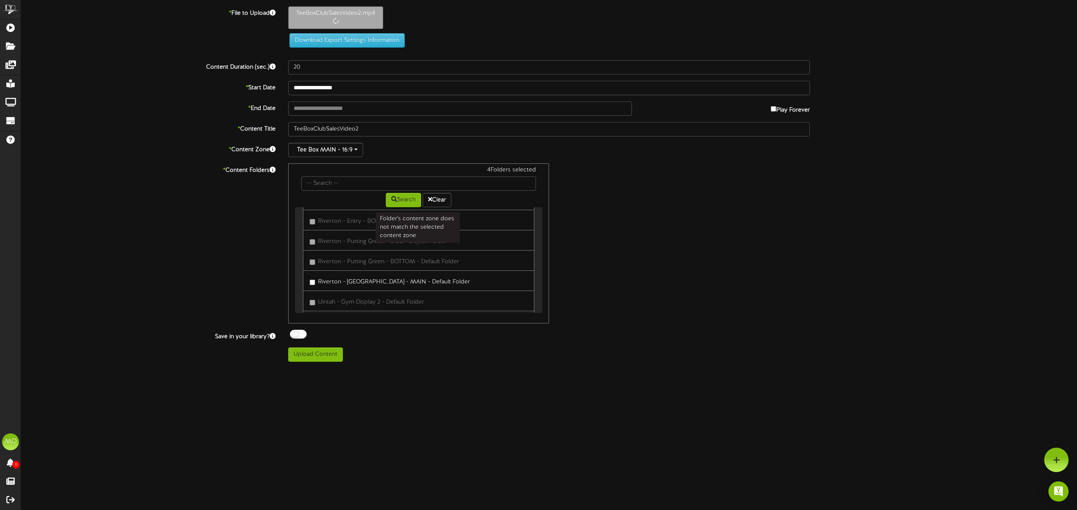
scroll to position [1221, 0]
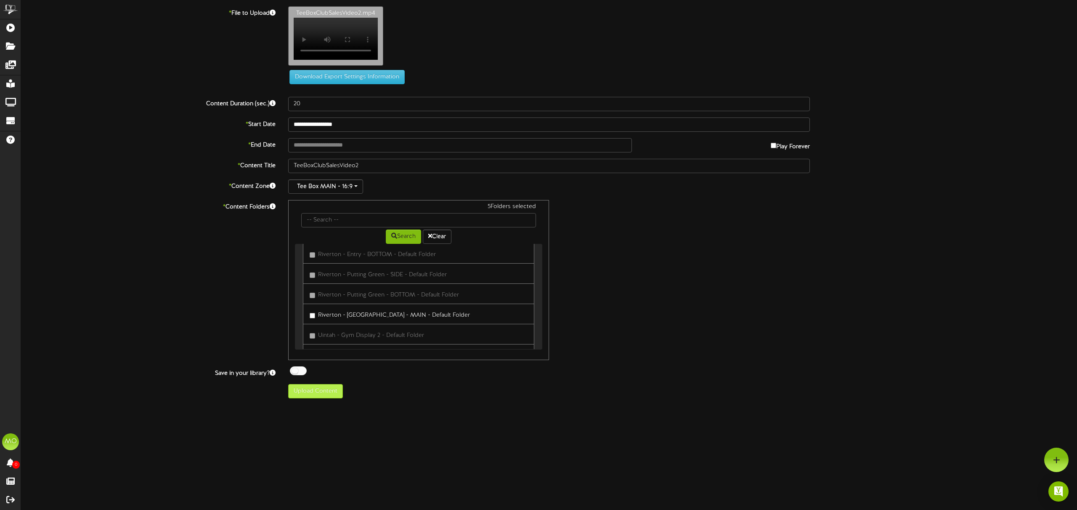
click at [326, 355] on div "5 Folders selected Search Clear Kaysville - Lobby - MAIN - Default Folder Kaysv…" at bounding box center [418, 280] width 261 height 160
click at [324, 398] on button "Upload Content" at bounding box center [315, 391] width 55 height 14
type input "**********"
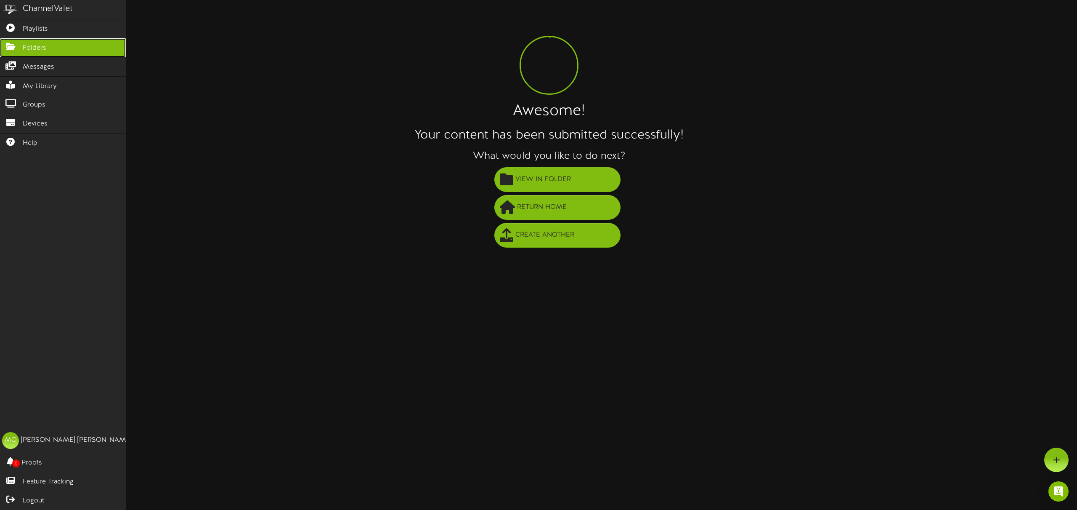
click at [41, 45] on span "Folders" at bounding box center [35, 48] width 24 height 10
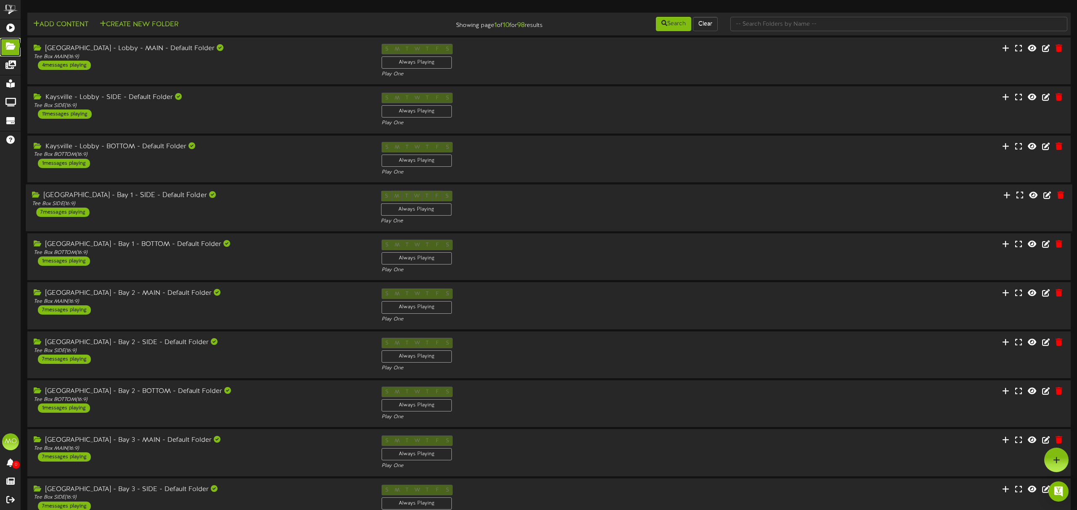
scroll to position [50, 0]
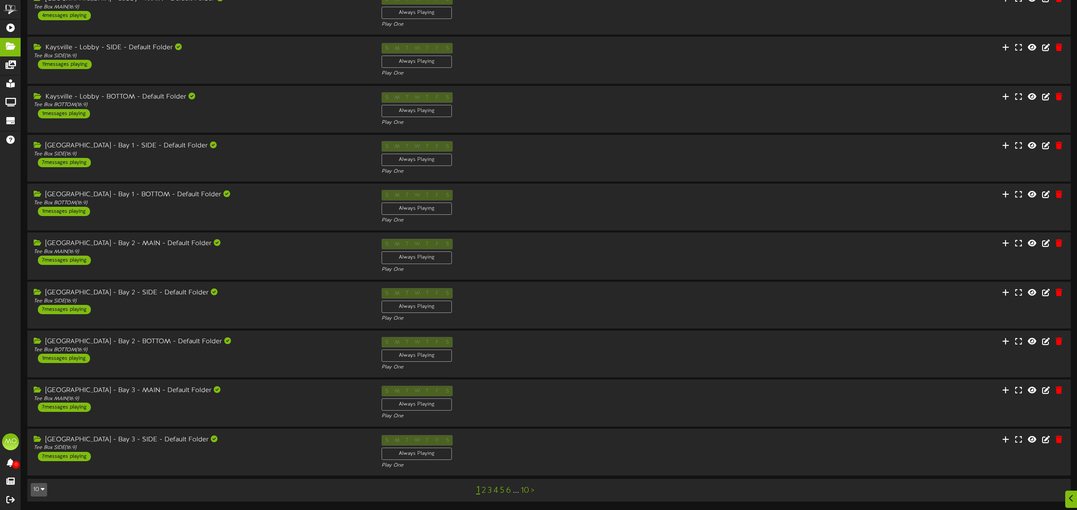
click at [483, 488] on link "2" at bounding box center [484, 490] width 4 height 9
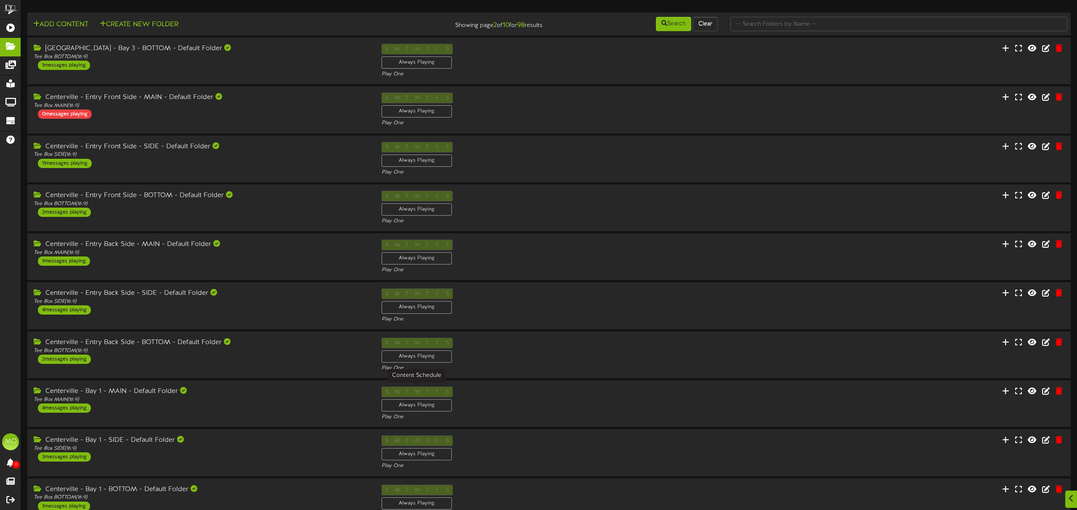
scroll to position [50, 0]
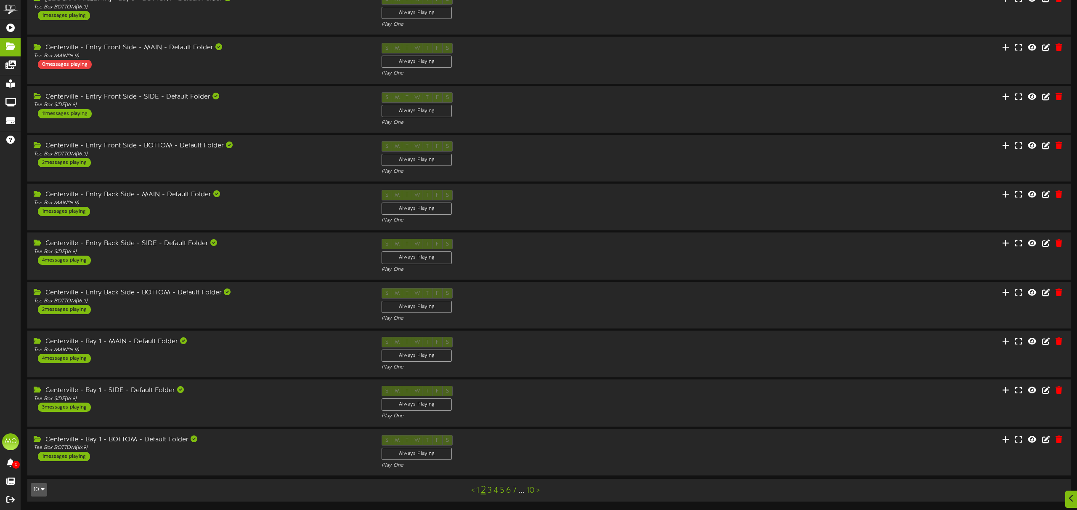
click at [490, 490] on link "3" at bounding box center [490, 490] width 4 height 9
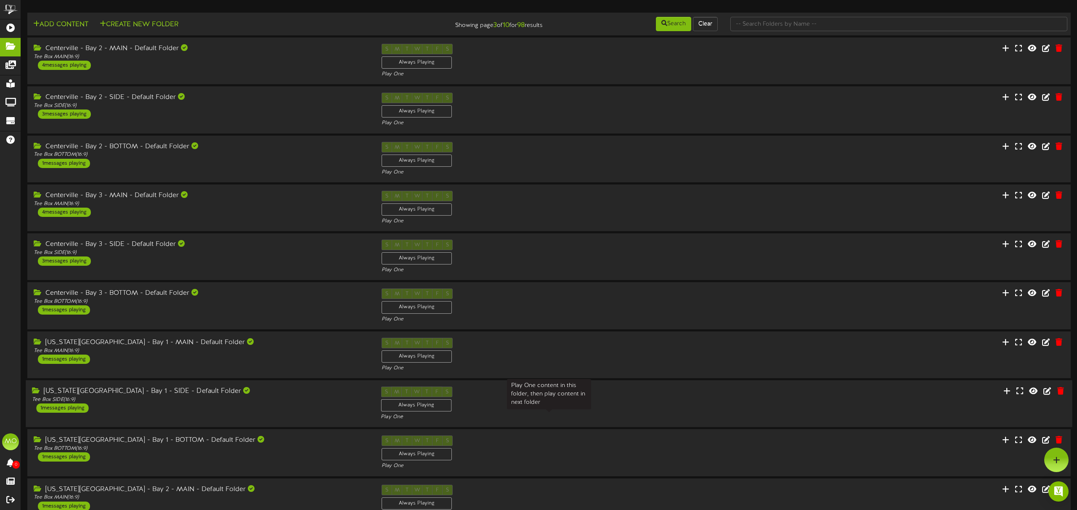
scroll to position [50, 0]
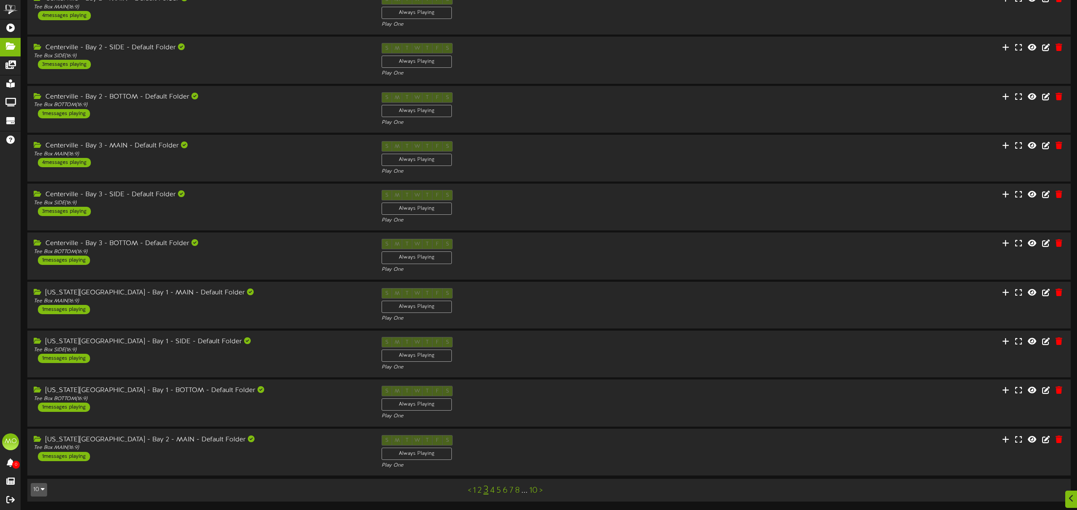
click at [493, 490] on link "4" at bounding box center [492, 490] width 5 height 9
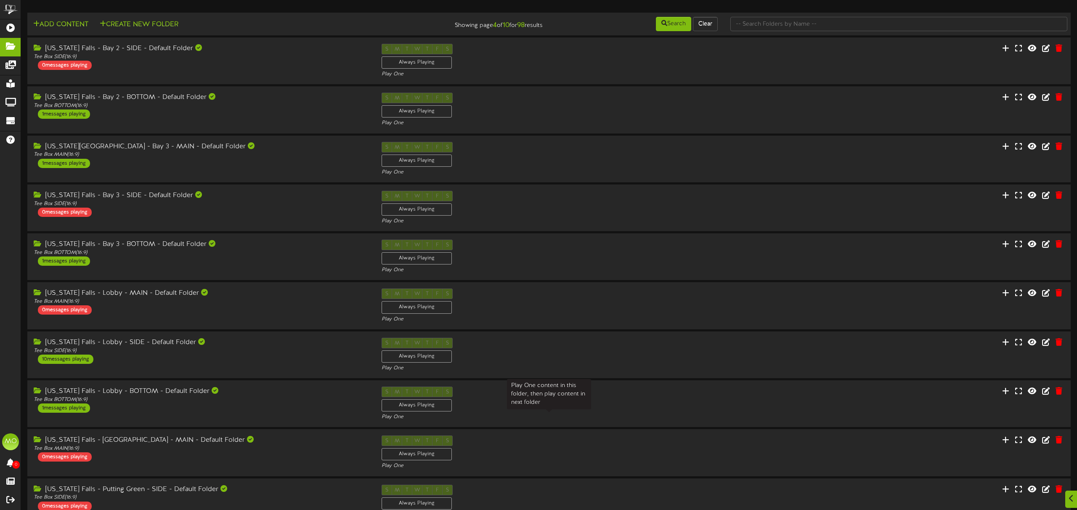
scroll to position [50, 0]
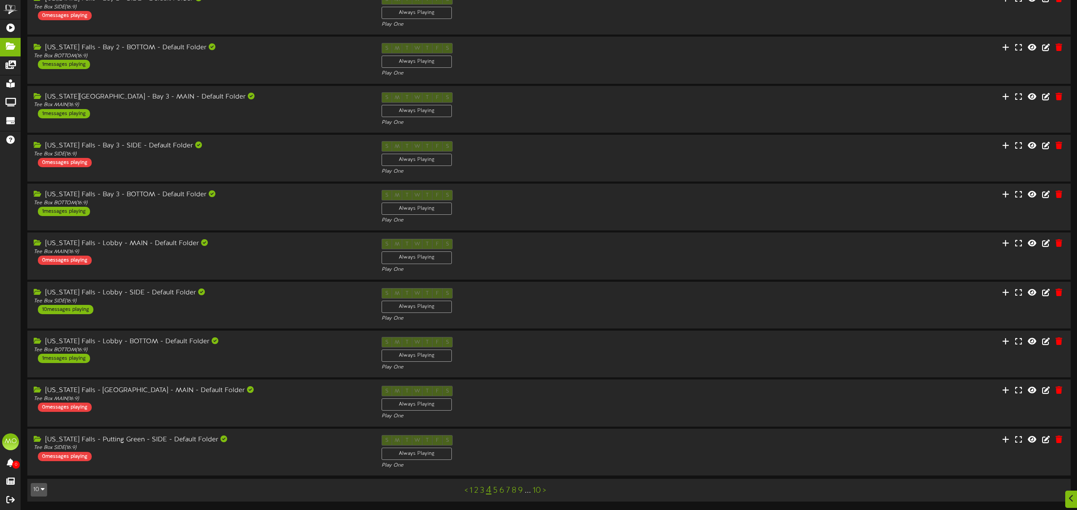
click at [495, 489] on link "5" at bounding box center [495, 490] width 5 height 9
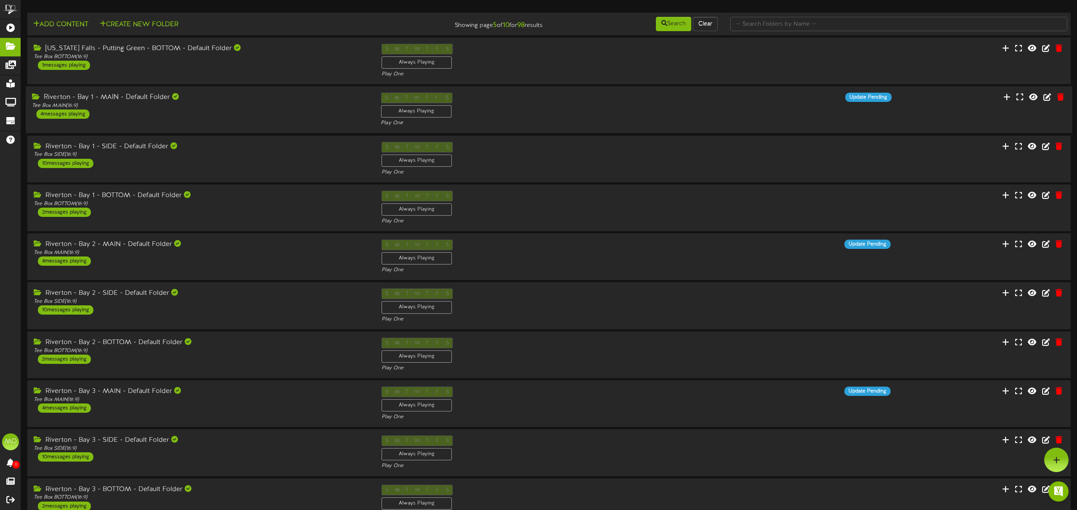
click at [203, 120] on div "Riverton - Bay 1 - MAIN - Default Folder Tee Box MAIN ( 16:9 ) 4 messages playi…" at bounding box center [549, 110] width 1046 height 35
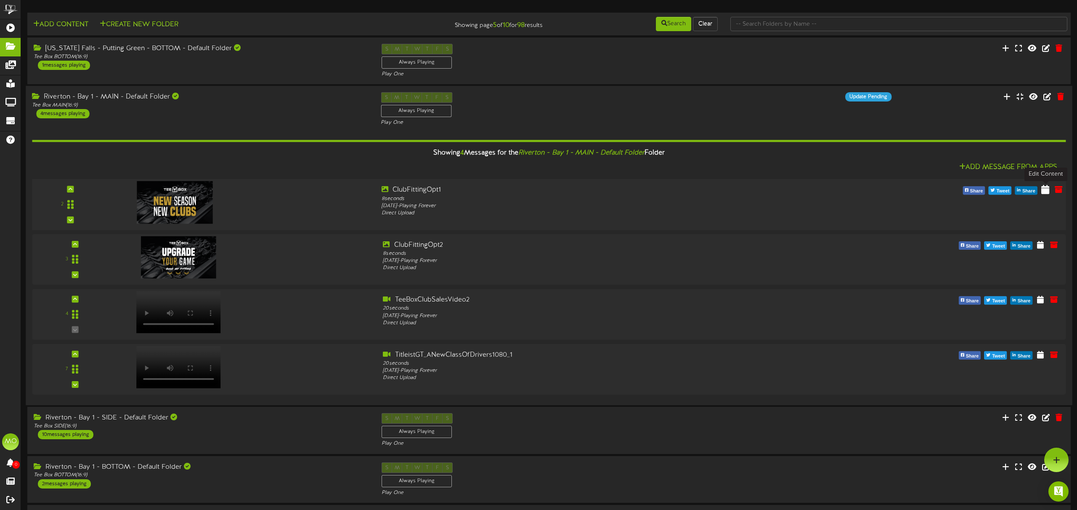
click at [1046, 192] on icon at bounding box center [1045, 189] width 8 height 9
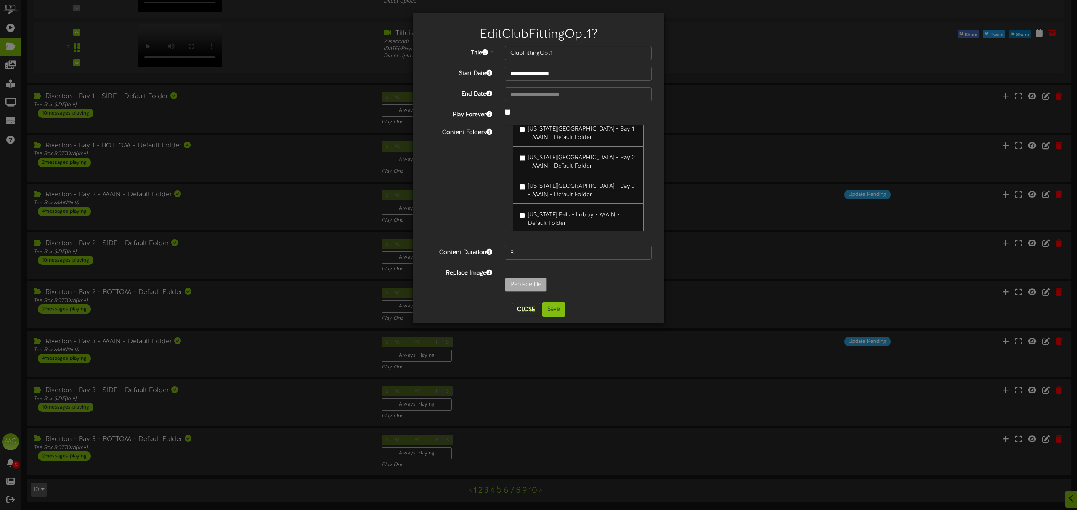
scroll to position [350, 0]
click at [525, 311] on button "Close" at bounding box center [526, 309] width 28 height 13
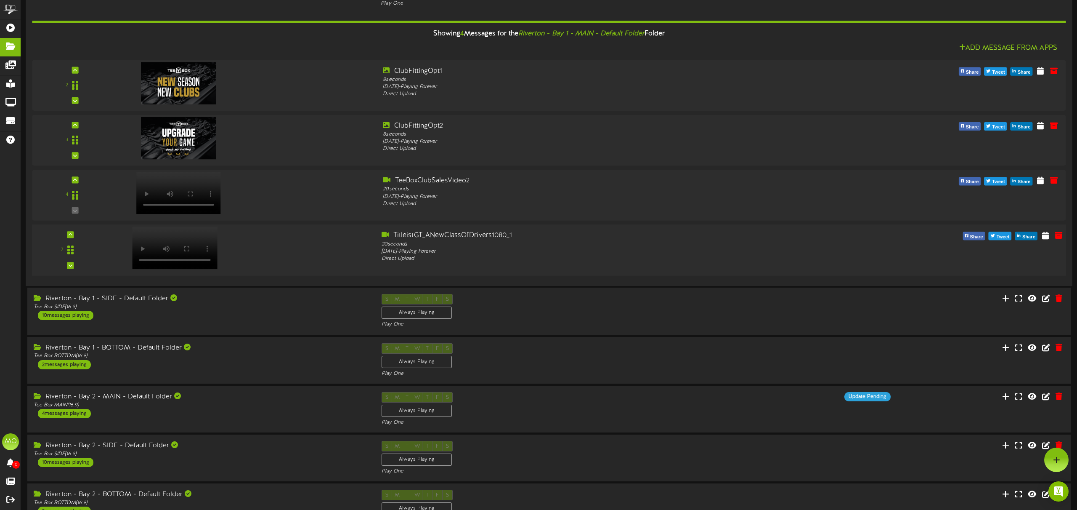
scroll to position [118, 0]
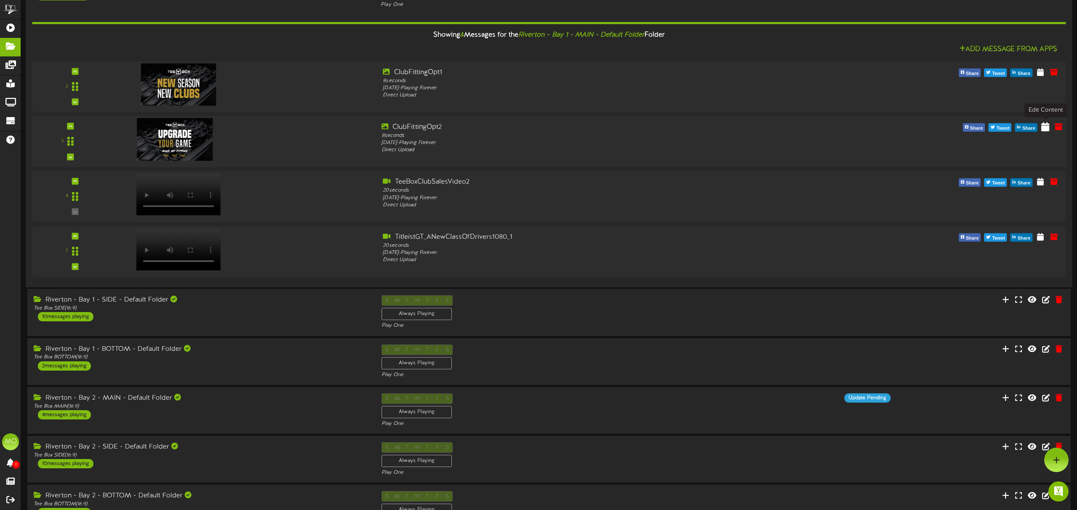
click at [1047, 130] on icon at bounding box center [1045, 126] width 8 height 9
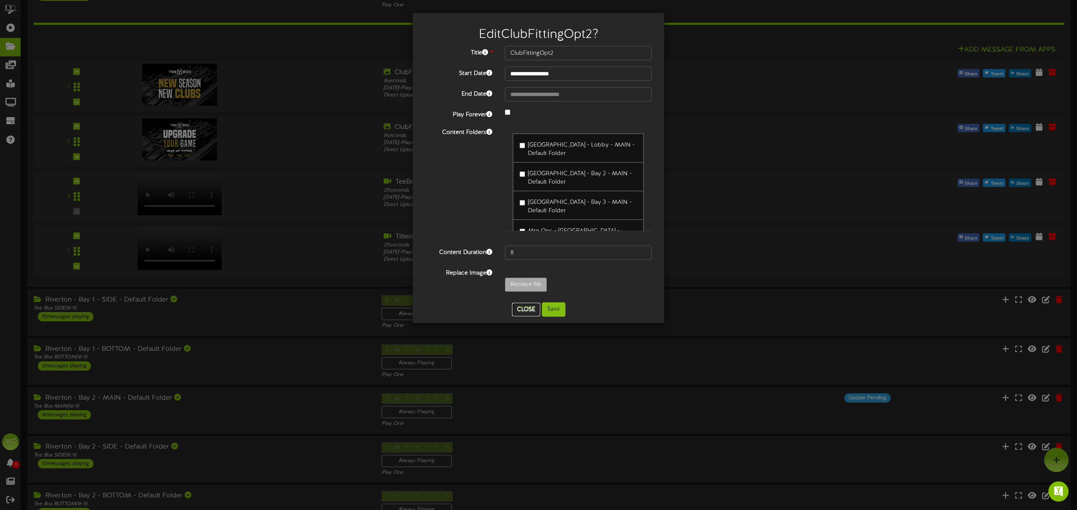
click at [529, 308] on button "Close" at bounding box center [526, 309] width 28 height 13
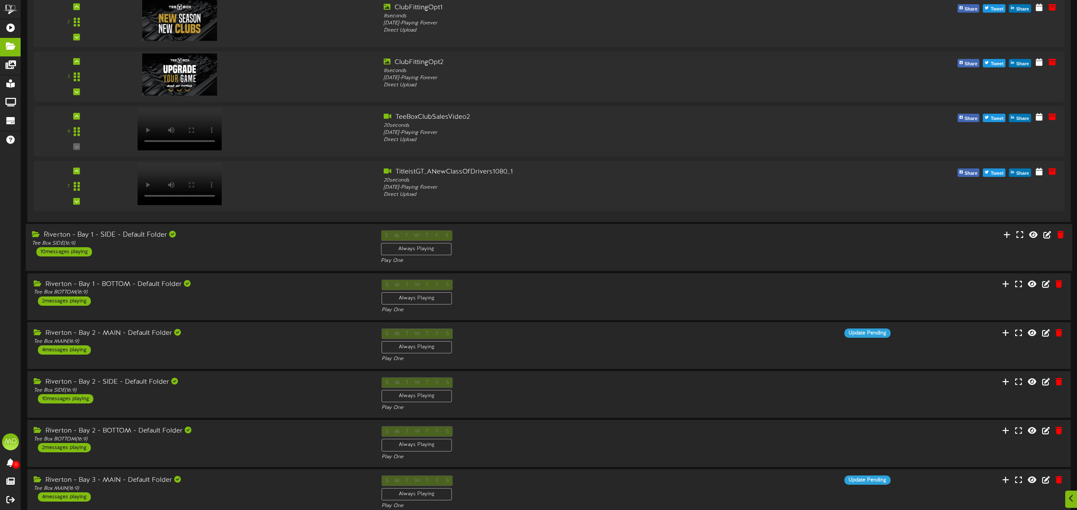
scroll to position [186, 0]
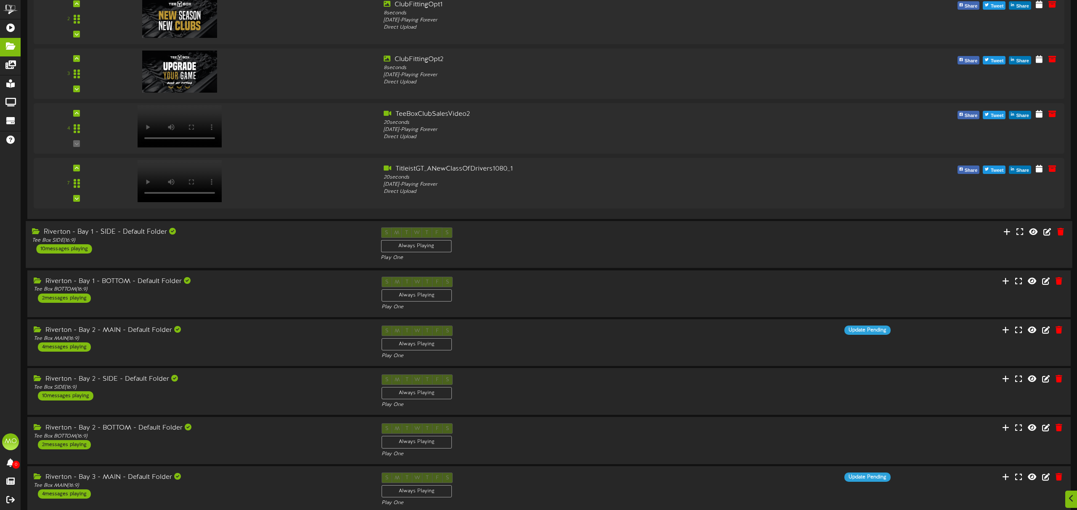
click at [242, 245] on div "Riverton - Bay 1 - SIDE - Default Folder Tee Box SIDE ( 16:9 ) 10 messages play…" at bounding box center [200, 240] width 349 height 26
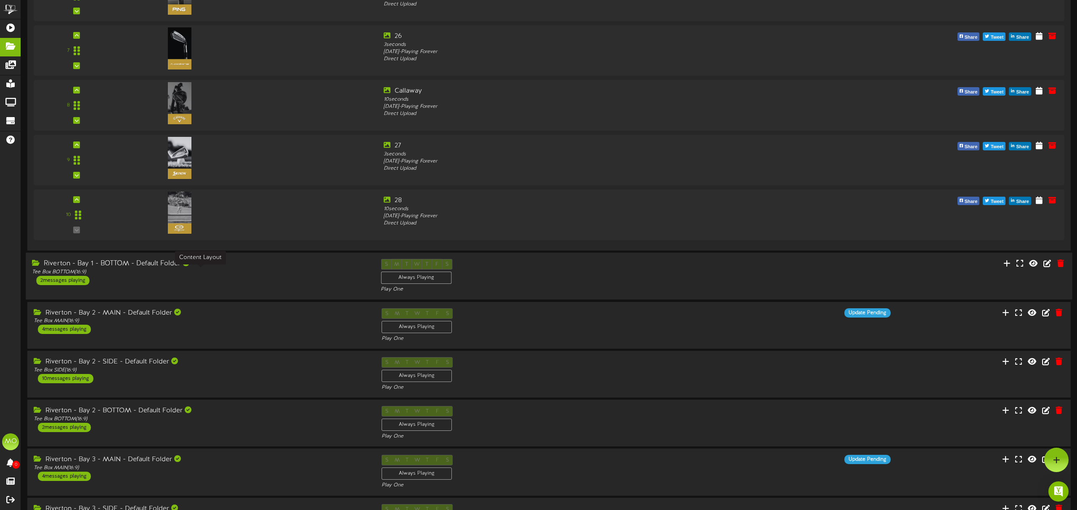
click at [239, 267] on div "Riverton - Bay 1 - BOTTOM - Default Folder Tee Box BOTTOM ( 16:9 ) 2 messages p…" at bounding box center [200, 272] width 349 height 26
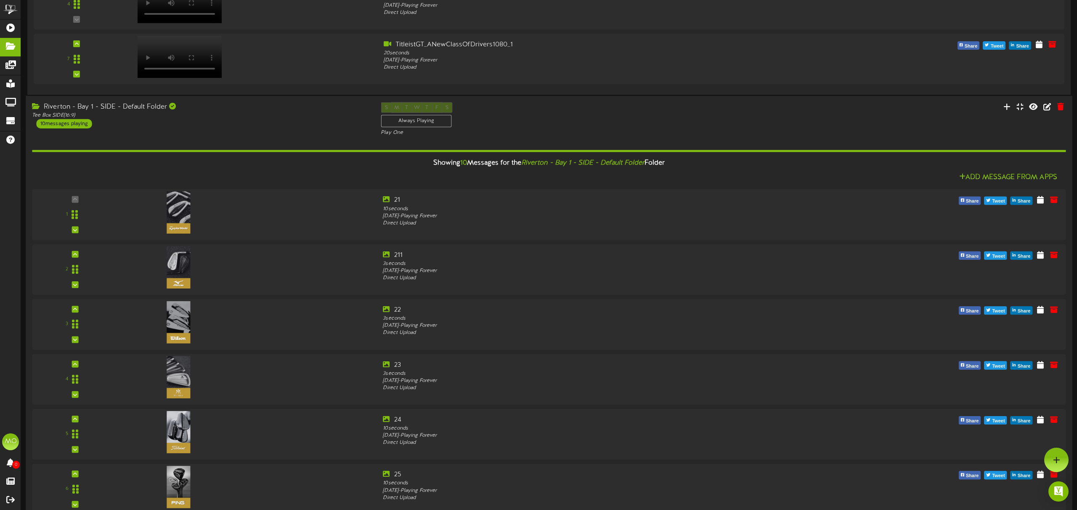
scroll to position [0, 0]
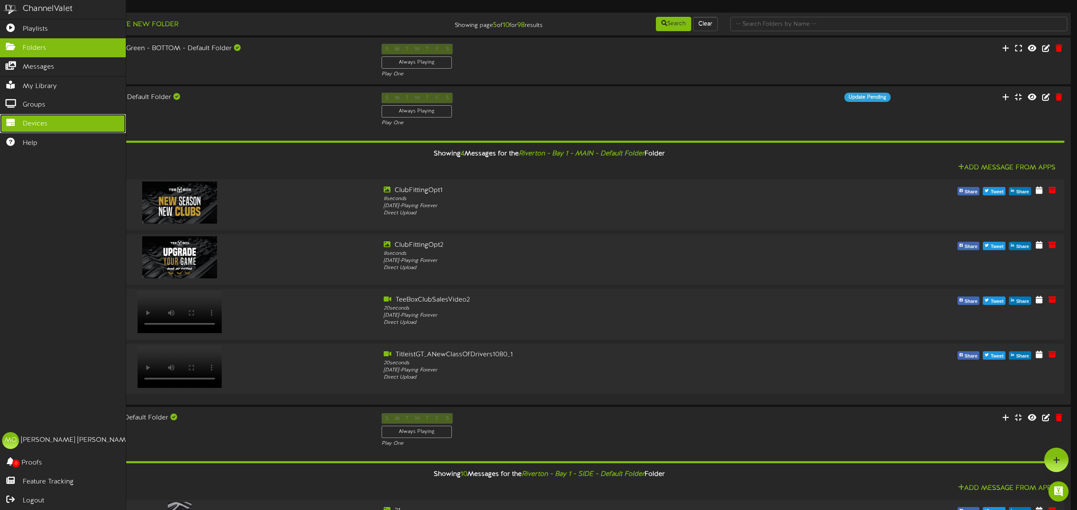
click at [38, 127] on span "Devices" at bounding box center [35, 124] width 25 height 10
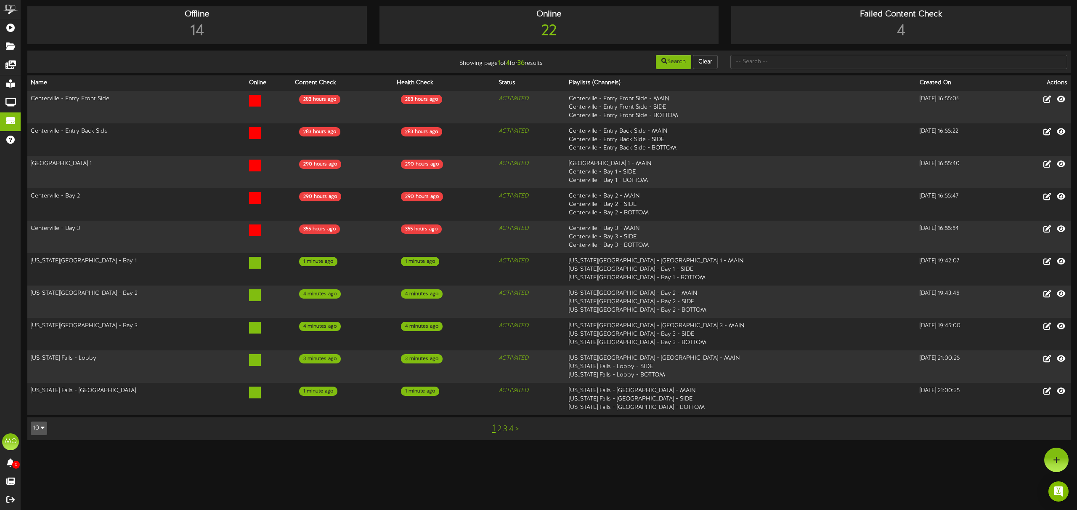
click at [499, 429] on link "2" at bounding box center [499, 428] width 4 height 9
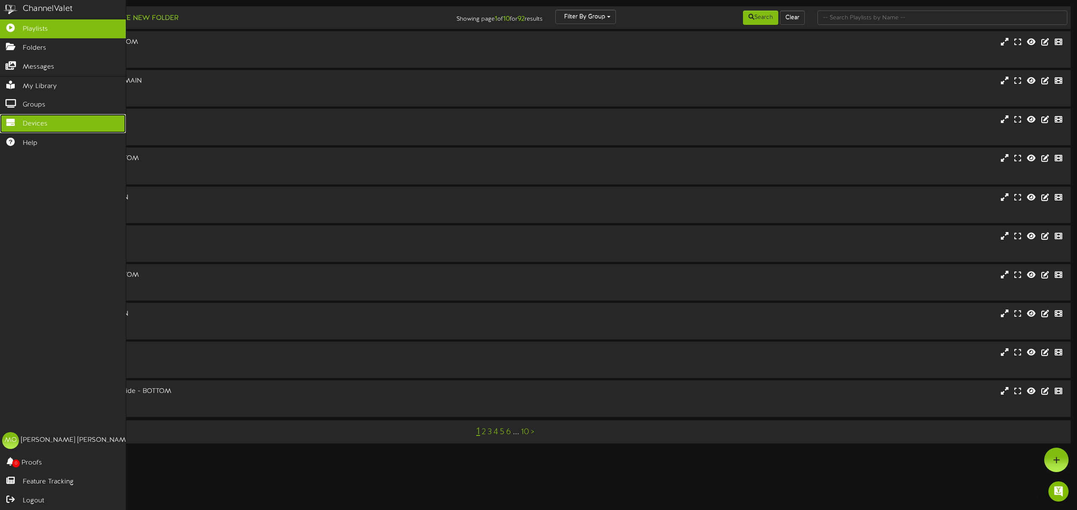
click at [42, 121] on span "Devices" at bounding box center [35, 124] width 25 height 10
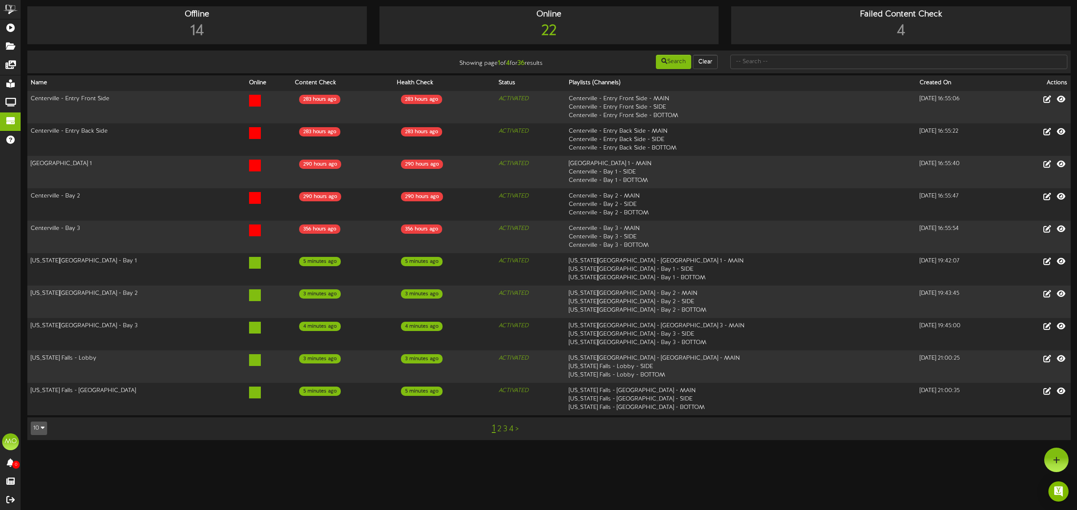
click at [505, 429] on link "3" at bounding box center [505, 428] width 4 height 9
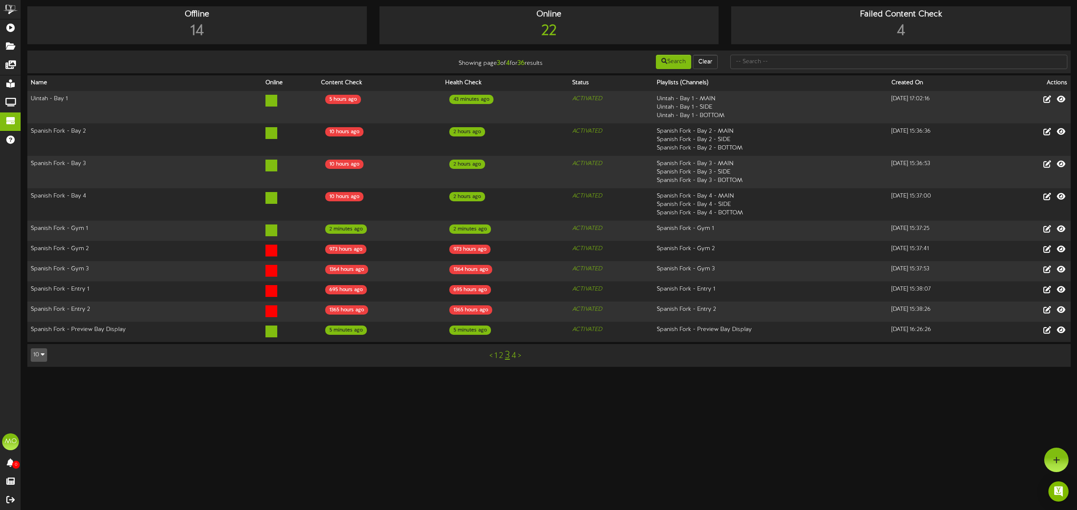
click at [501, 357] on link "2" at bounding box center [501, 355] width 4 height 9
